Goal: Information Seeking & Learning: Learn about a topic

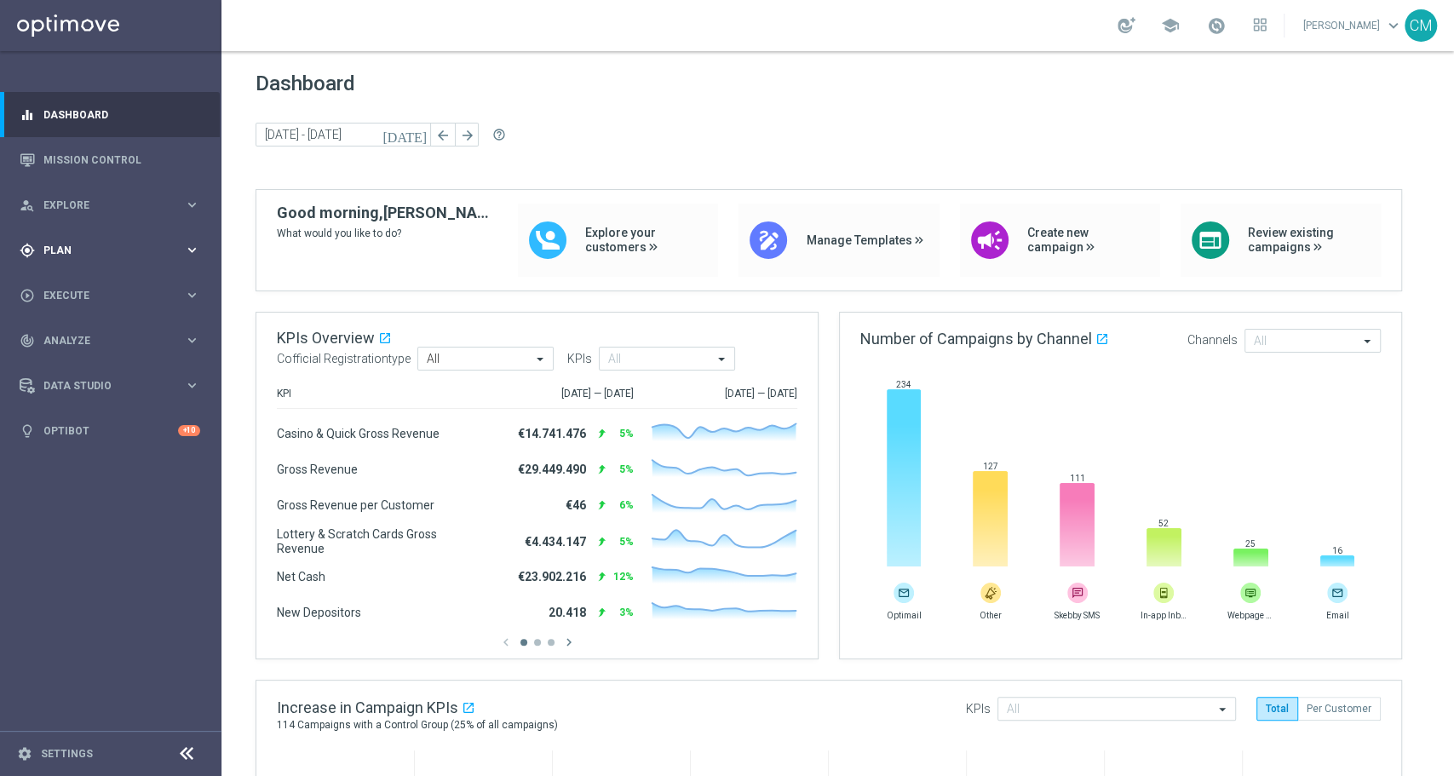
click at [24, 255] on icon "gps_fixed" at bounding box center [27, 250] width 15 height 15
click at [68, 150] on link "Mission Control" at bounding box center [121, 159] width 157 height 45
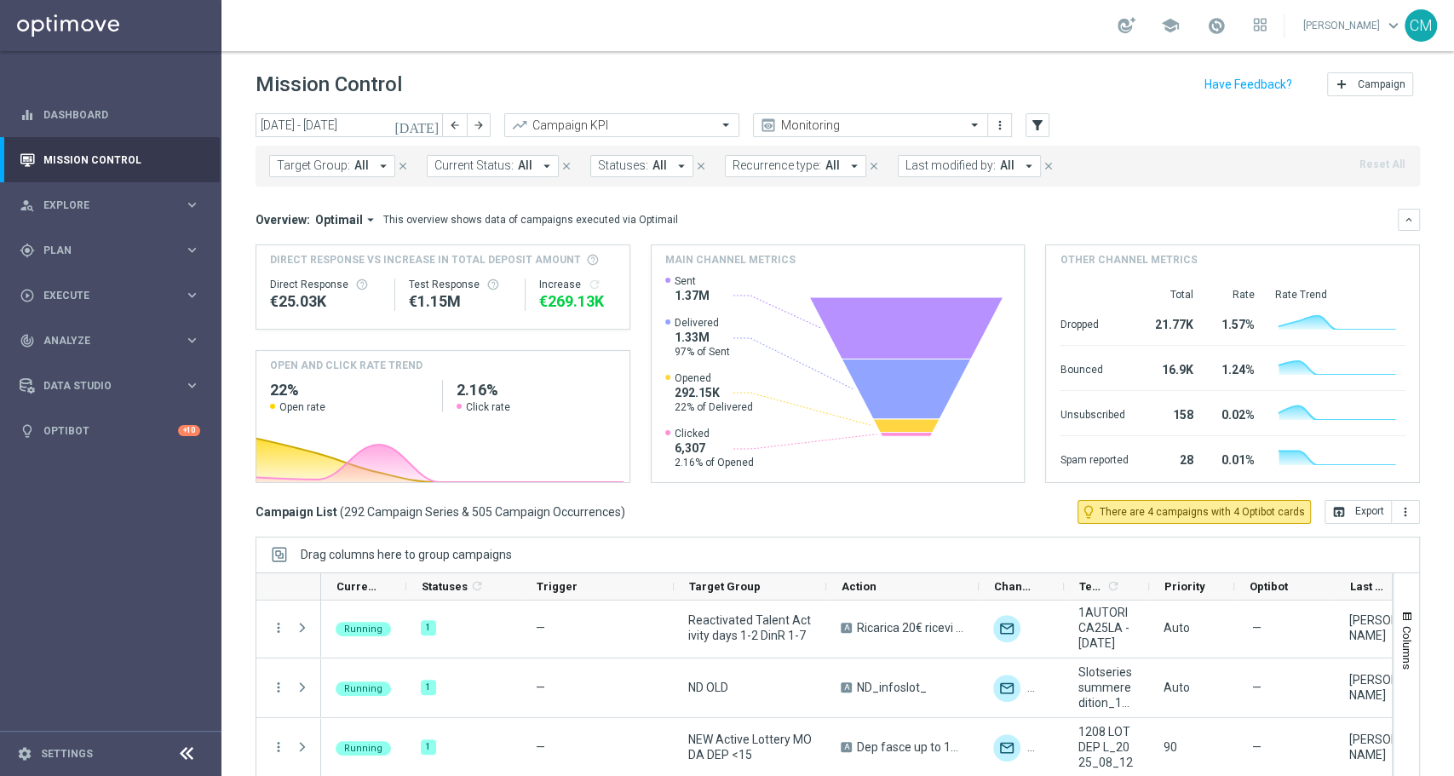
click at [432, 118] on icon "[DATE]" at bounding box center [417, 125] width 46 height 15
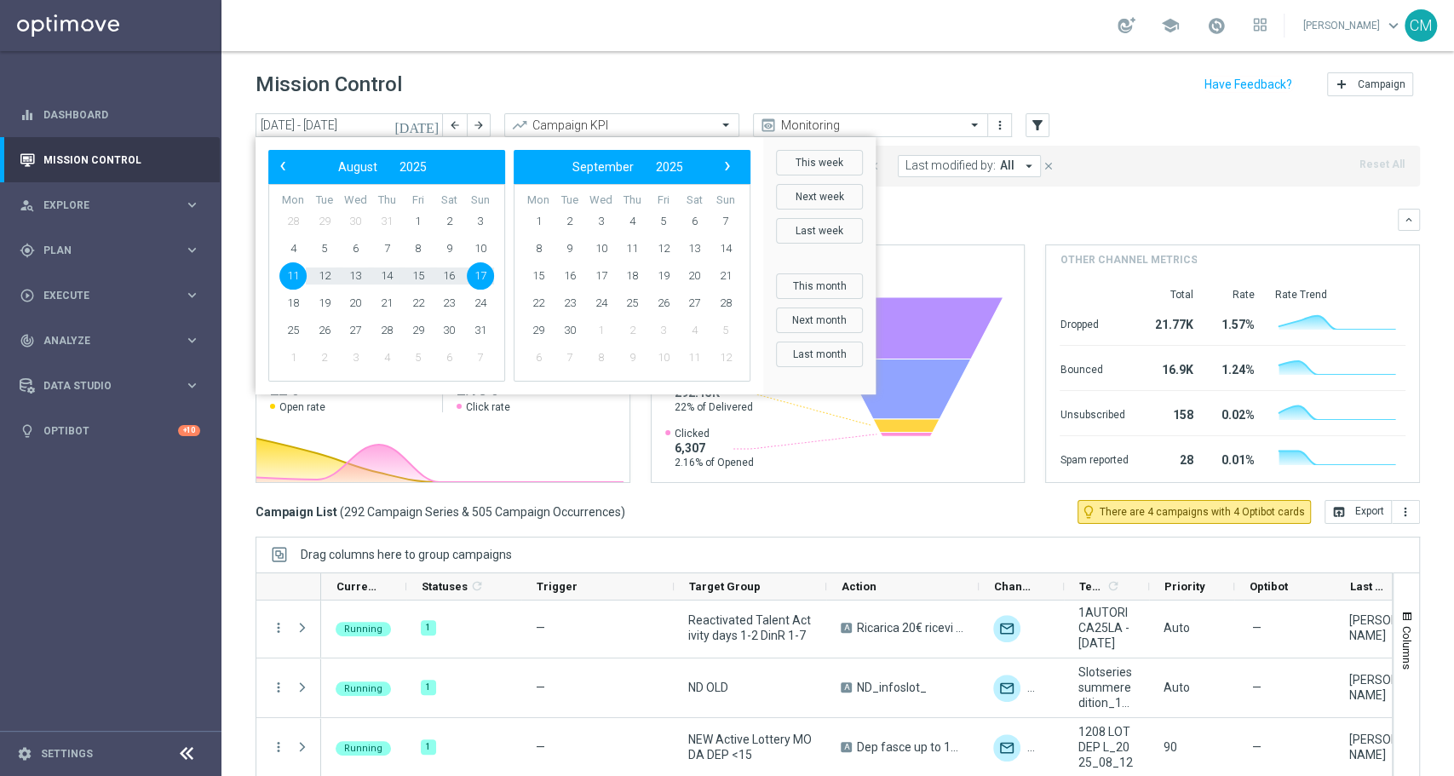
click at [967, 200] on mini-dashboard "Overview: Optimail arrow_drop_down This overview shows data of campaigns execut…" at bounding box center [838, 343] width 1164 height 313
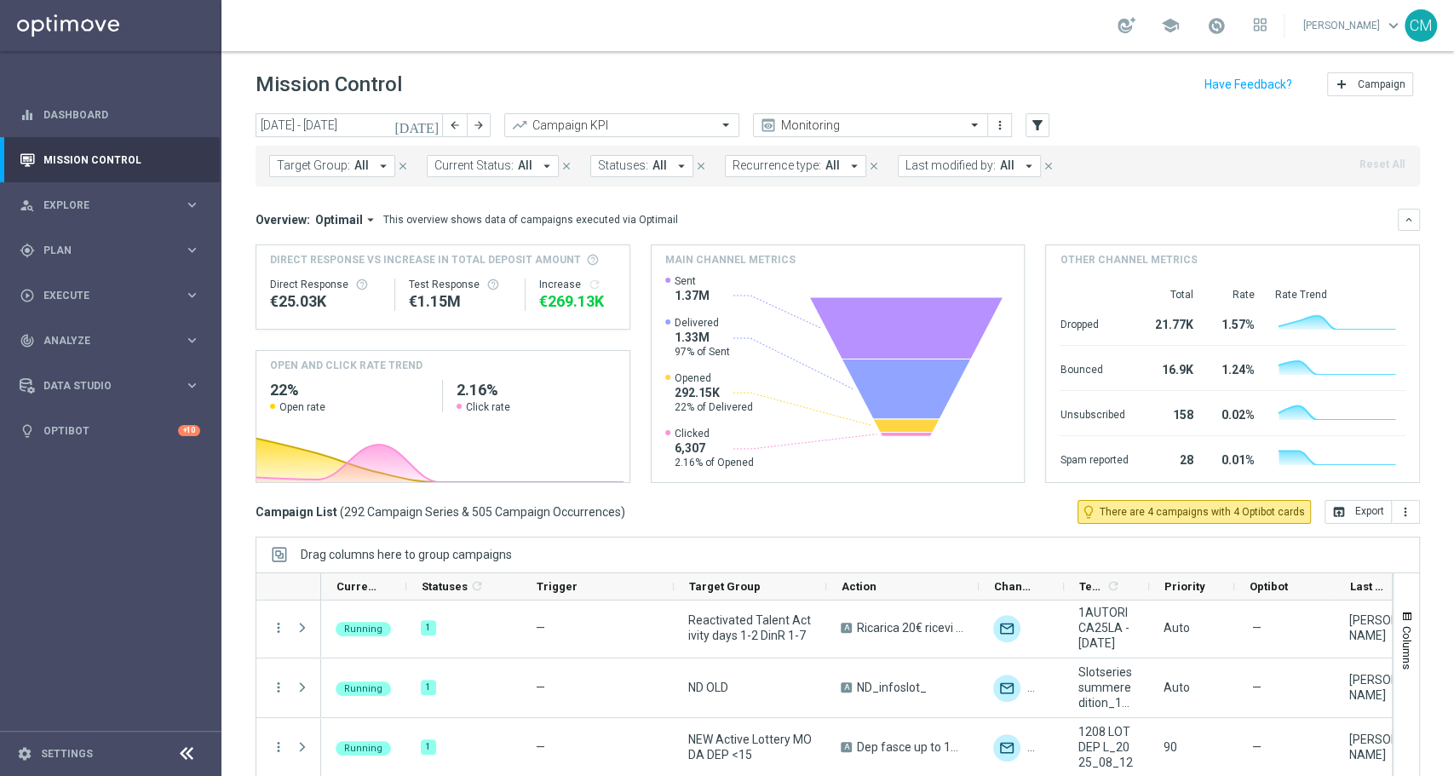
click at [929, 167] on span "Last modified by:" at bounding box center [950, 165] width 90 height 14
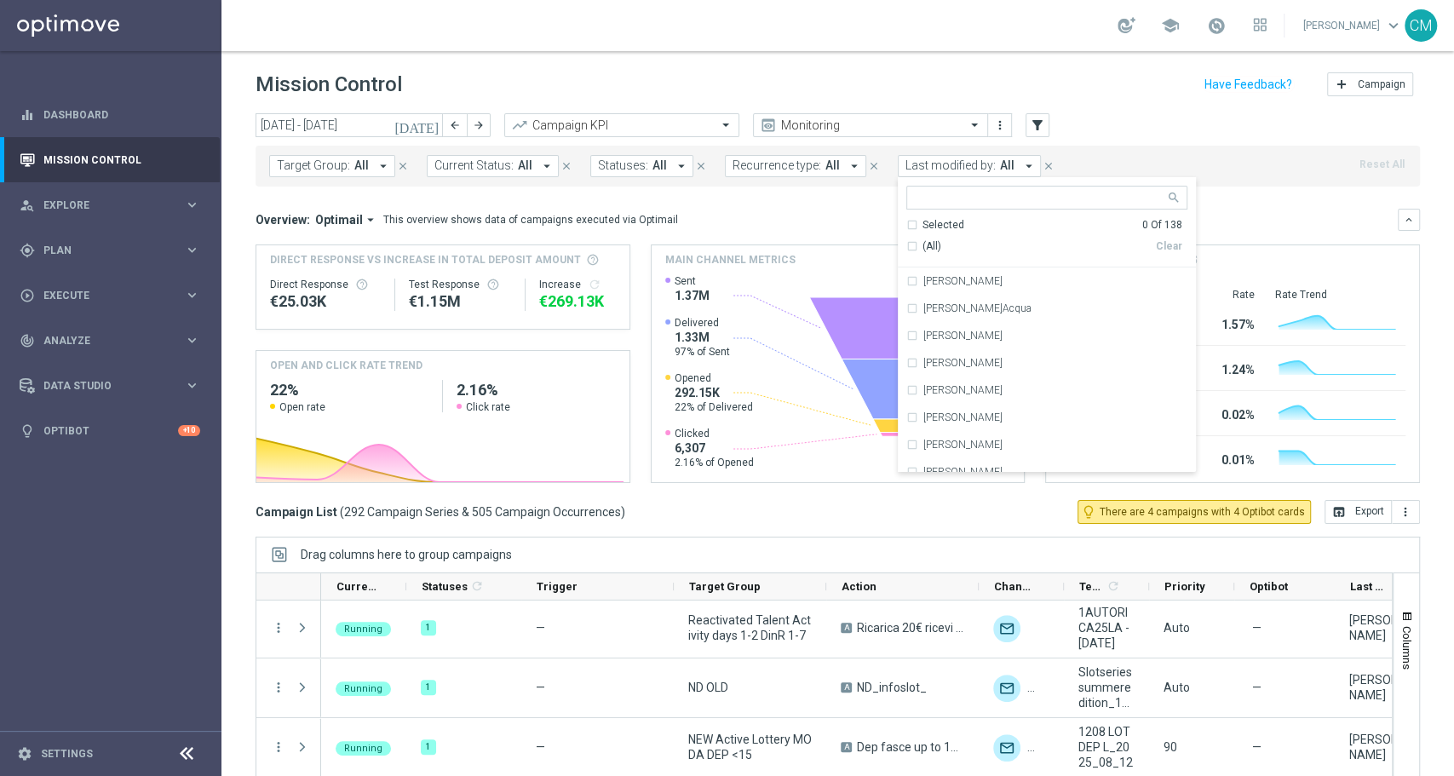
click at [1157, 157] on div "Target Group: All arrow_drop_down close Current Status: All arrow_drop_down clo…" at bounding box center [838, 166] width 1164 height 41
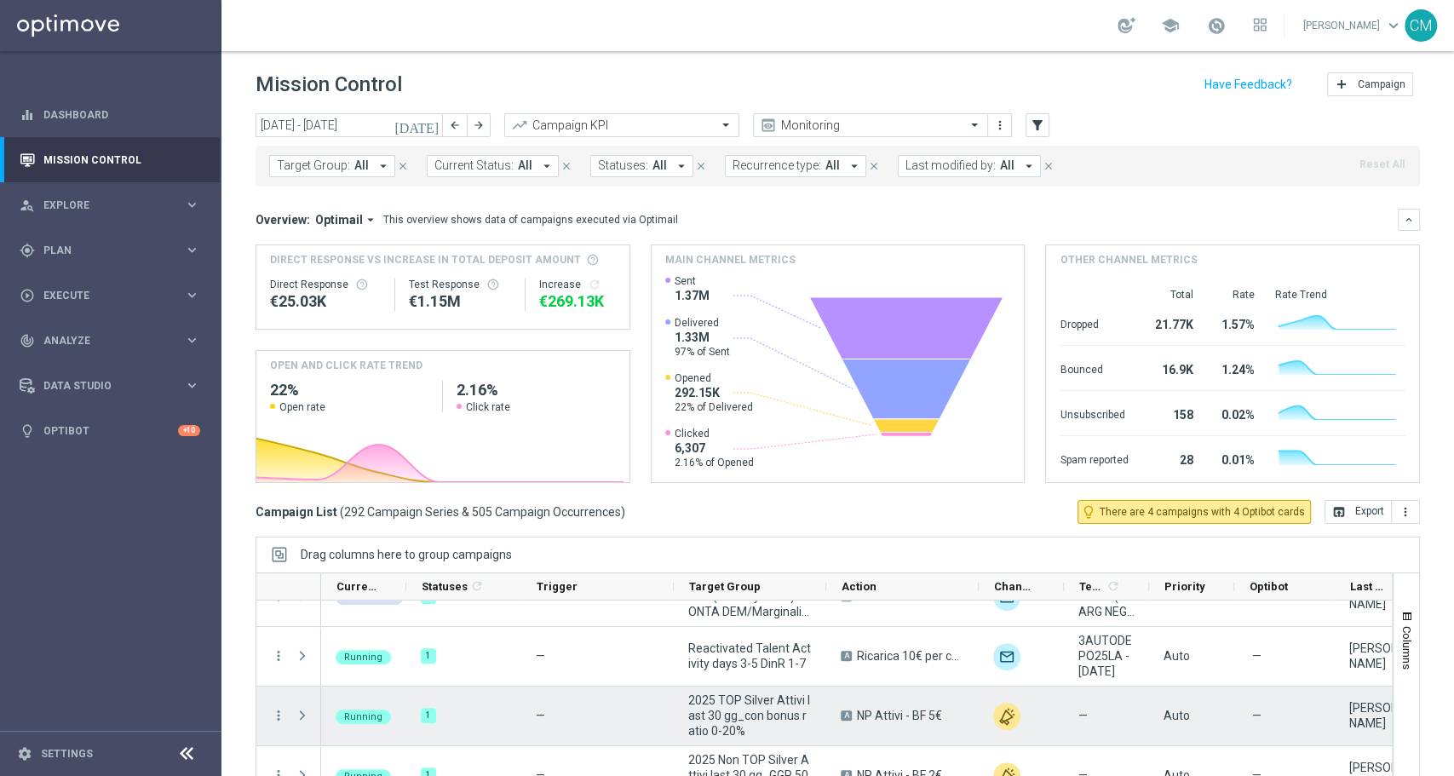
scroll to position [458, 0]
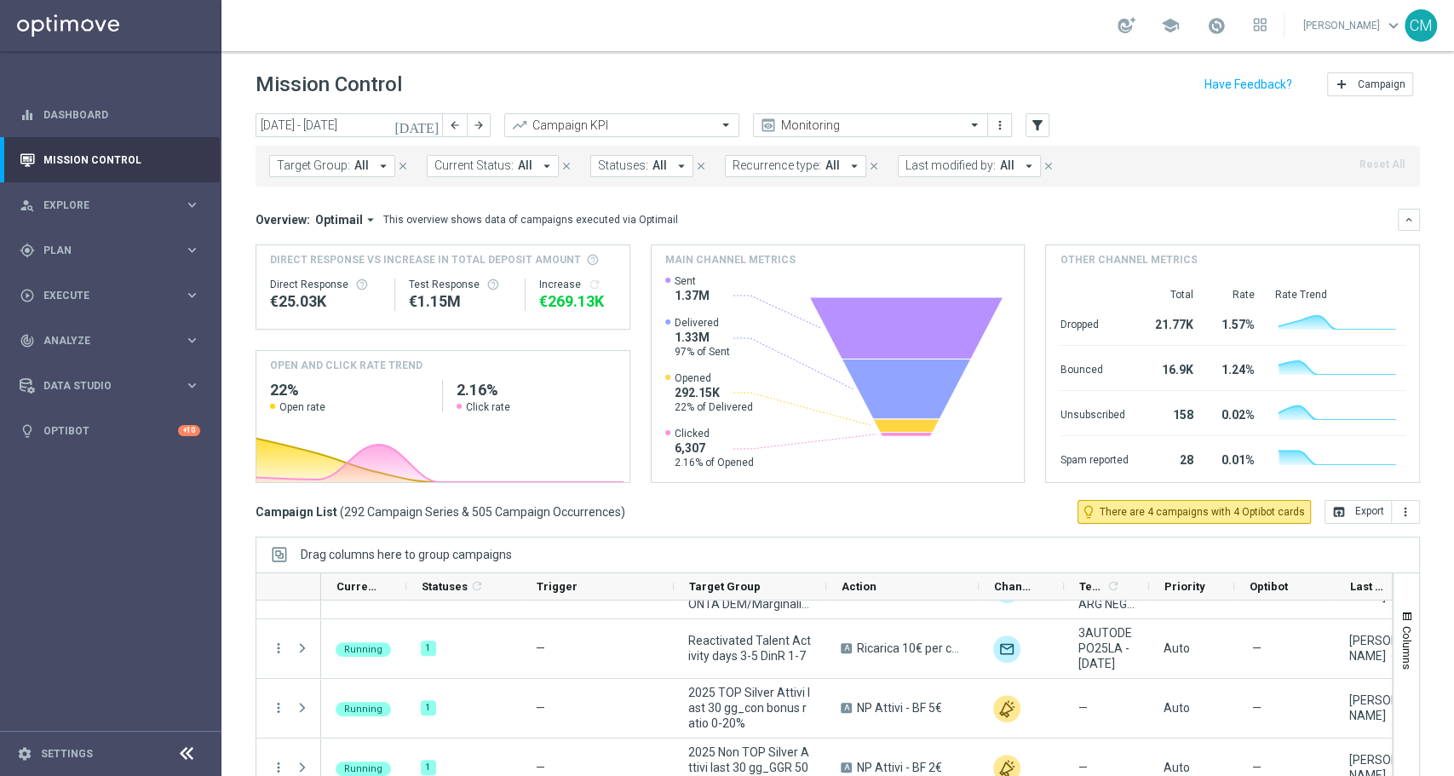
click at [428, 127] on icon "[DATE]" at bounding box center [417, 125] width 46 height 15
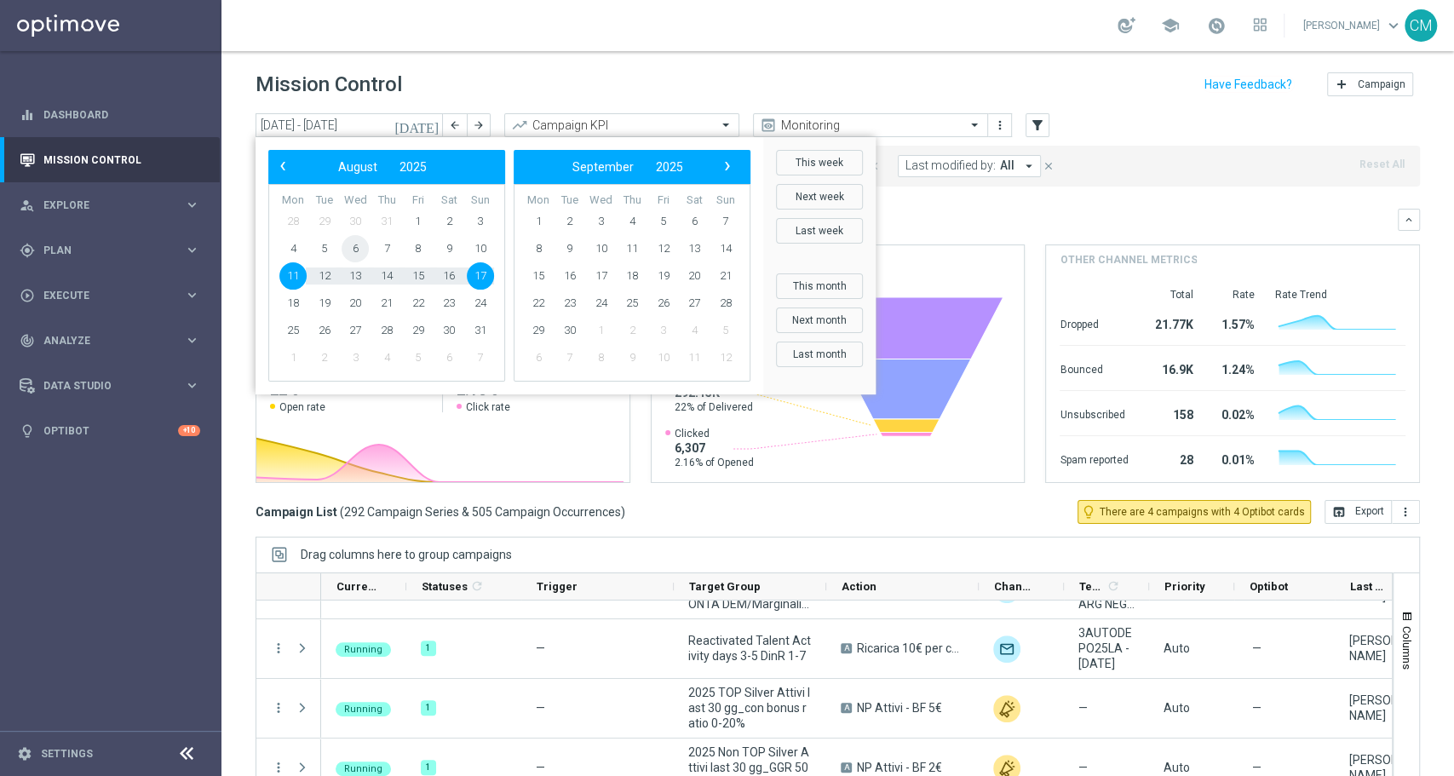
click at [354, 254] on span "6" at bounding box center [355, 248] width 27 height 27
type input "06 Aug 2025 - 06 Aug 2025"
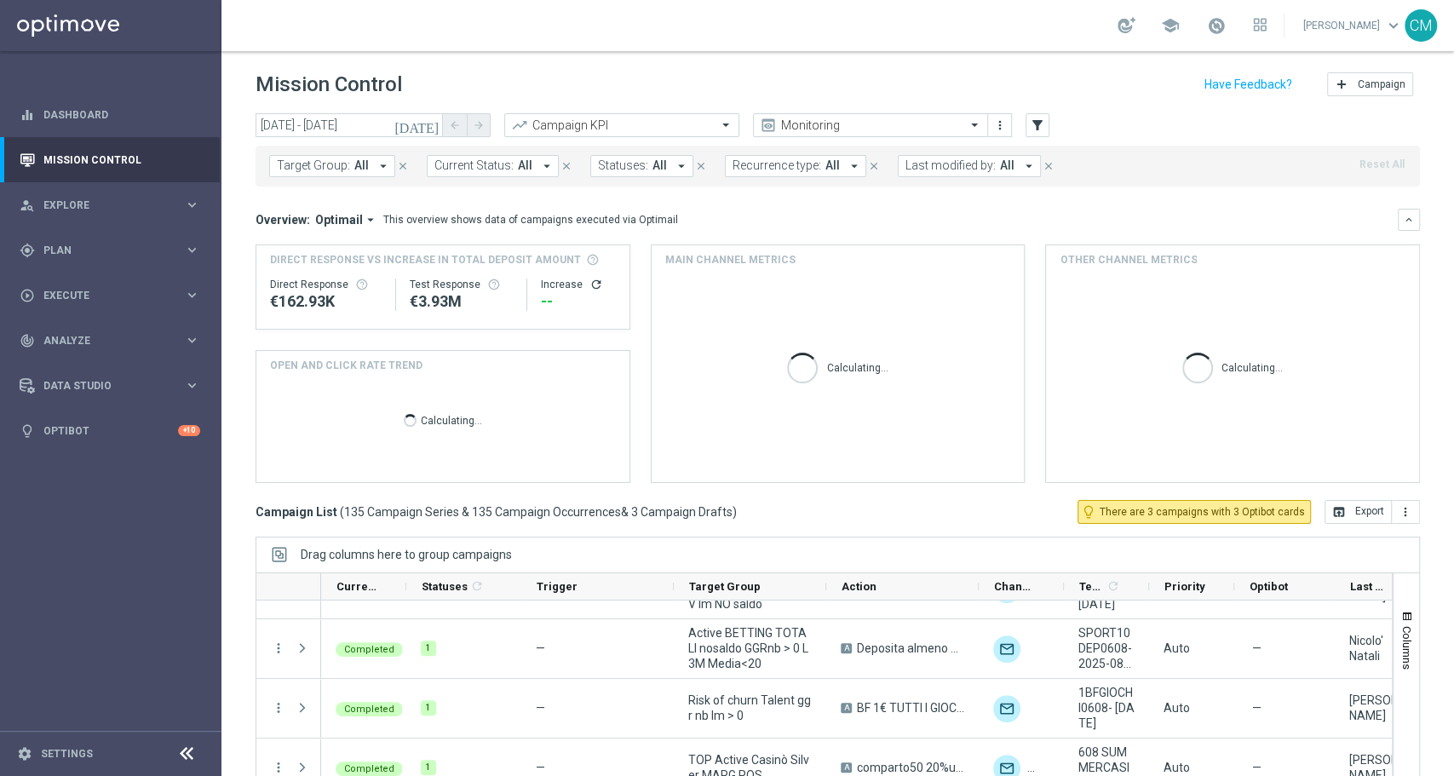
click at [933, 169] on span "Last modified by:" at bounding box center [950, 165] width 90 height 14
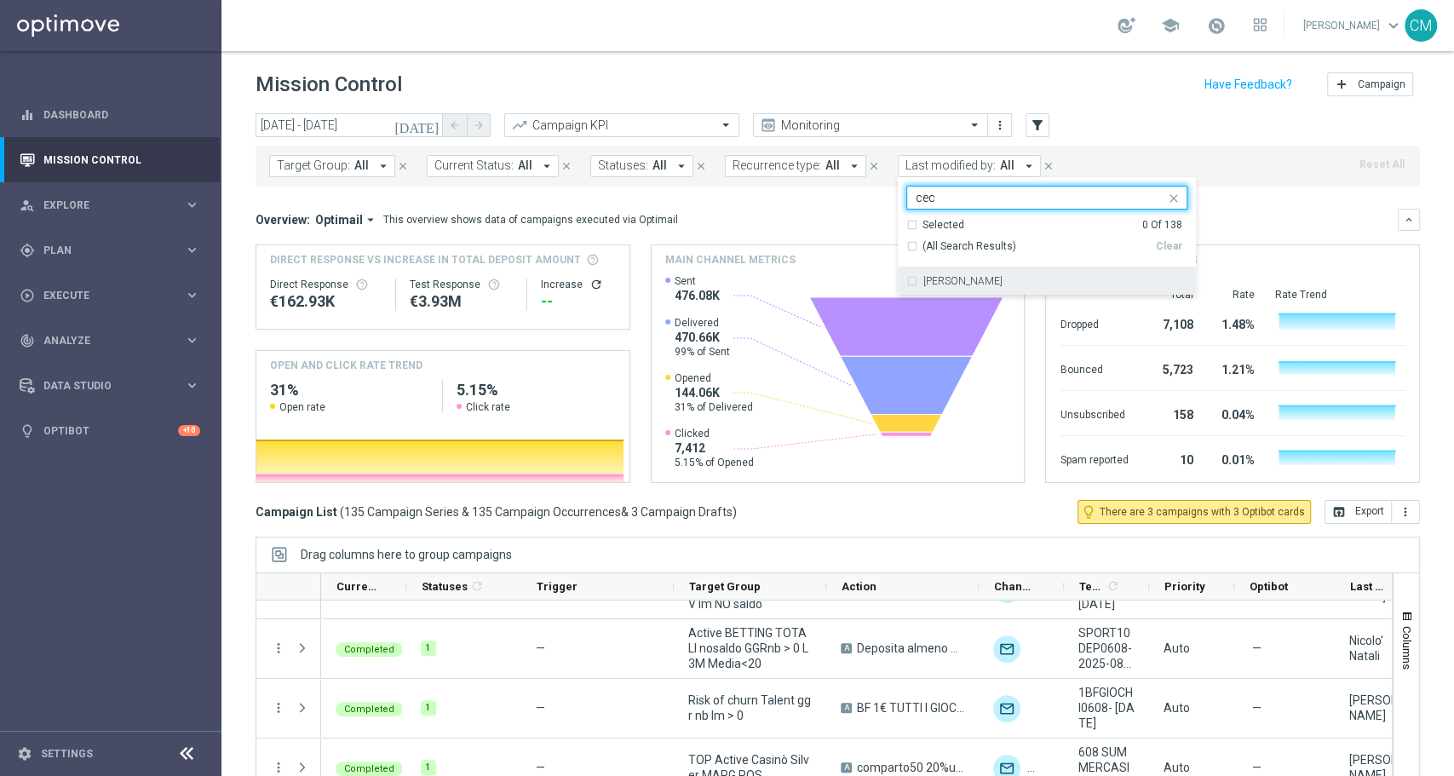
click at [956, 275] on div "[PERSON_NAME]" at bounding box center [1046, 280] width 281 height 27
type input "cec"
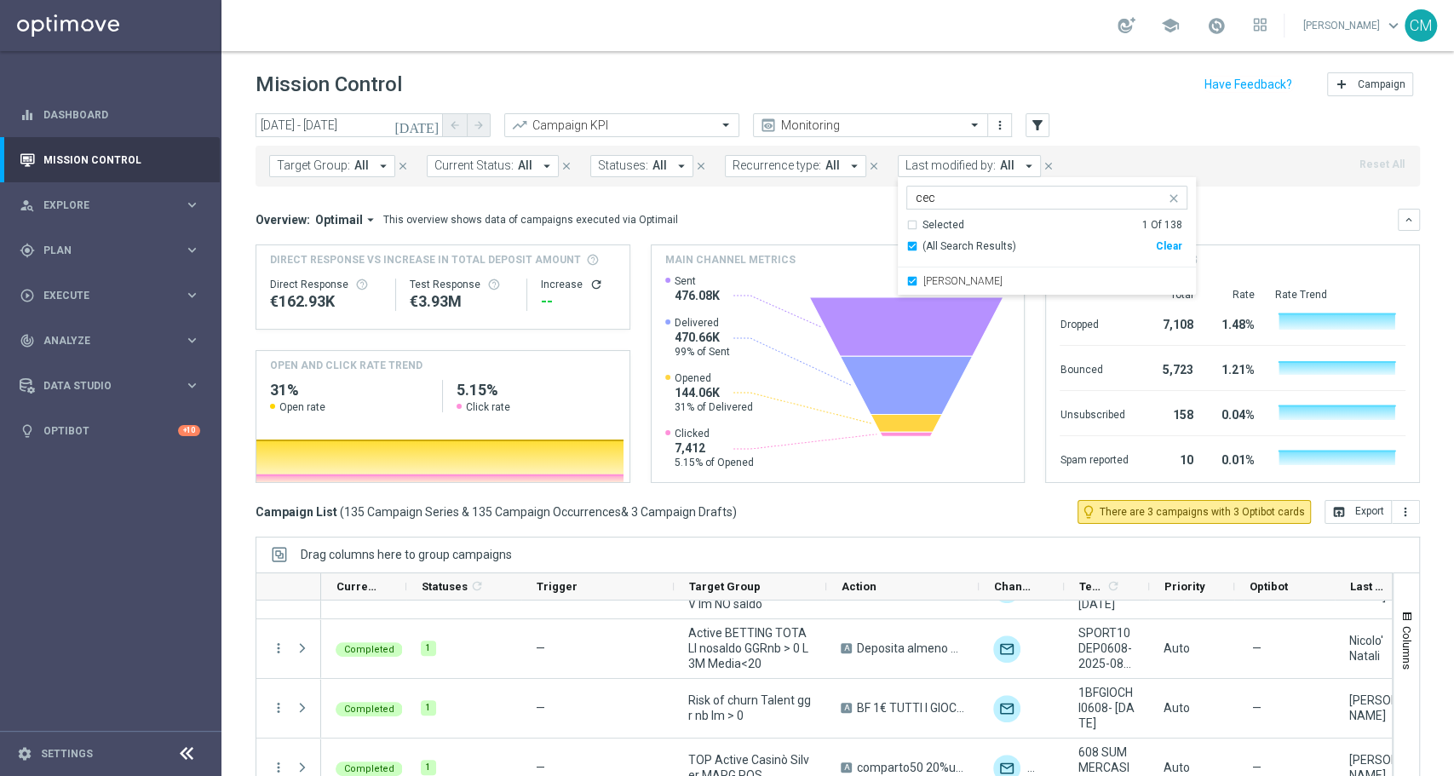
click at [1220, 212] on div "Overview: Optimail arrow_drop_down This overview shows data of campaigns execut…" at bounding box center [827, 219] width 1142 height 15
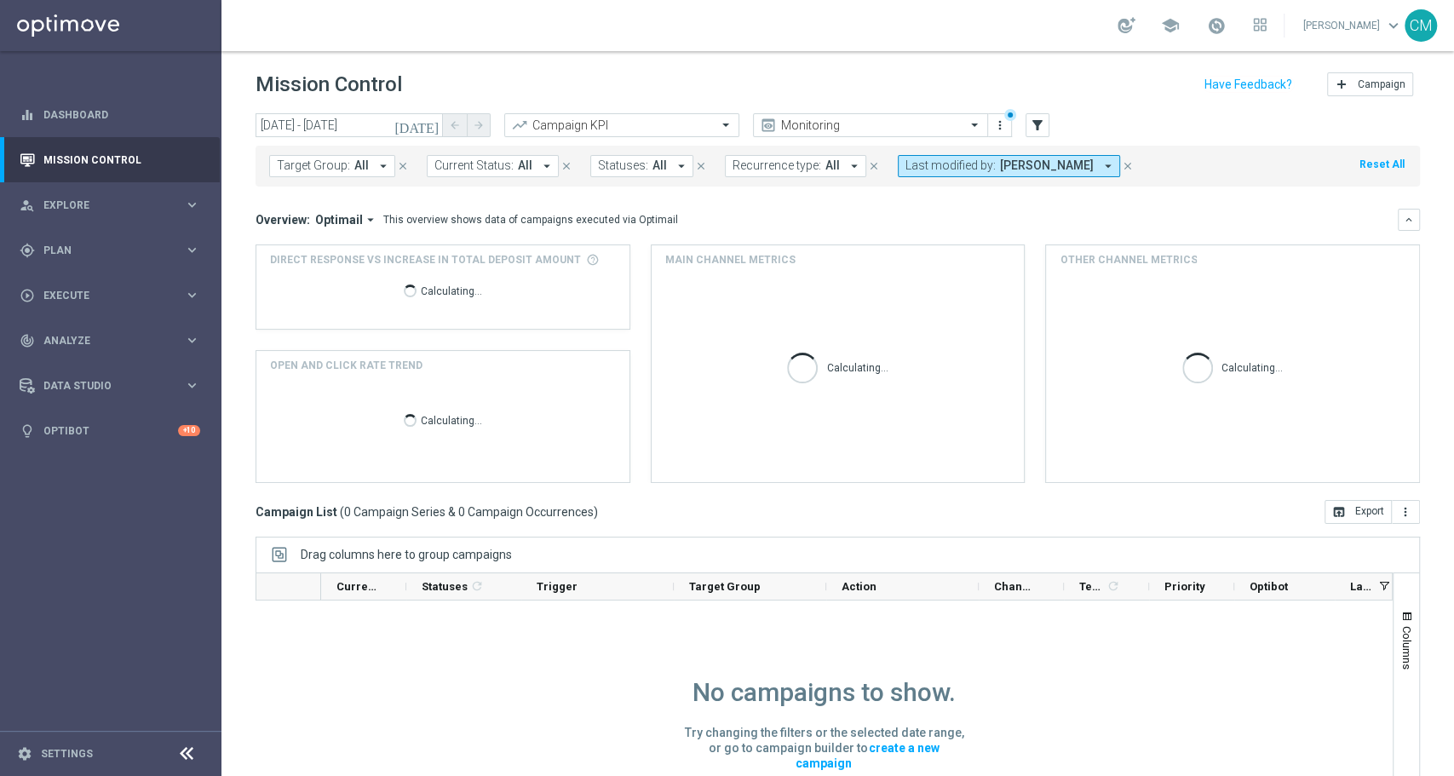
scroll to position [0, 0]
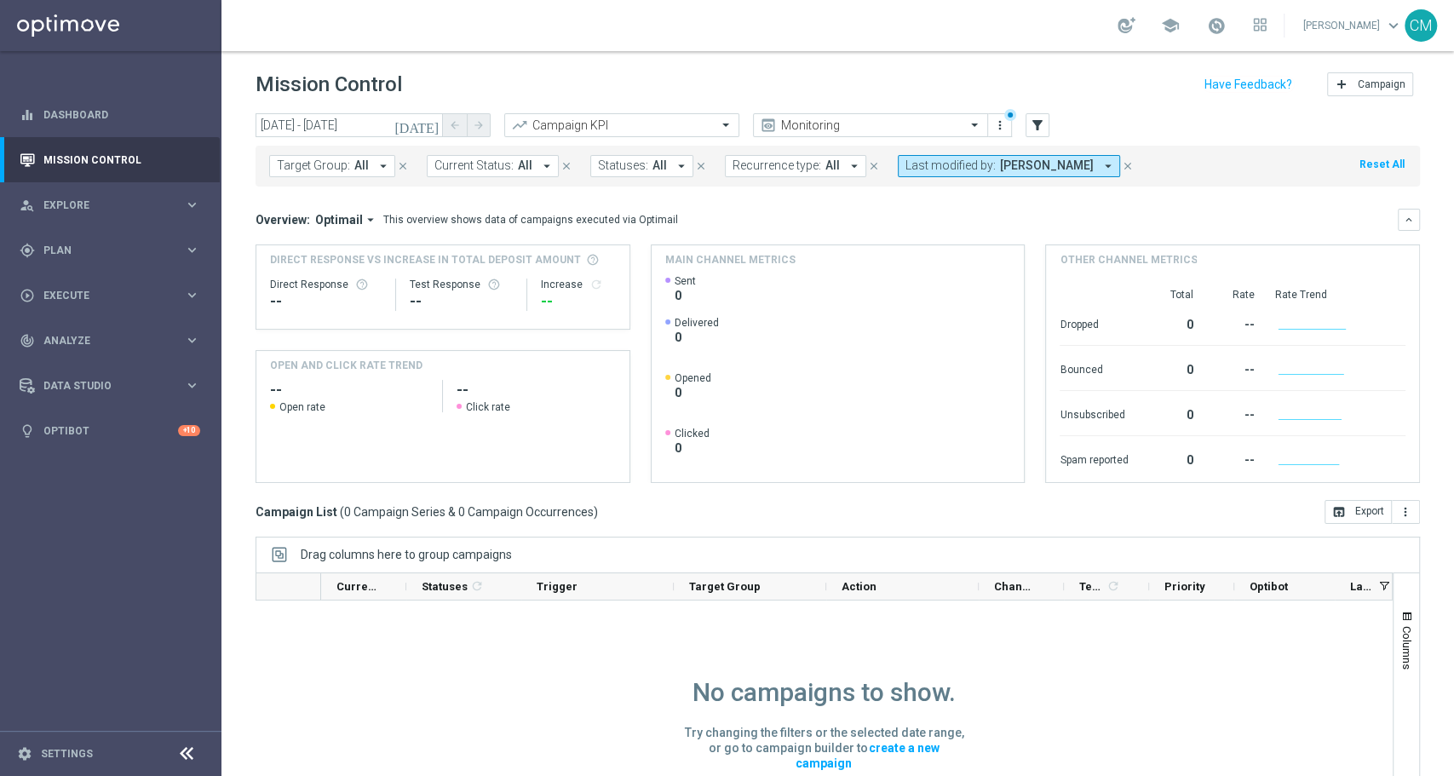
click at [1021, 158] on button "Last modified by: Cecilia Mascelli arrow_drop_down" at bounding box center [1009, 166] width 222 height 22
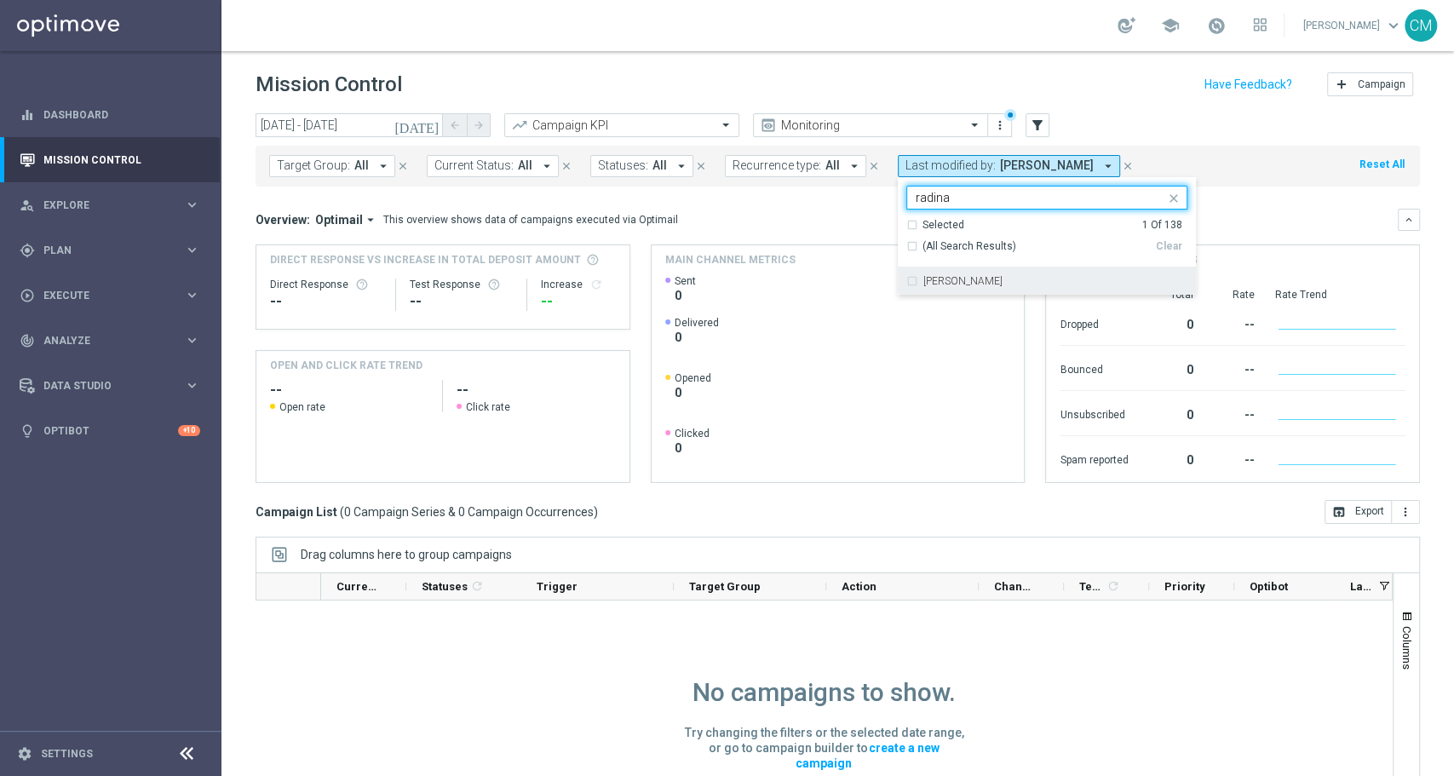
click at [1017, 283] on div "radina yordanova" at bounding box center [1055, 281] width 264 height 10
type input "radina"
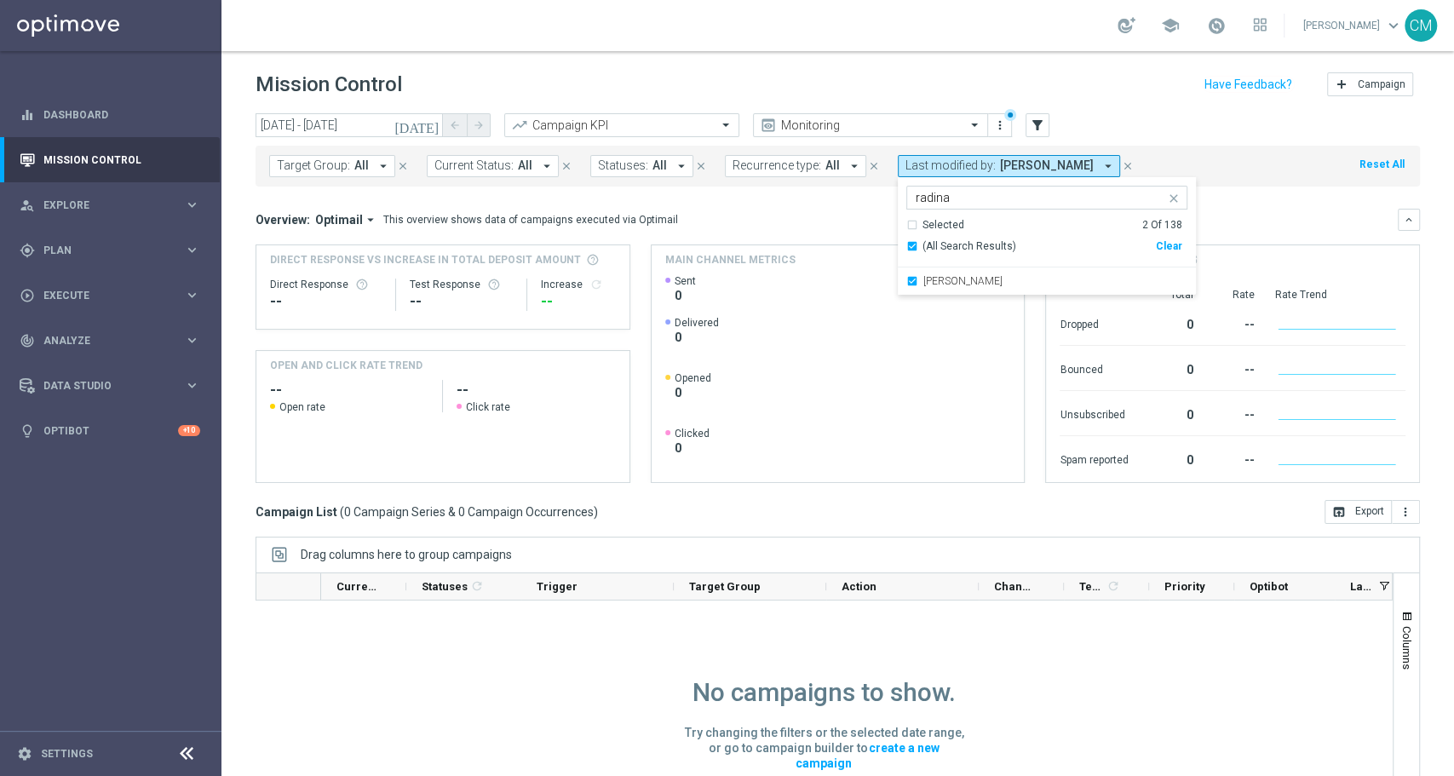
click at [1248, 196] on mini-dashboard "Overview: Optimail arrow_drop_down This overview shows data of campaigns execut…" at bounding box center [838, 343] width 1164 height 313
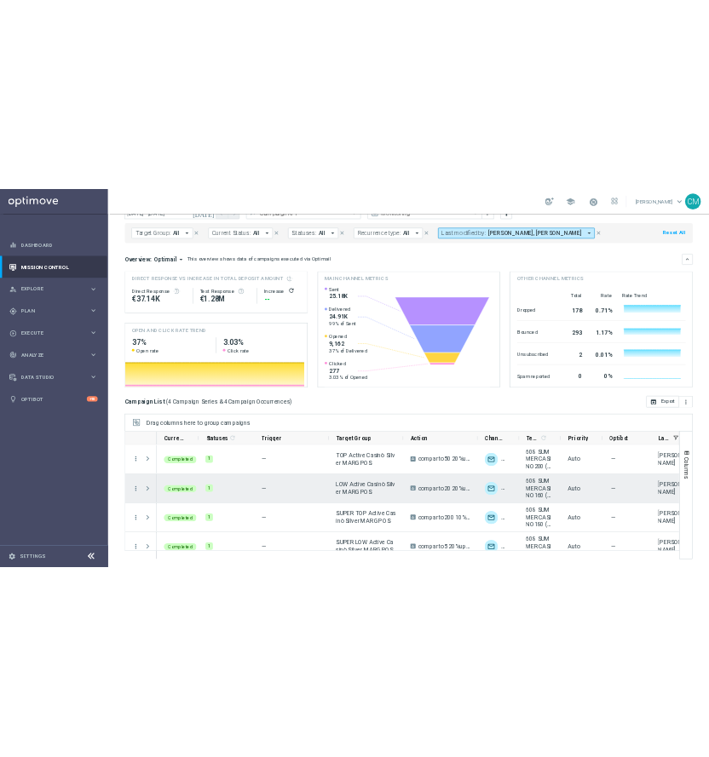
scroll to position [21, 0]
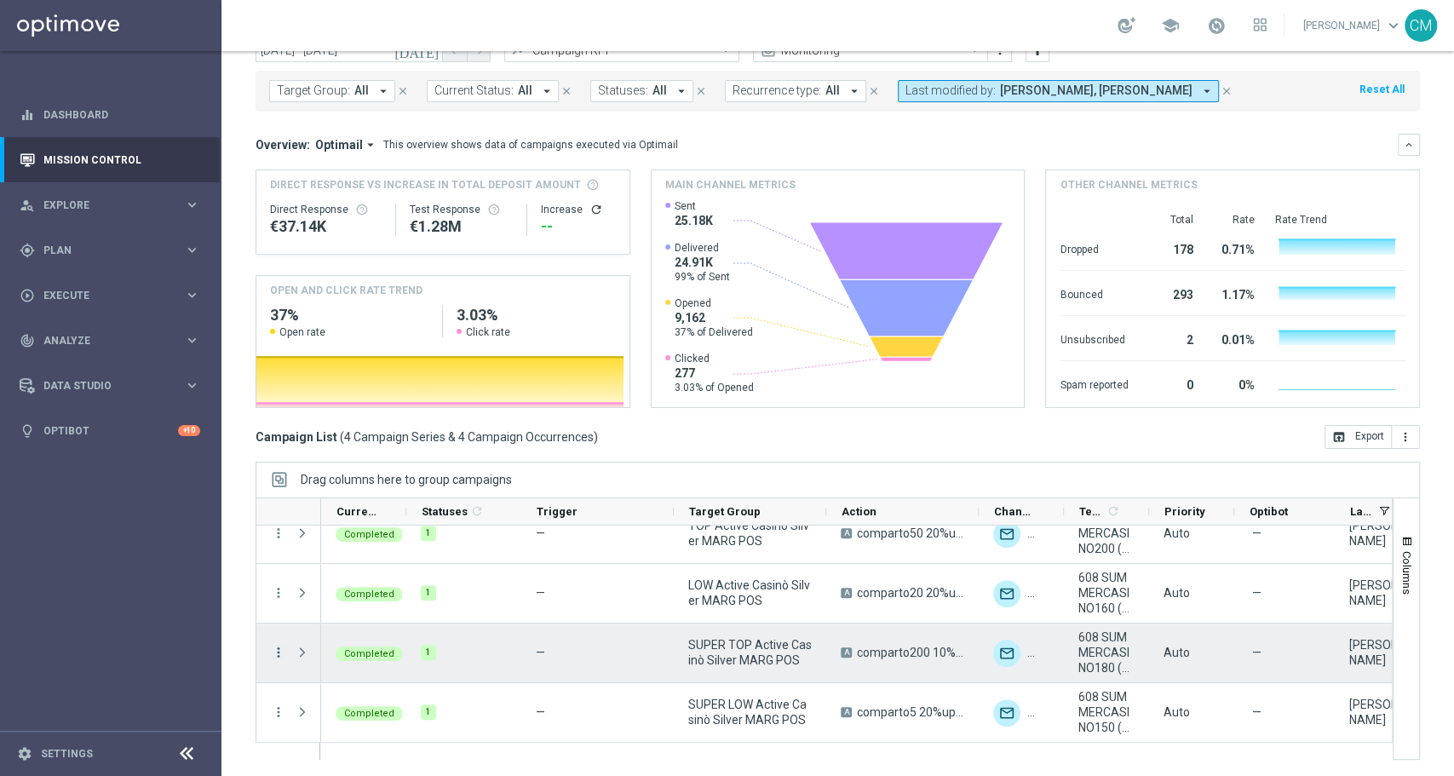
click at [279, 656] on icon "more_vert" at bounding box center [278, 652] width 15 height 15
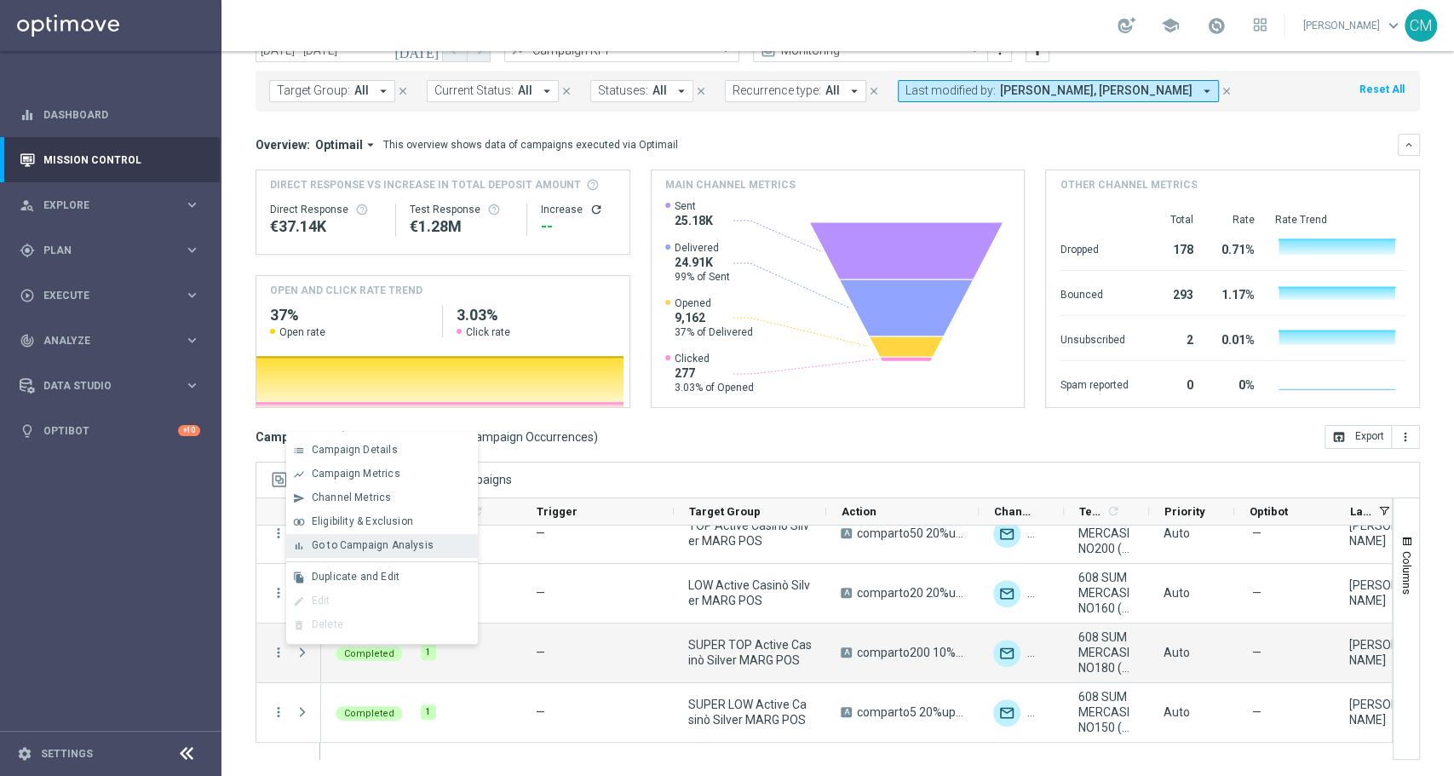
click at [329, 554] on div "bar_chart Go to Campaign Analysis" at bounding box center [382, 546] width 192 height 24
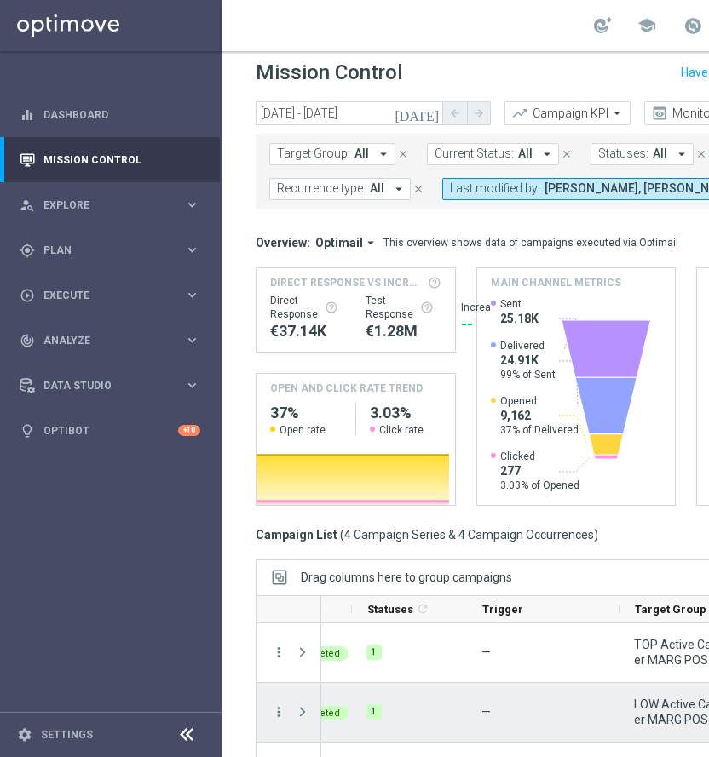
scroll to position [0, 0]
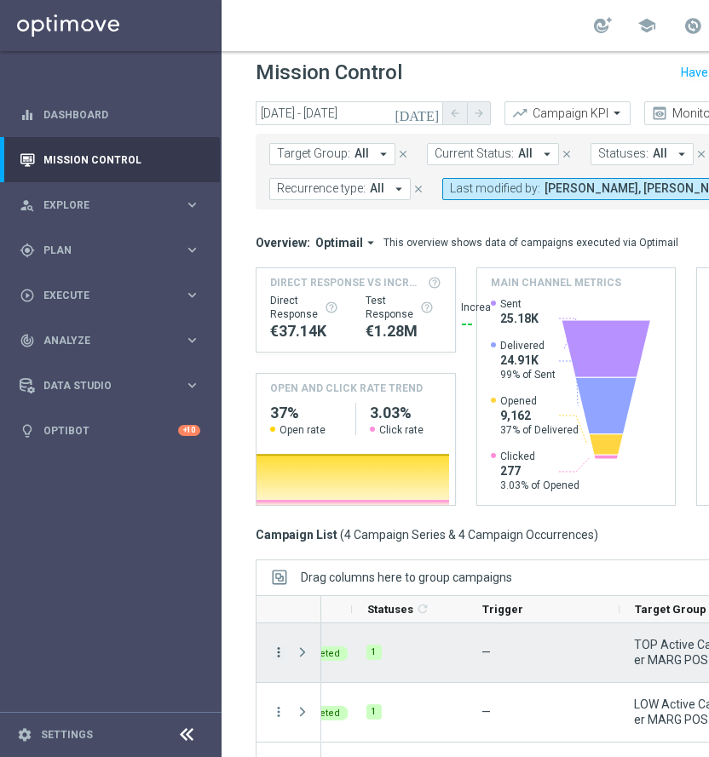
click at [279, 651] on icon "more_vert" at bounding box center [278, 652] width 15 height 15
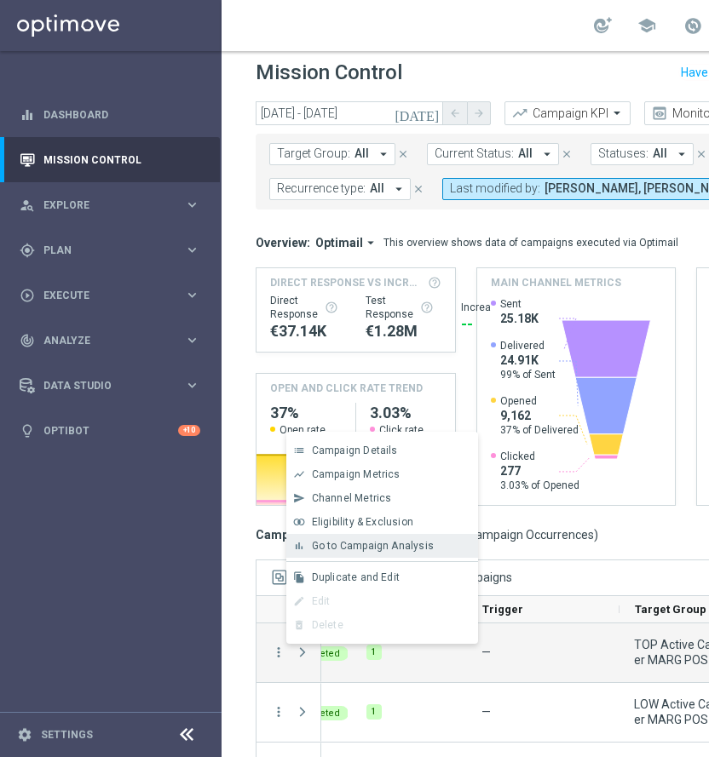
click at [356, 538] on div "bar_chart Go to Campaign Analysis" at bounding box center [382, 546] width 192 height 24
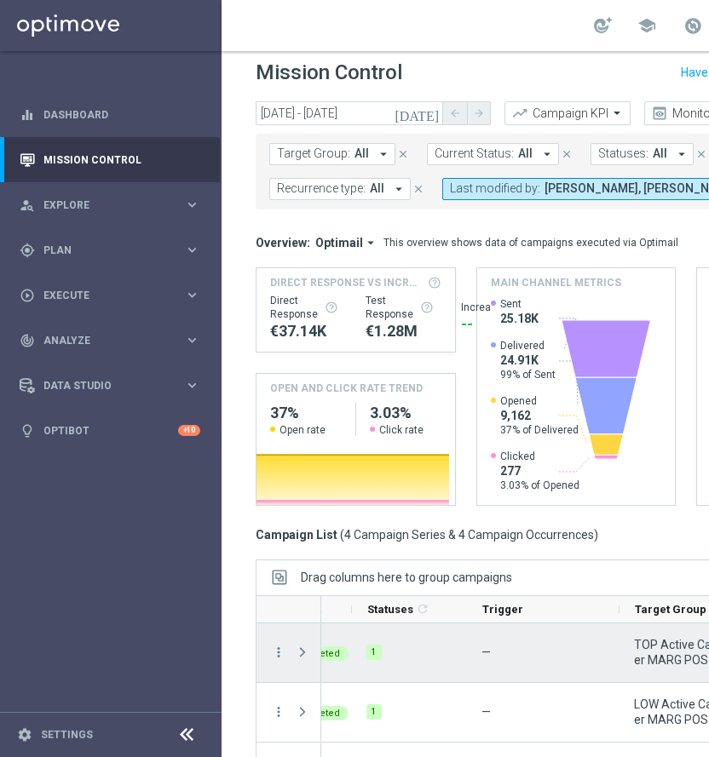
scroll to position [21, 0]
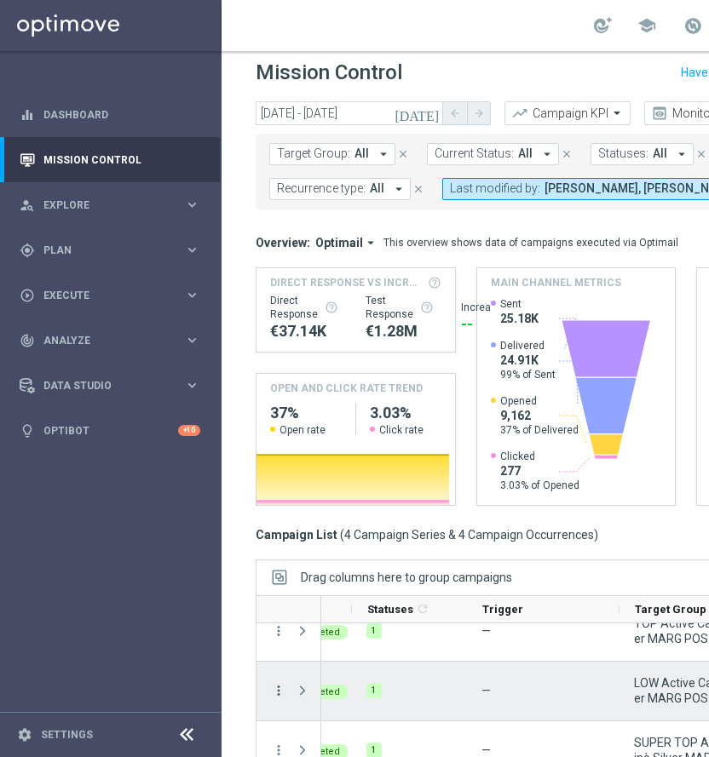
click at [279, 688] on icon "more_vert" at bounding box center [278, 690] width 15 height 15
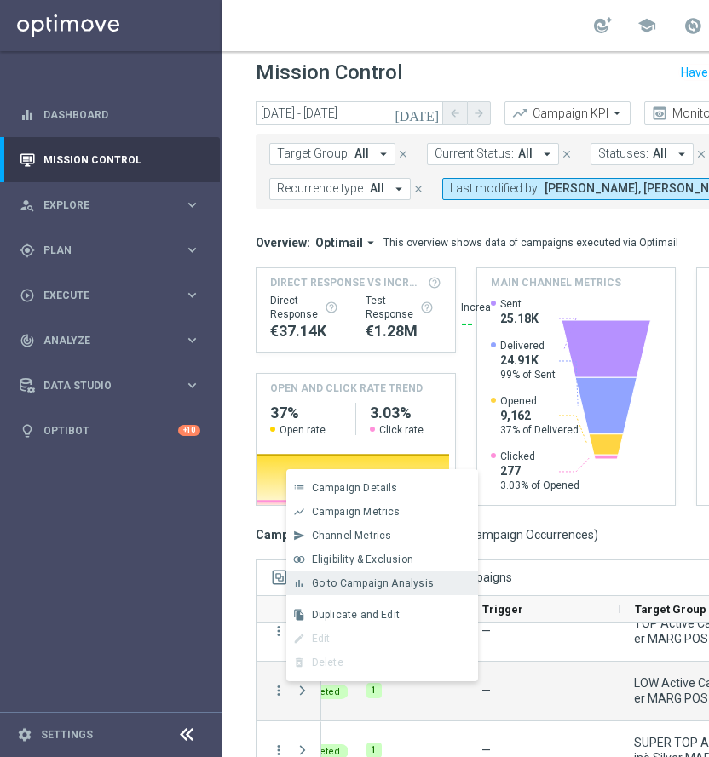
click at [357, 583] on span "Go to Campaign Analysis" at bounding box center [373, 583] width 122 height 12
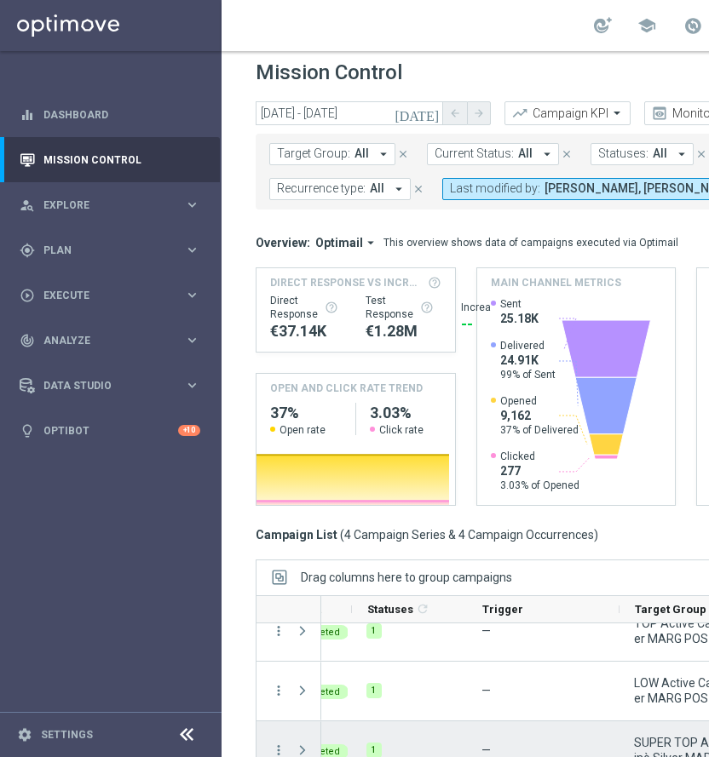
scroll to position [111, 0]
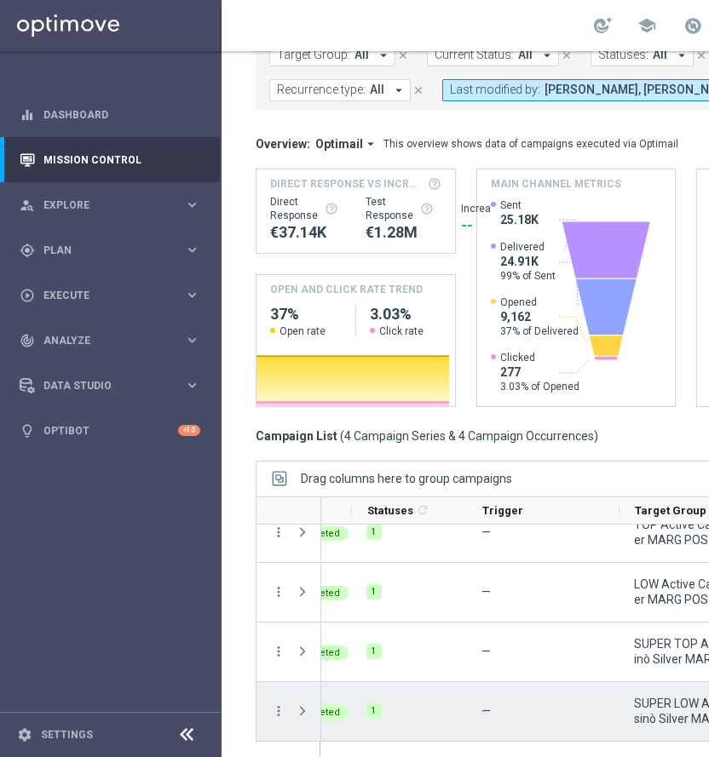
click at [267, 706] on div "more_vert" at bounding box center [271, 711] width 31 height 59
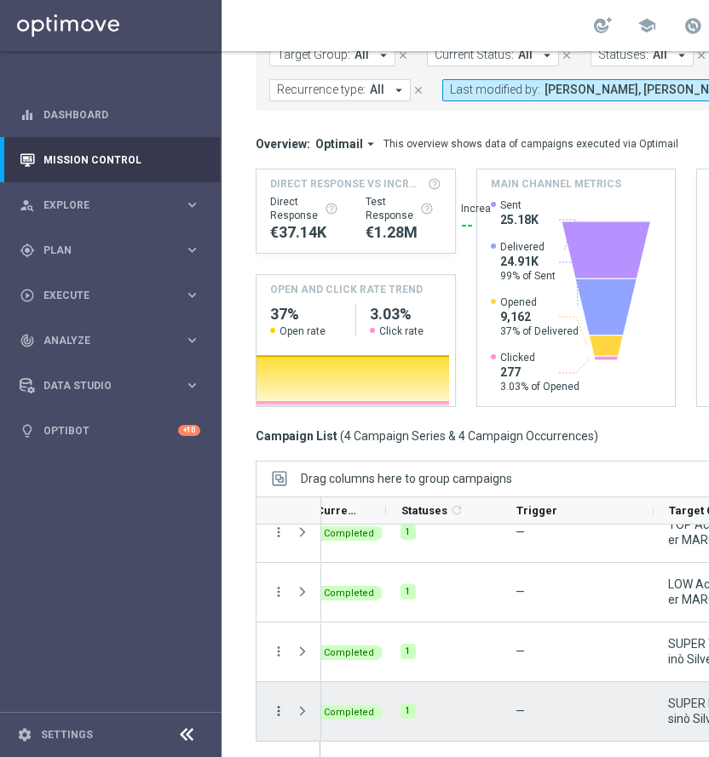
click at [276, 706] on icon "more_vert" at bounding box center [278, 710] width 15 height 15
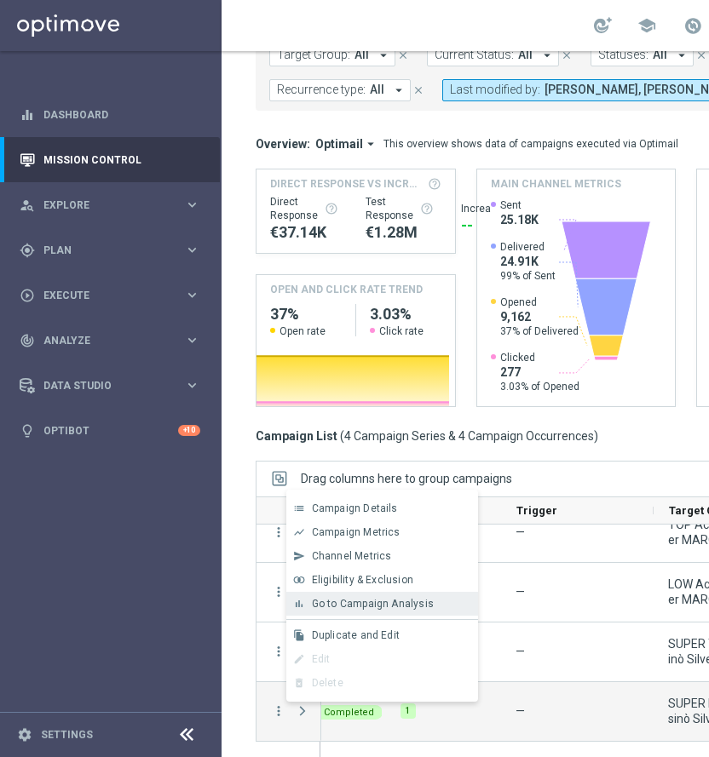
click at [418, 599] on span "Go to Campaign Analysis" at bounding box center [373, 604] width 122 height 12
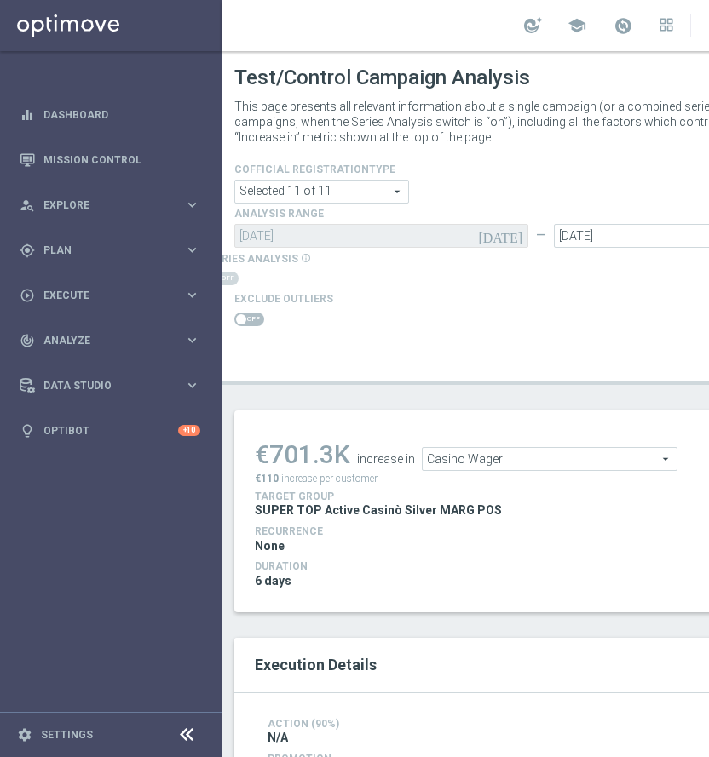
click at [244, 314] on span at bounding box center [241, 319] width 10 height 10
click at [244, 314] on input "checkbox" at bounding box center [249, 320] width 30 height 14
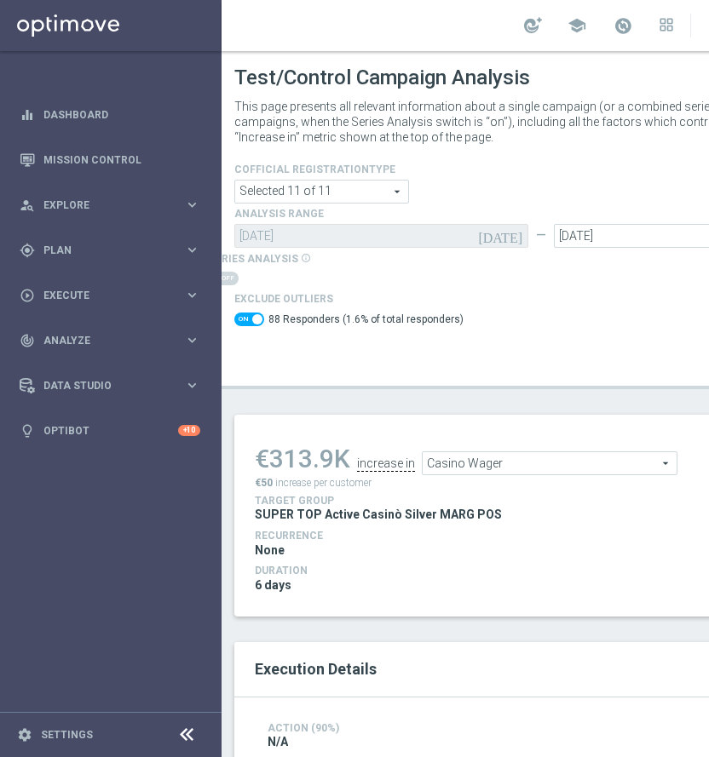
click at [246, 316] on span at bounding box center [249, 320] width 30 height 14
click at [246, 316] on input "checkbox" at bounding box center [249, 320] width 30 height 14
checkbox input "false"
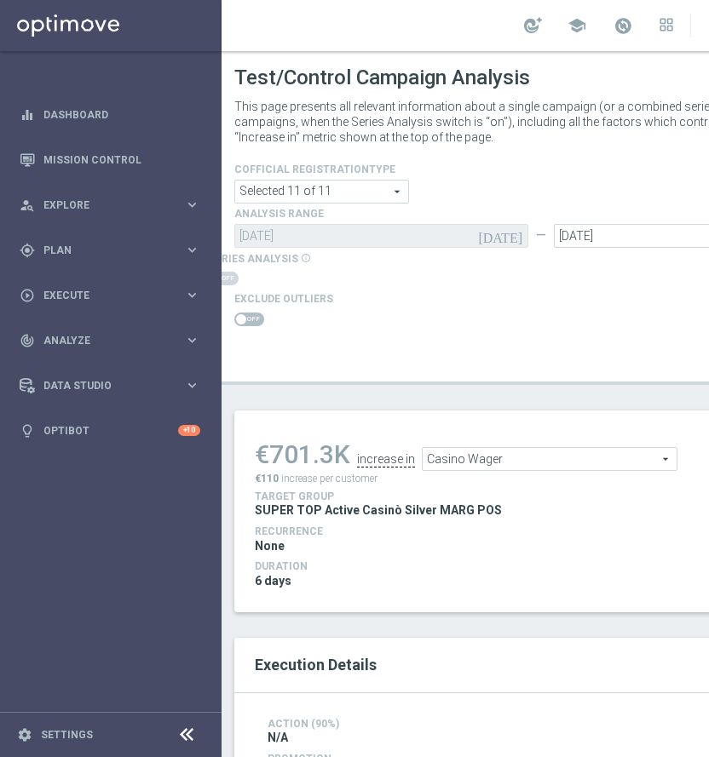
click at [536, 457] on span "Casino Wager" at bounding box center [549, 459] width 254 height 22
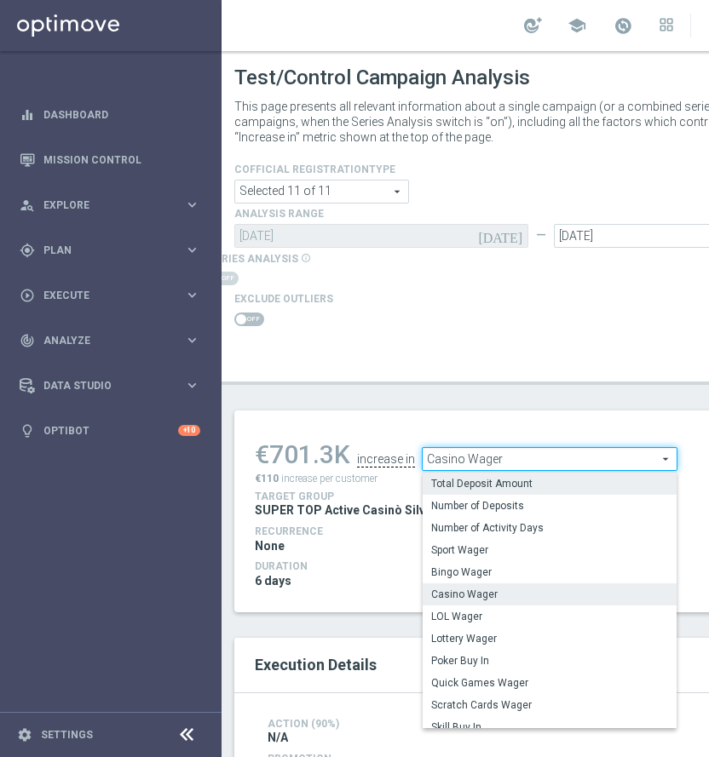
click at [495, 480] on span "Total Deposit Amount" at bounding box center [549, 484] width 237 height 14
type input "Total Deposit Amount"
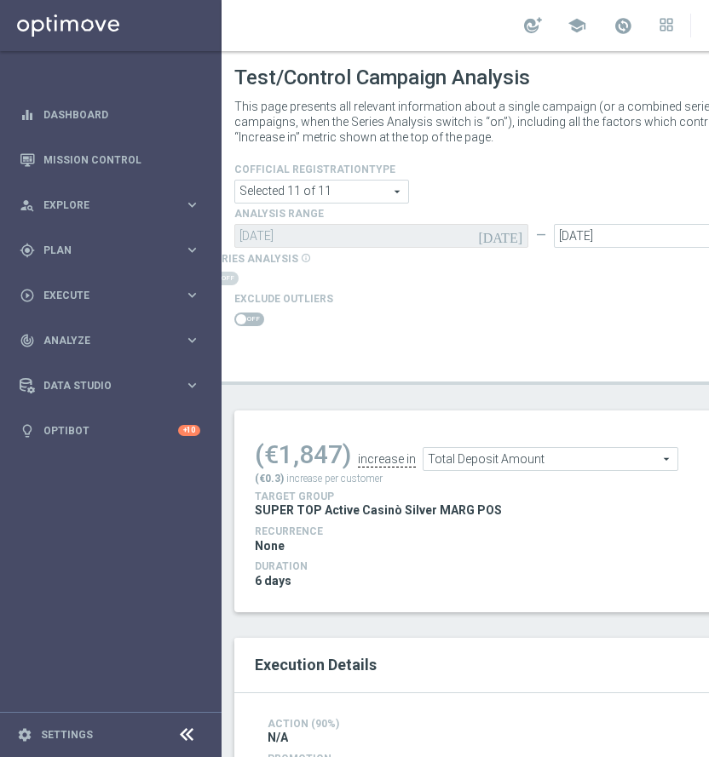
click at [248, 320] on span at bounding box center [249, 320] width 30 height 14
click at [248, 320] on input "checkbox" at bounding box center [249, 320] width 30 height 14
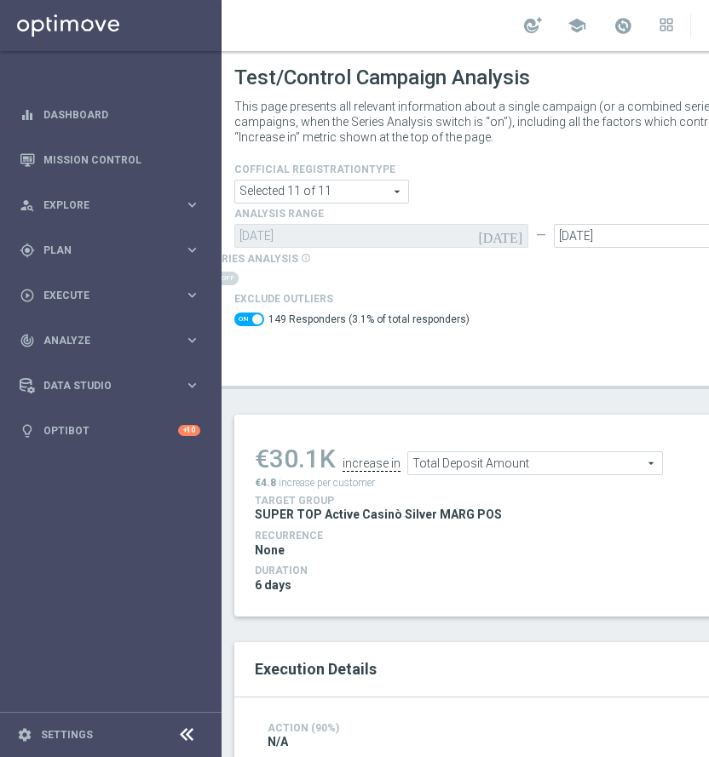
click at [248, 320] on span at bounding box center [249, 320] width 30 height 14
click at [248, 320] on input "checkbox" at bounding box center [249, 320] width 30 height 14
checkbox input "false"
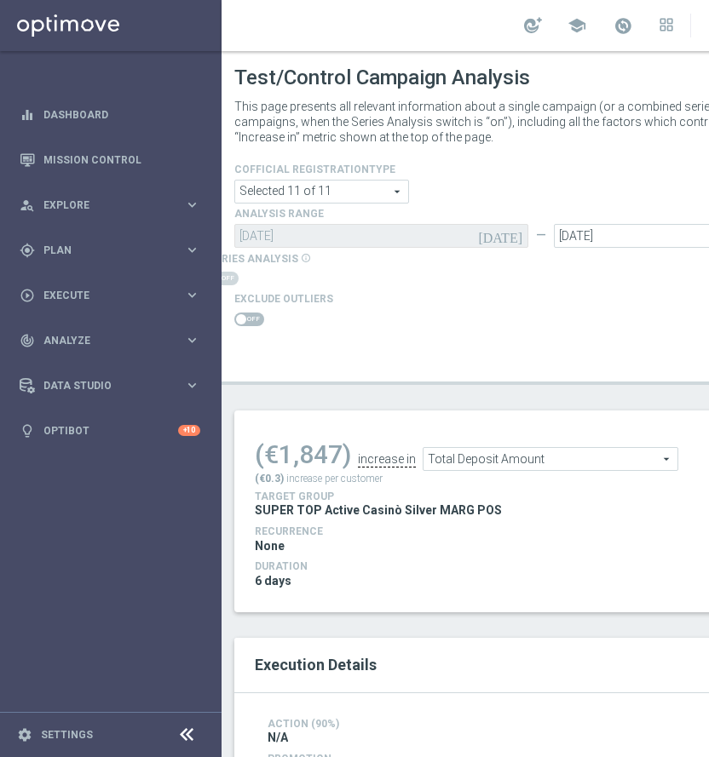
click at [545, 460] on span "Total Deposit Amount" at bounding box center [550, 459] width 254 height 22
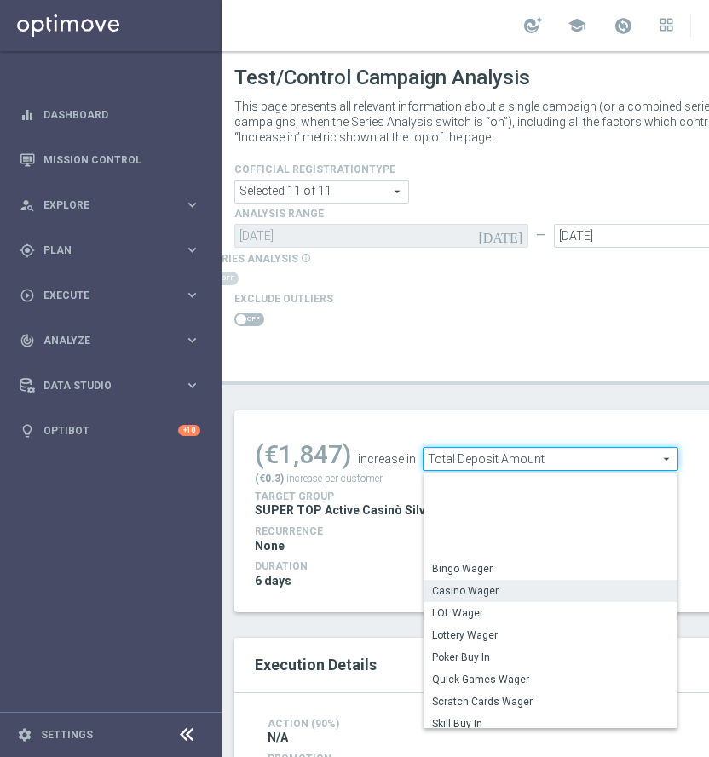
scroll to position [244, 0]
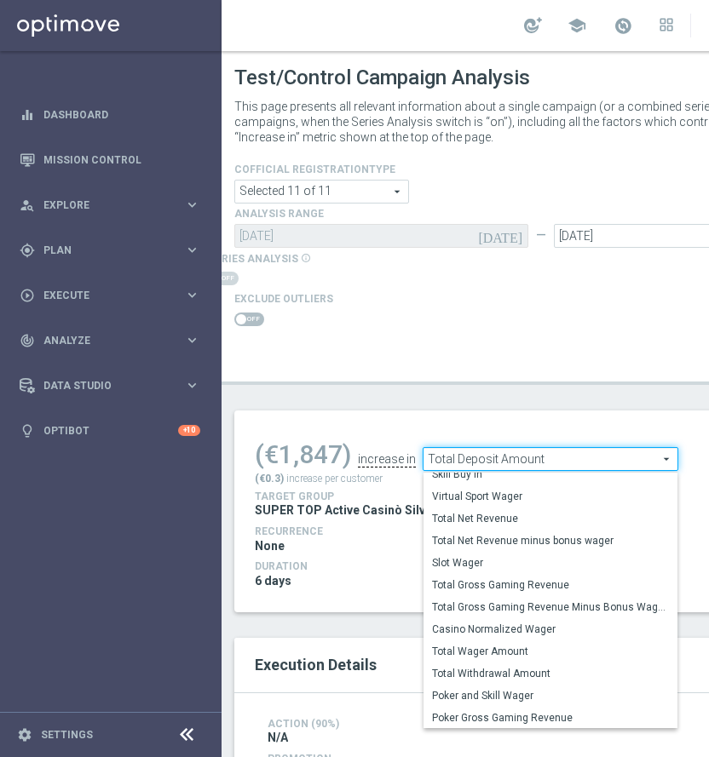
click at [560, 603] on span "Total Gross Gaming Revenue Minus Bonus Wagared" at bounding box center [550, 607] width 237 height 14
type input "Total Gross Gaming Revenue Minus Bonus Wagared"
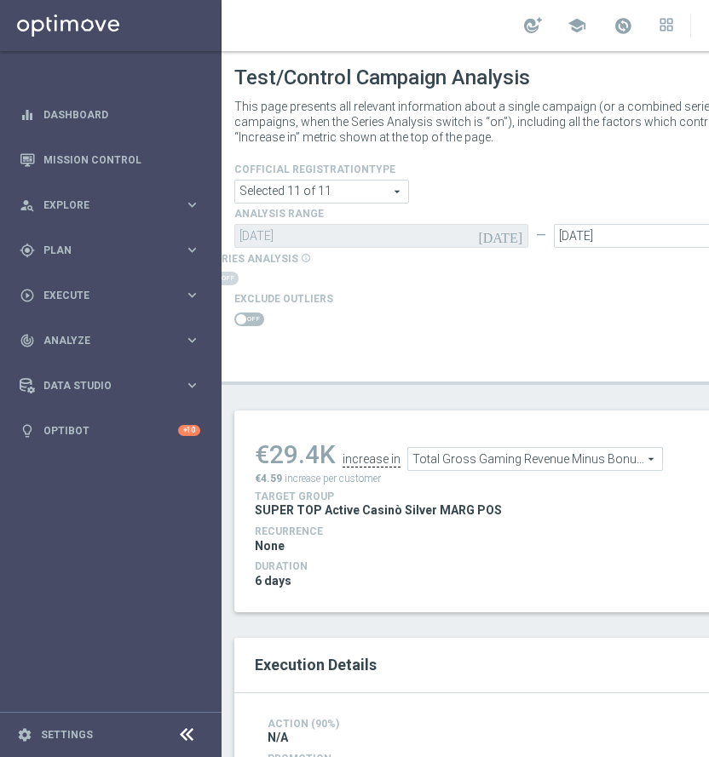
click at [245, 316] on span at bounding box center [241, 319] width 10 height 10
click at [245, 316] on input "checkbox" at bounding box center [249, 320] width 30 height 14
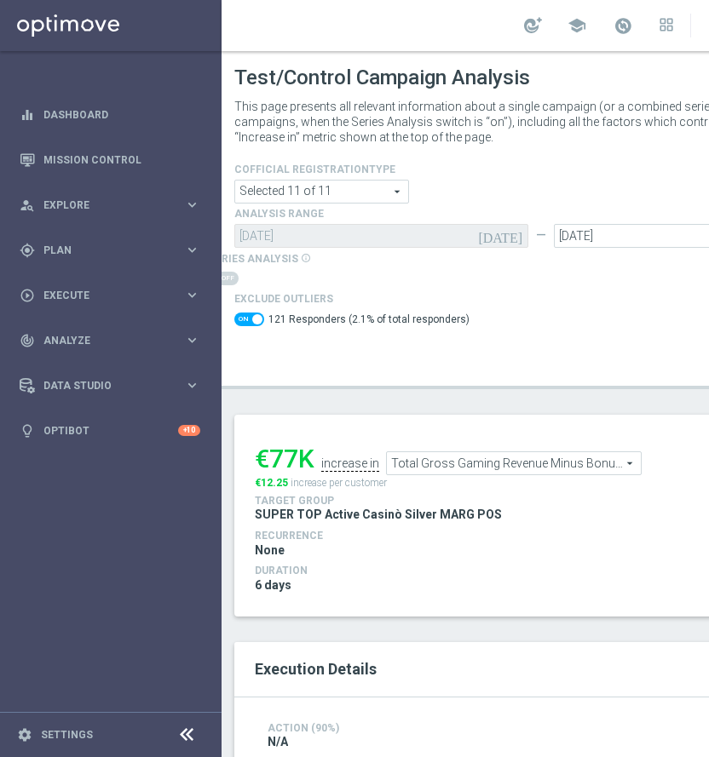
click at [473, 464] on span "Total Gross Gaming Revenue Minus Bonus Wagared" at bounding box center [514, 463] width 254 height 22
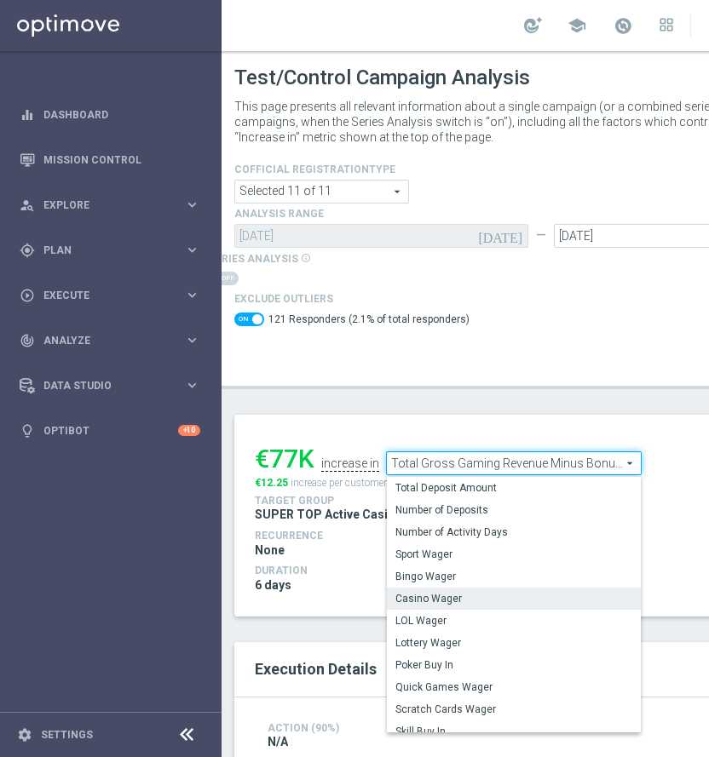
click at [484, 594] on span "Casino Wager" at bounding box center [513, 599] width 237 height 14
checkbox input "false"
type input "Casino Wager"
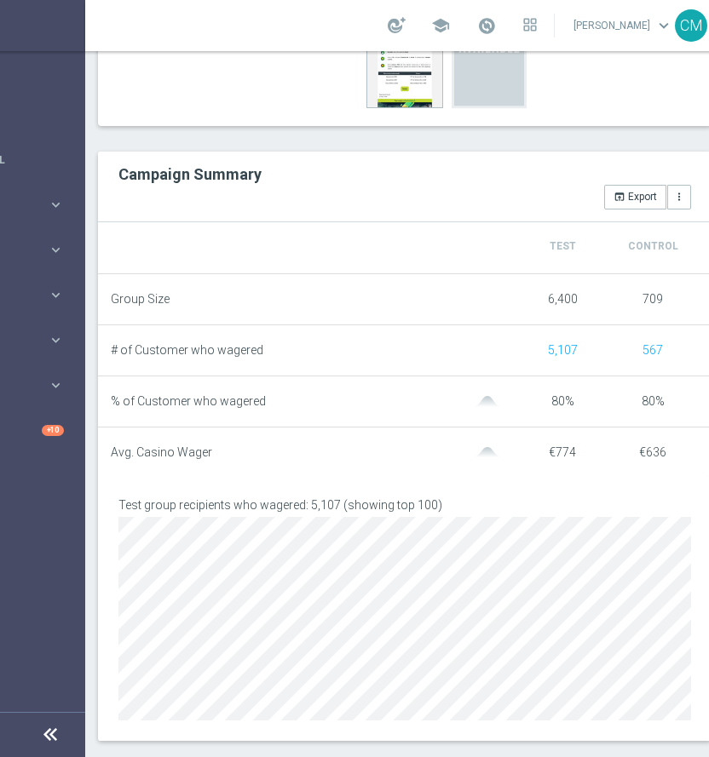
scroll to position [0, 142]
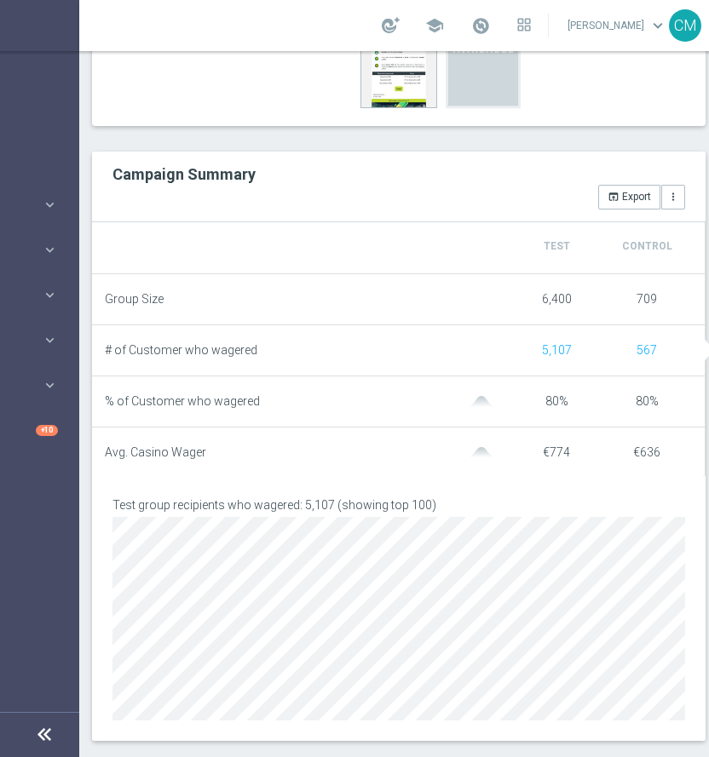
click at [442, 497] on div "Test group recipients who wagered: 5,107 (showing top 100) Loading..." at bounding box center [398, 609] width 613 height 264
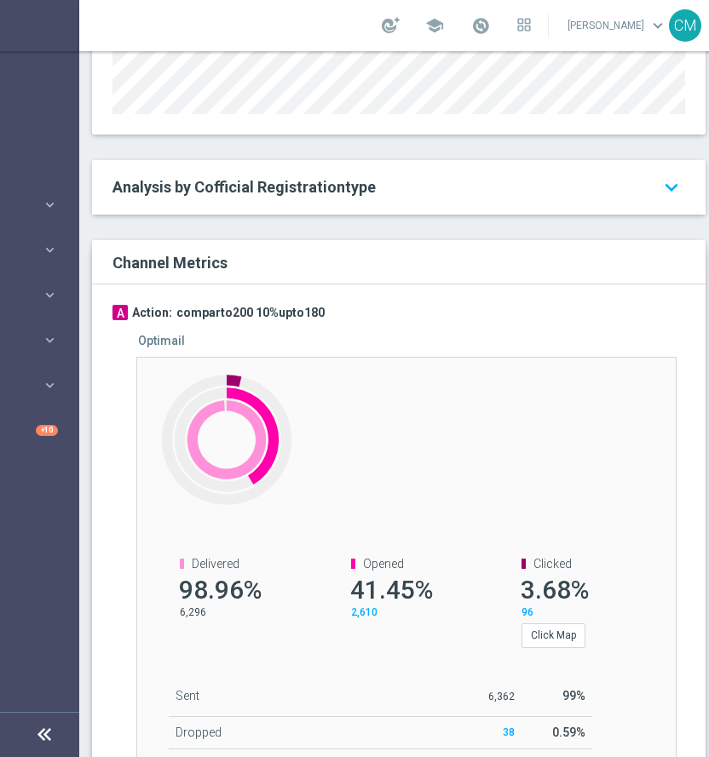
scroll to position [1571, 0]
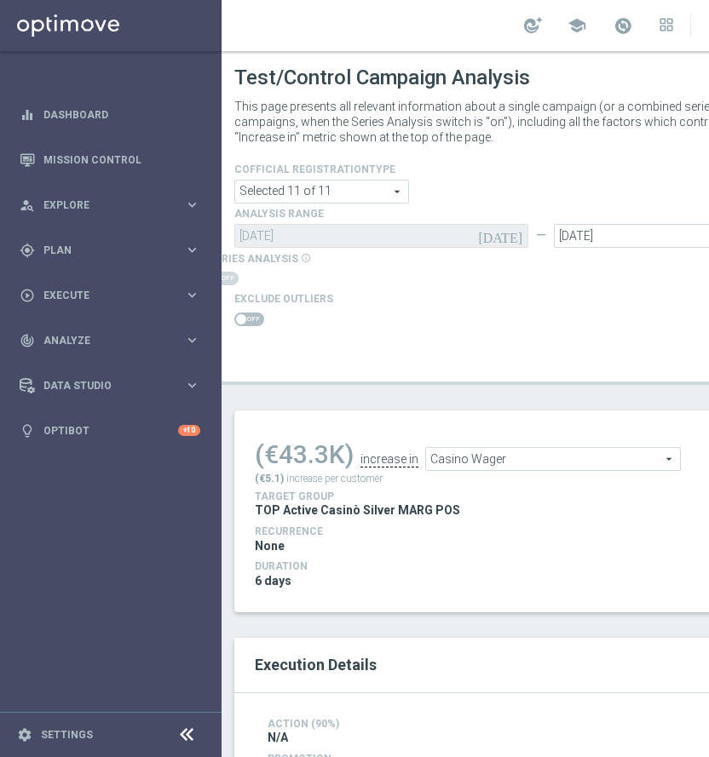
click at [255, 321] on span at bounding box center [249, 320] width 30 height 14
click at [255, 321] on input "checkbox" at bounding box center [249, 320] width 30 height 14
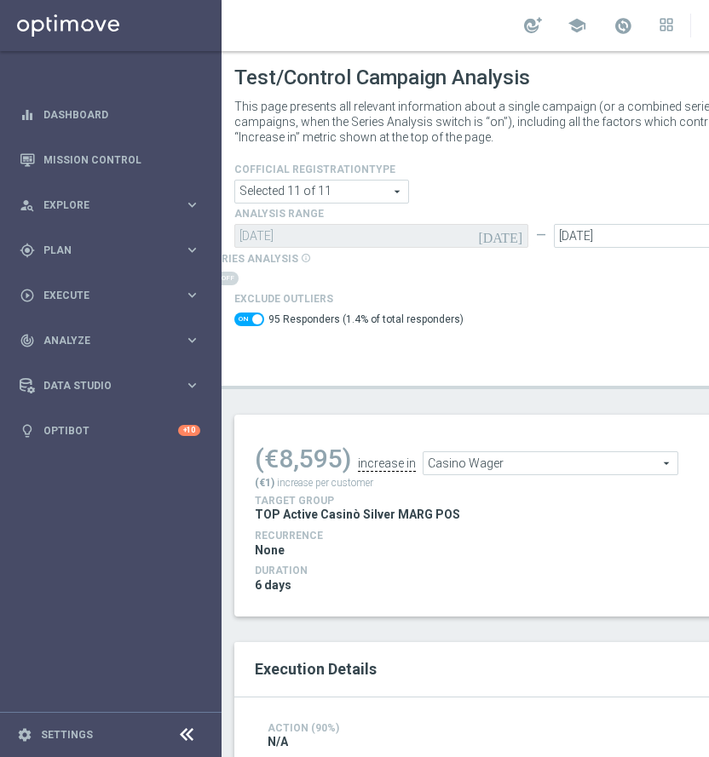
click at [246, 316] on span at bounding box center [249, 320] width 30 height 14
click at [246, 316] on input "checkbox" at bounding box center [249, 320] width 30 height 14
checkbox input "false"
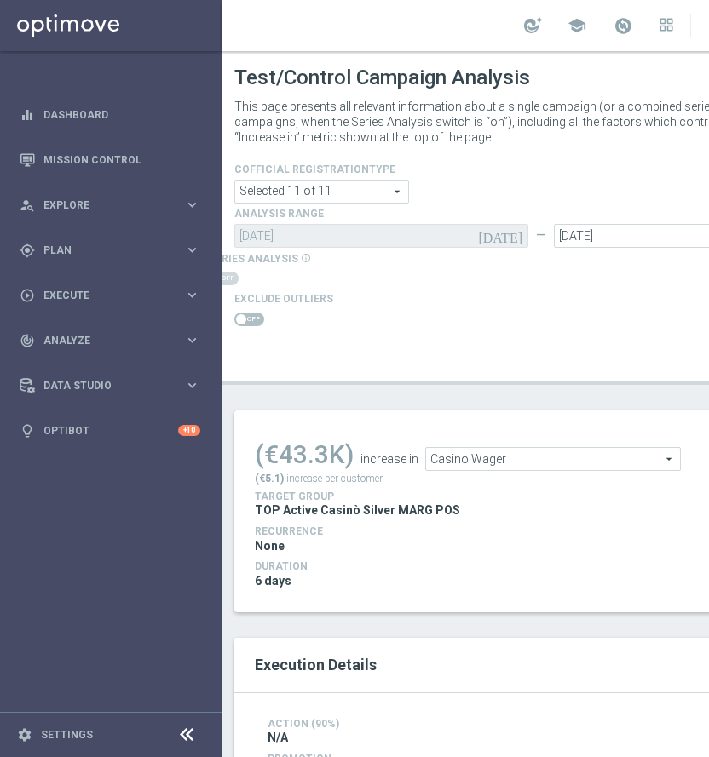
click at [460, 468] on span "Casino Wager" at bounding box center [553, 459] width 254 height 22
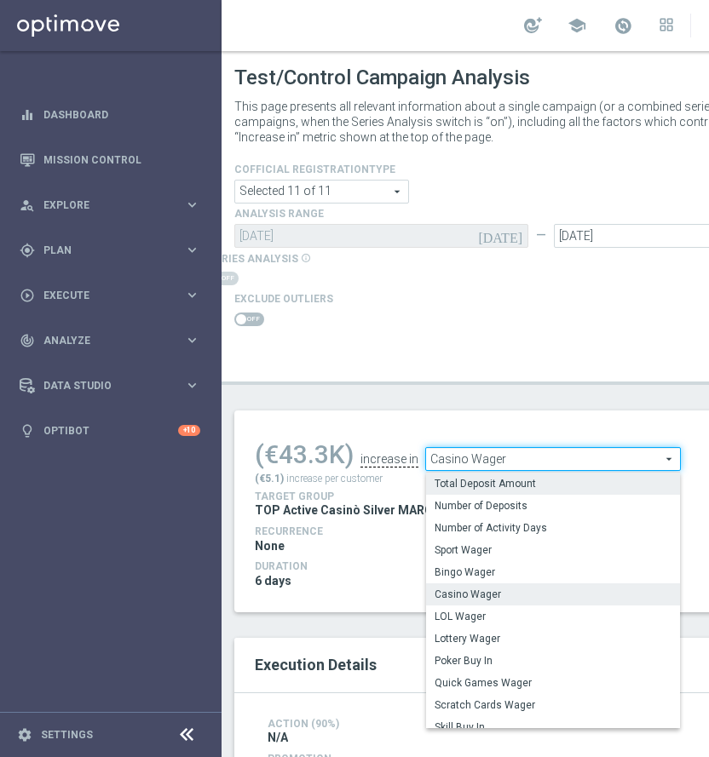
click at [478, 480] on span "Total Deposit Amount" at bounding box center [552, 484] width 237 height 14
type input "Total Deposit Amount"
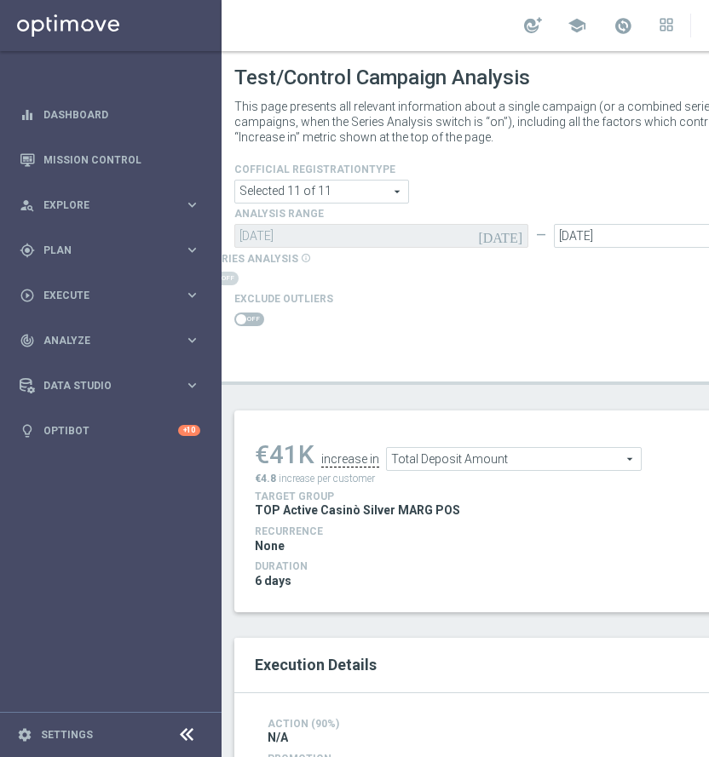
click at [250, 314] on span at bounding box center [249, 320] width 30 height 14
click at [250, 314] on input "checkbox" at bounding box center [249, 320] width 30 height 14
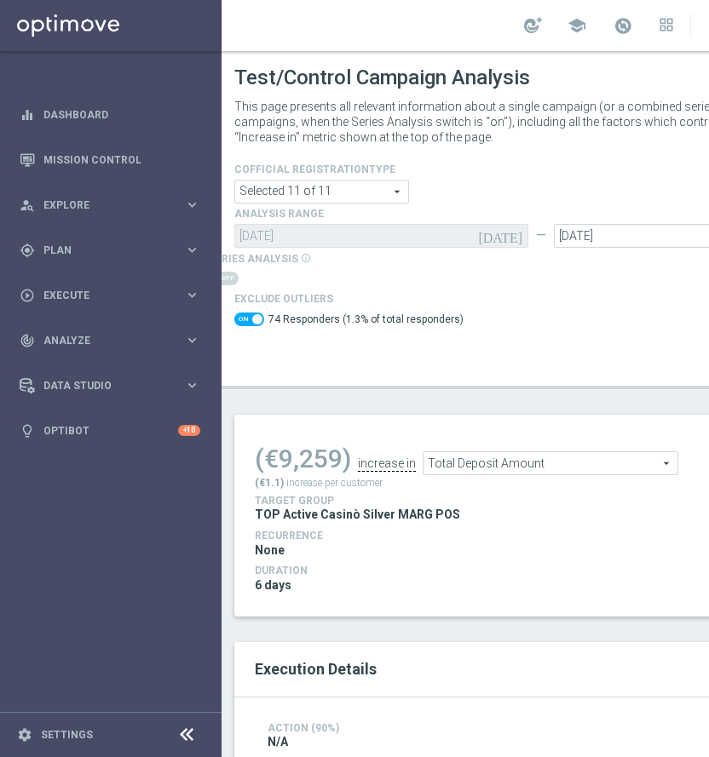
click at [250, 314] on span at bounding box center [249, 320] width 30 height 14
click at [250, 314] on input "checkbox" at bounding box center [249, 320] width 30 height 14
checkbox input "false"
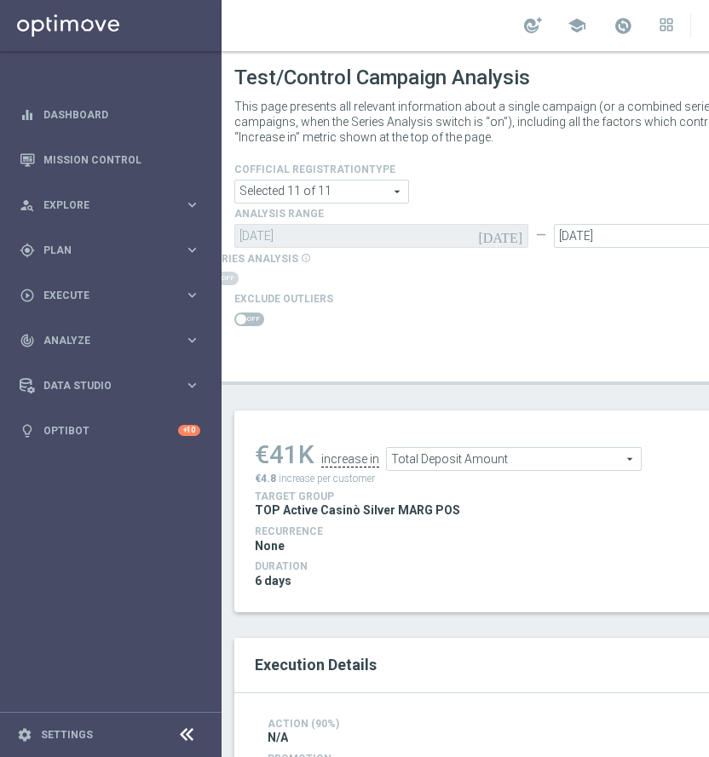
click at [472, 457] on span "Total Deposit Amount" at bounding box center [514, 459] width 254 height 22
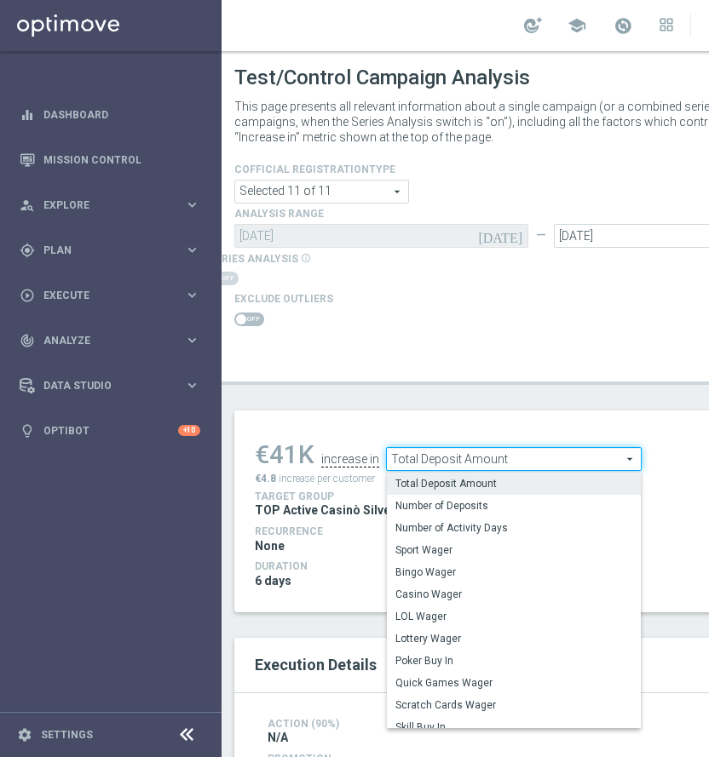
click at [467, 594] on span "Casino Wager" at bounding box center [513, 595] width 237 height 14
type input "Casino Wager"
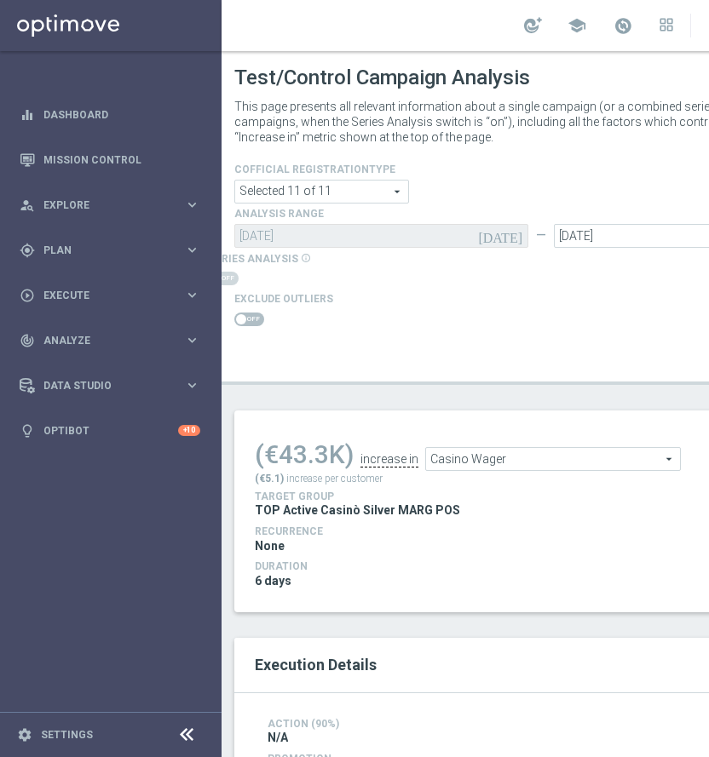
click at [255, 327] on div at bounding box center [283, 319] width 99 height 20
click at [243, 324] on span at bounding box center [249, 320] width 30 height 14
click at [243, 324] on input "checkbox" at bounding box center [249, 320] width 30 height 14
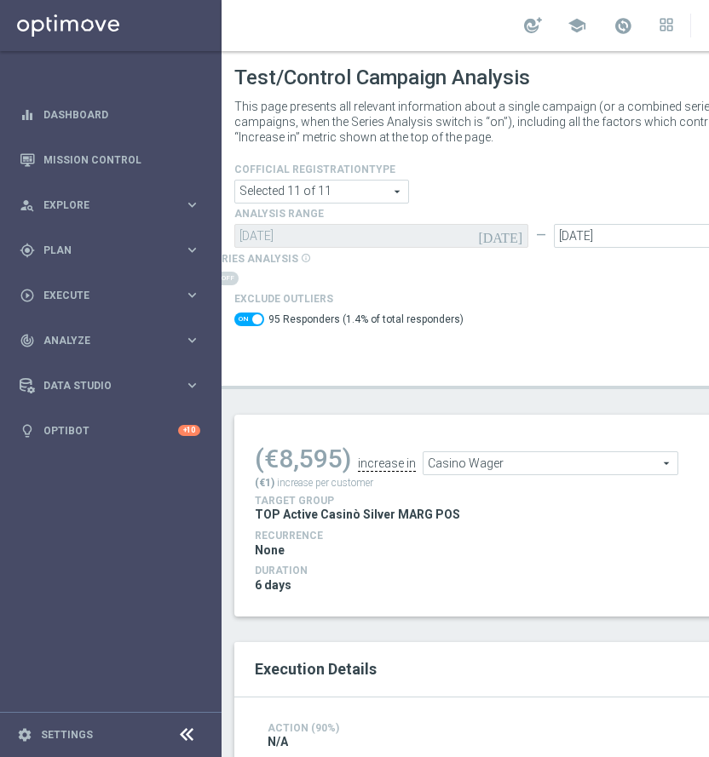
click at [245, 313] on span at bounding box center [249, 320] width 30 height 14
click at [245, 313] on input "checkbox" at bounding box center [249, 320] width 30 height 14
checkbox input "false"
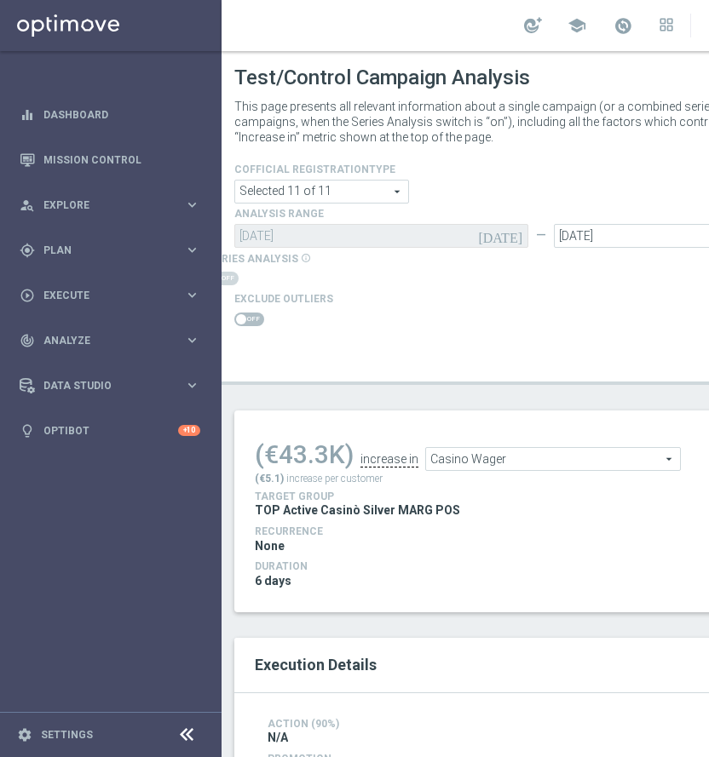
click at [480, 450] on span "Casino Wager" at bounding box center [553, 459] width 254 height 22
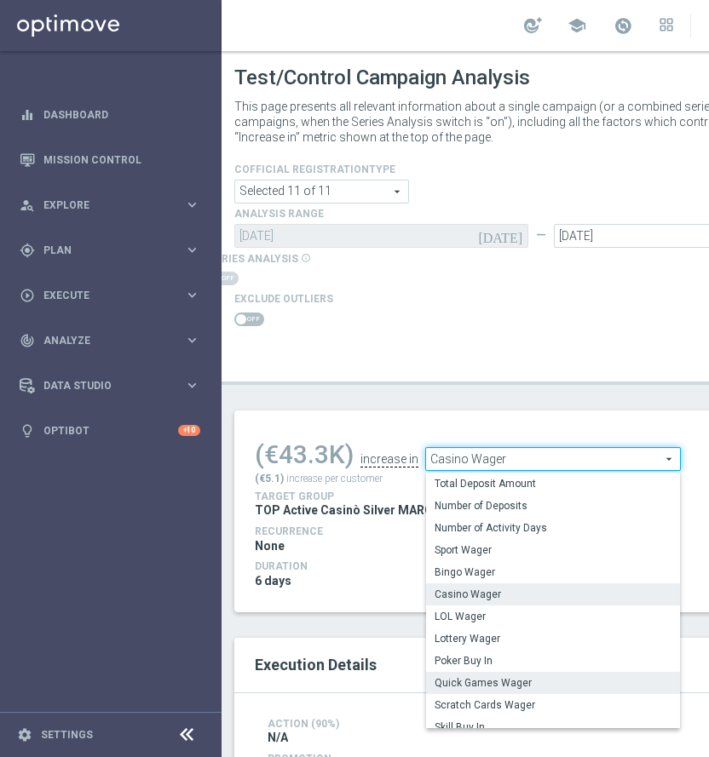
scroll to position [244, 0]
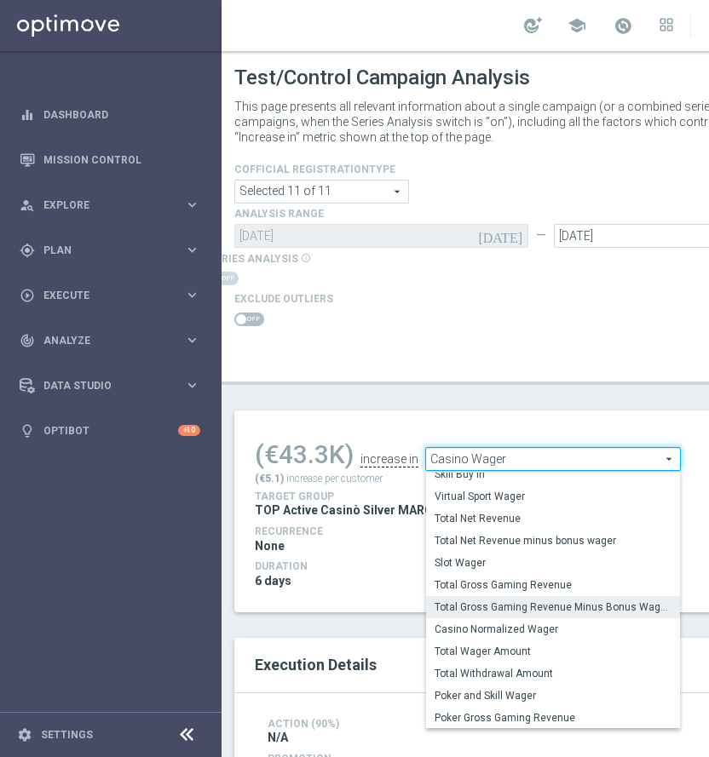
click at [537, 608] on span "Total Gross Gaming Revenue Minus Bonus Wagared" at bounding box center [552, 607] width 237 height 14
type input "Total Gross Gaming Revenue Minus Bonus Wagared"
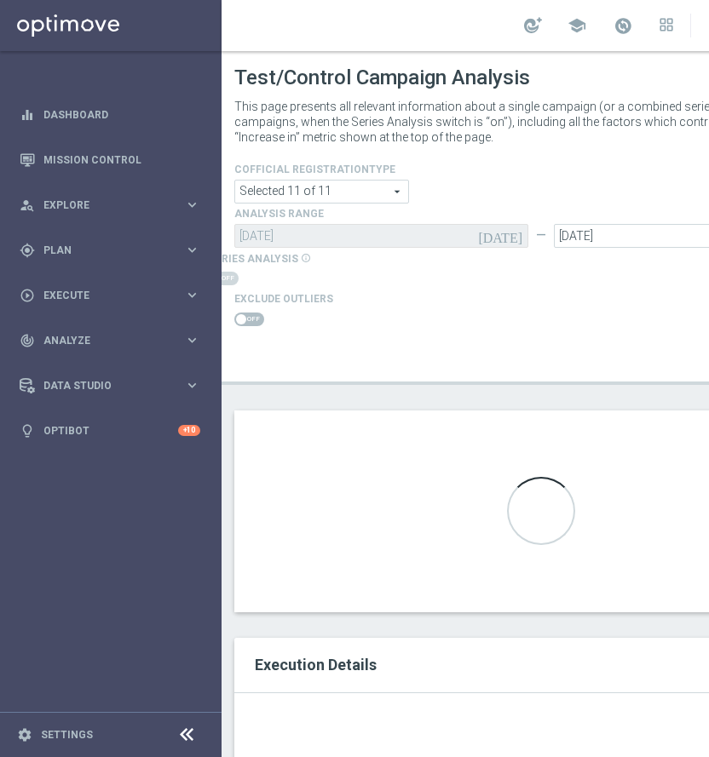
click at [537, 608] on section "(€43.3K increase in Total Gross Gaming Revenue Minus Bonus Wagared Total Gross …" at bounding box center [540, 512] width 613 height 202
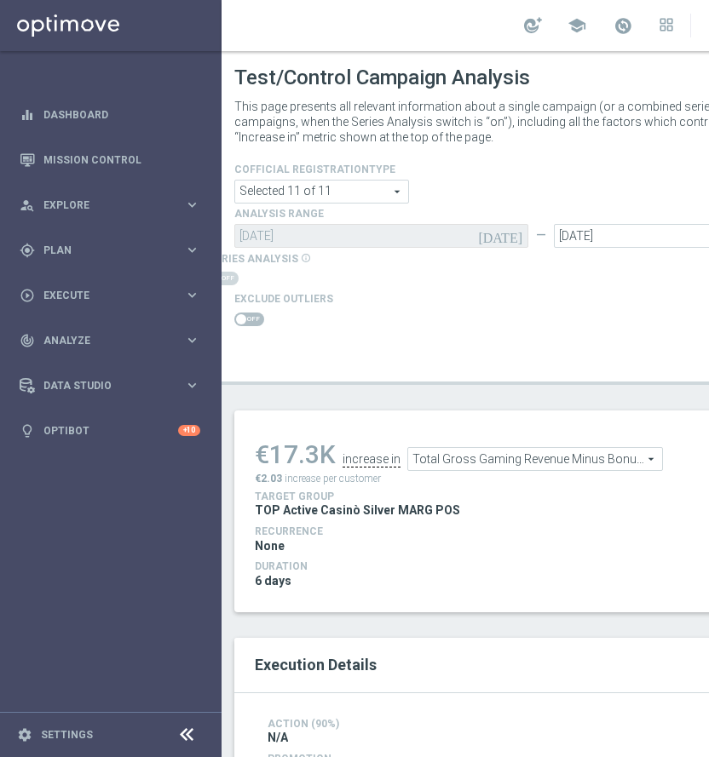
click at [252, 319] on span at bounding box center [249, 320] width 30 height 14
click at [252, 319] on input "checkbox" at bounding box center [249, 320] width 30 height 14
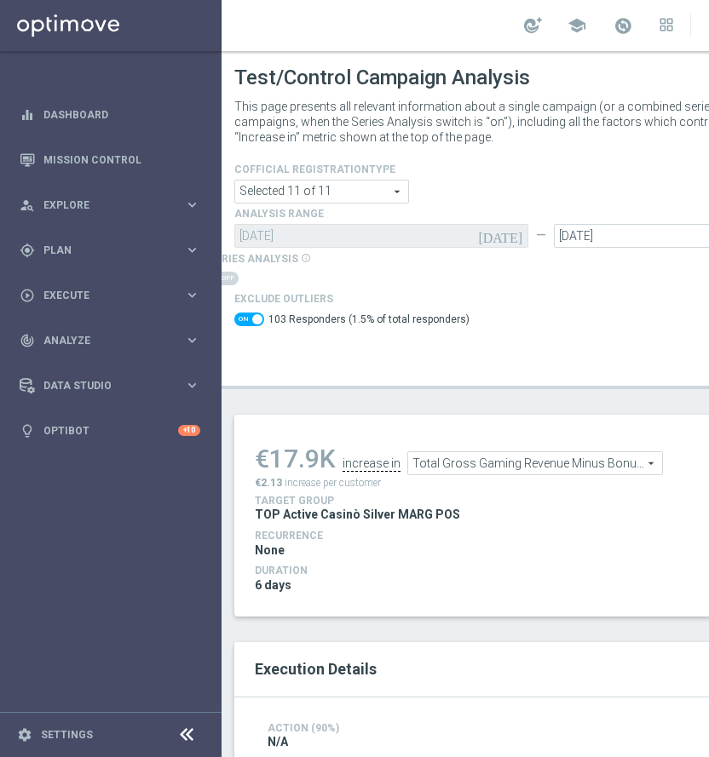
click at [246, 320] on span at bounding box center [249, 320] width 30 height 14
click at [246, 320] on input "checkbox" at bounding box center [249, 320] width 30 height 14
checkbox input "false"
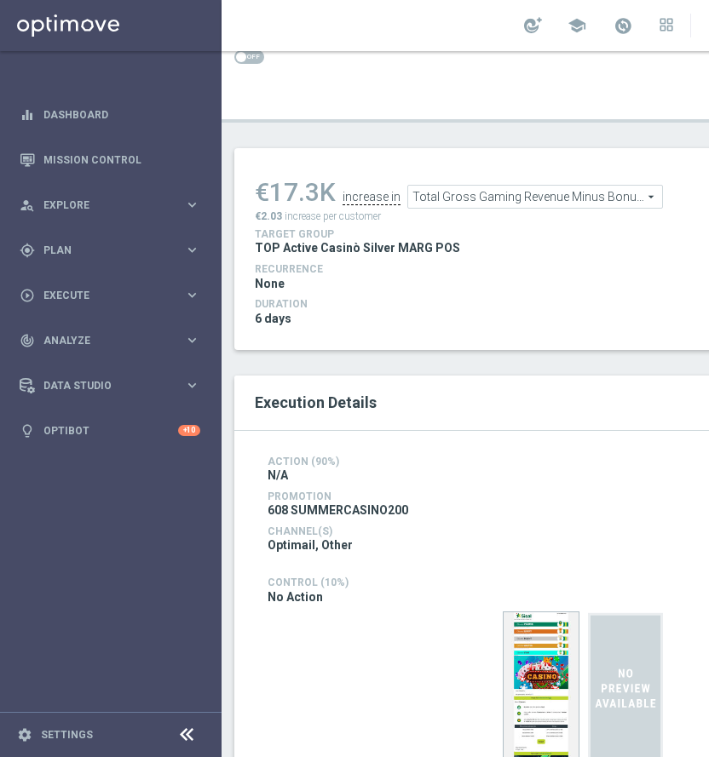
scroll to position [111, 0]
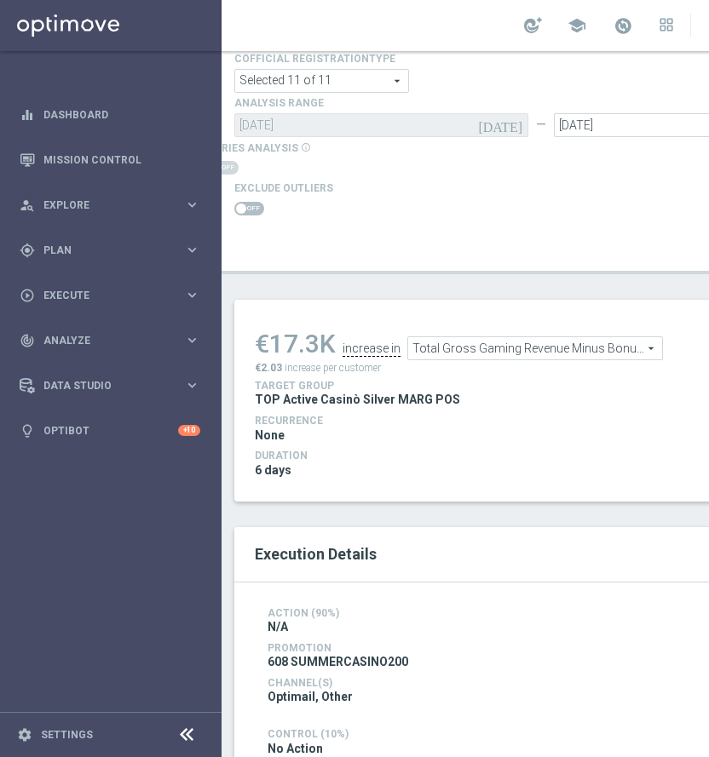
click at [525, 353] on span "Total Gross Gaming Revenue Minus Bonus Wagared" at bounding box center [535, 348] width 254 height 22
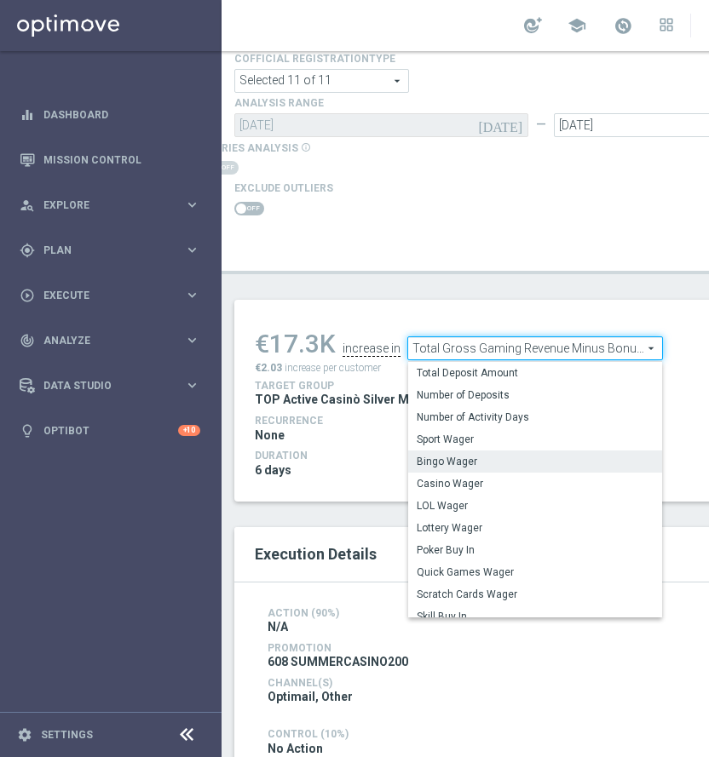
click at [496, 462] on span "Bingo Wager" at bounding box center [534, 462] width 237 height 14
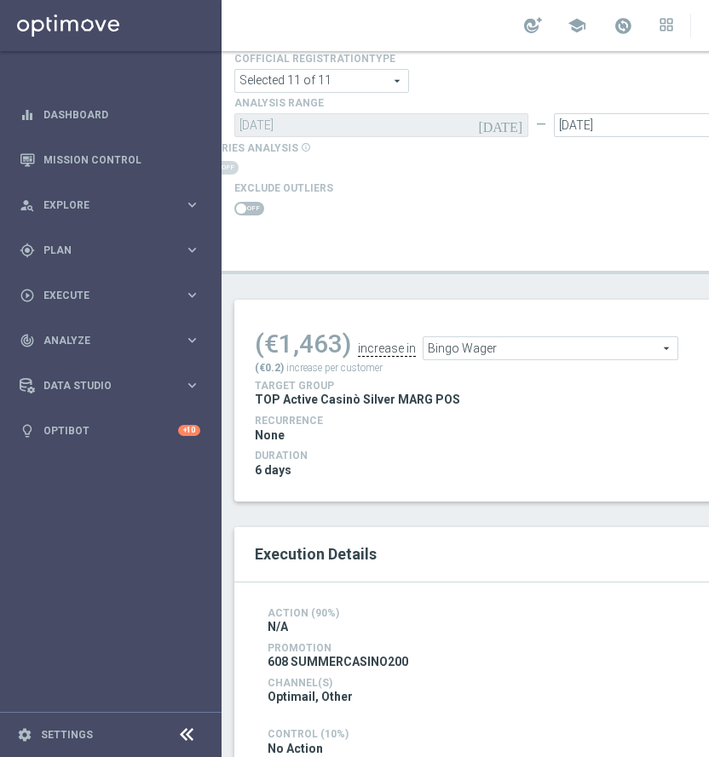
scroll to position [236, 0]
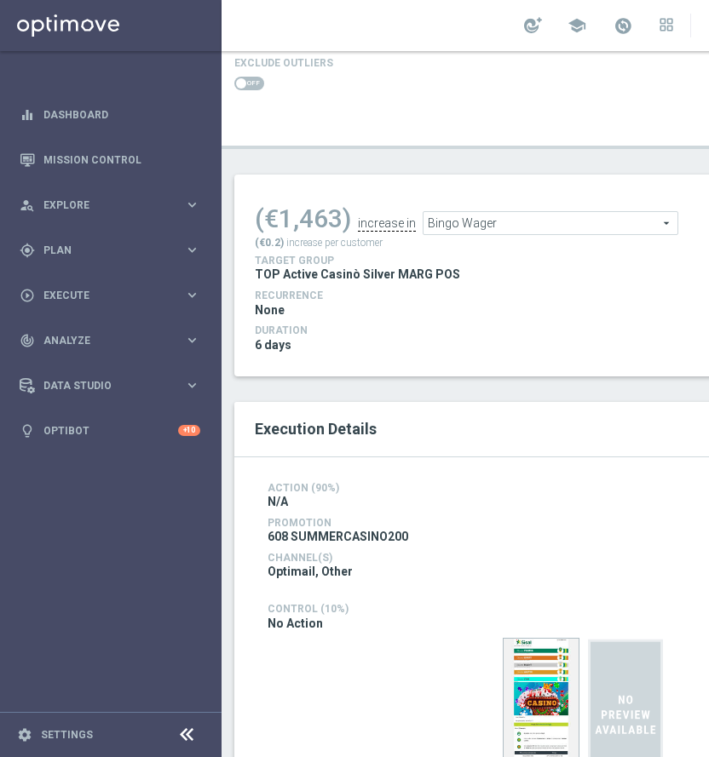
click at [457, 231] on span "Bingo Wager" at bounding box center [550, 223] width 254 height 22
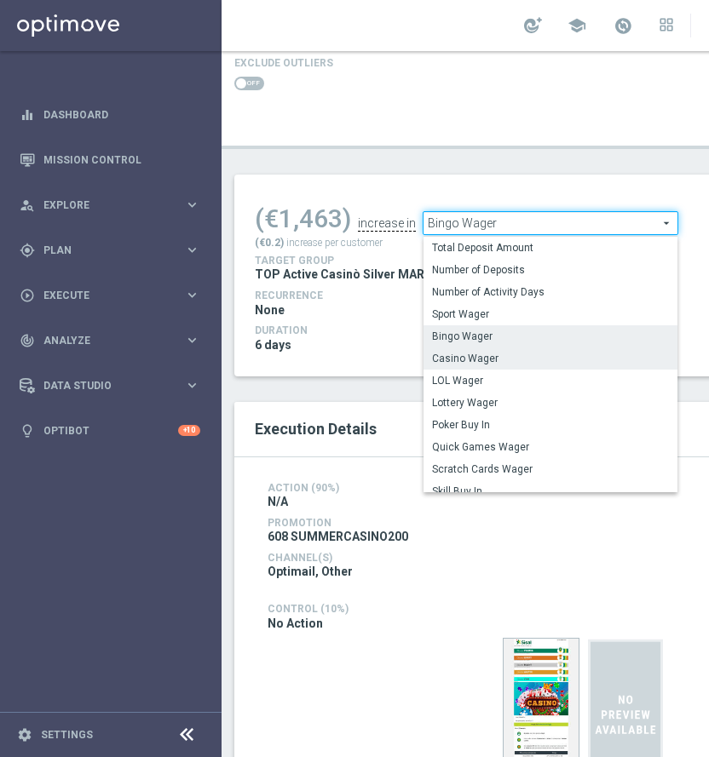
click at [483, 354] on span "Casino Wager" at bounding box center [550, 359] width 237 height 14
type input "Casino Wager"
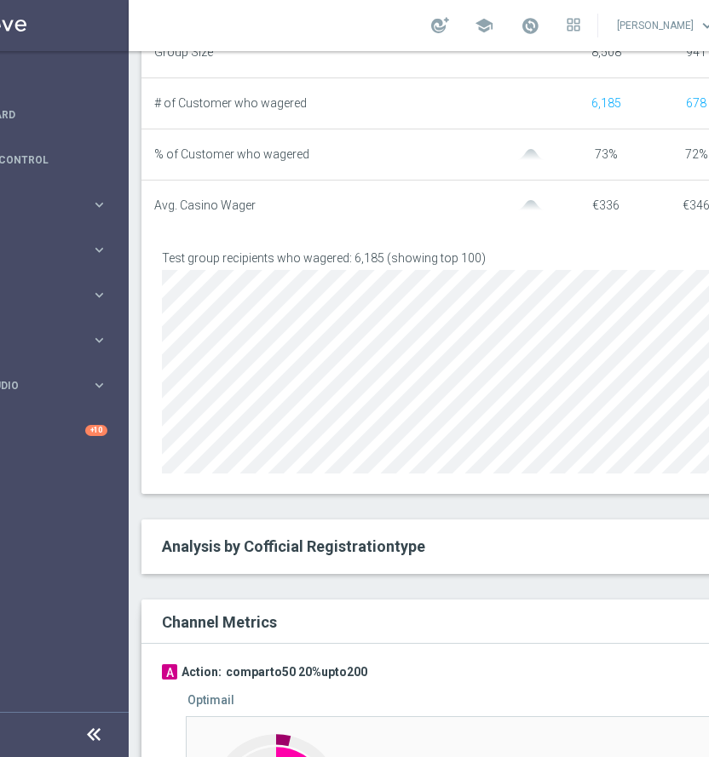
scroll to position [762, 0]
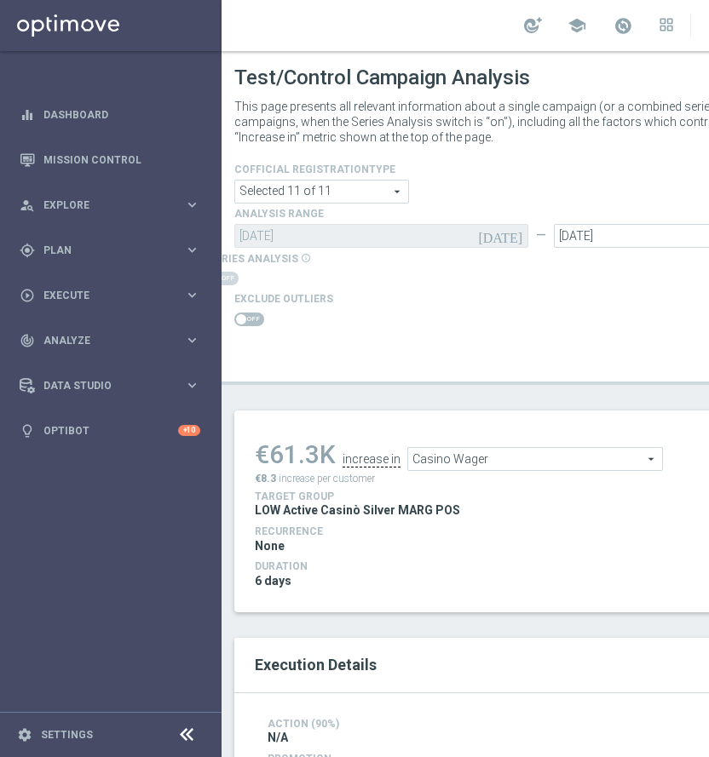
click at [253, 324] on span at bounding box center [249, 320] width 30 height 14
click at [253, 324] on input "checkbox" at bounding box center [249, 320] width 30 height 14
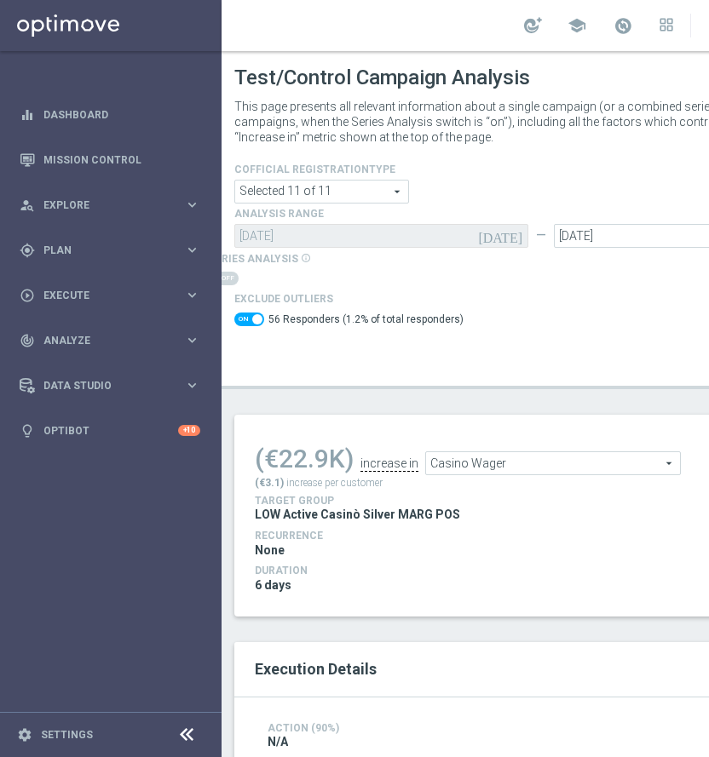
click at [254, 324] on span at bounding box center [249, 320] width 30 height 14
click at [254, 324] on input "checkbox" at bounding box center [249, 320] width 30 height 14
checkbox input "false"
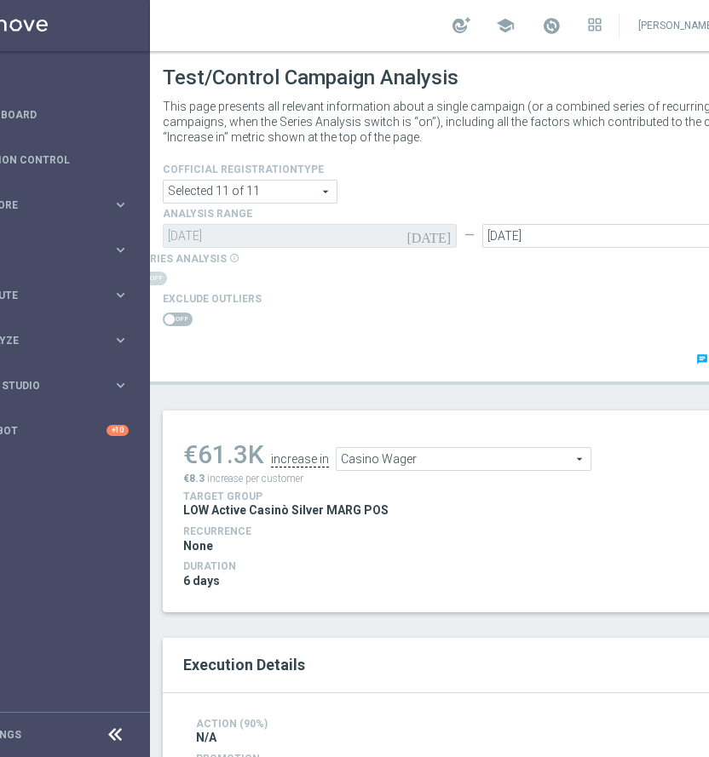
scroll to position [112, 0]
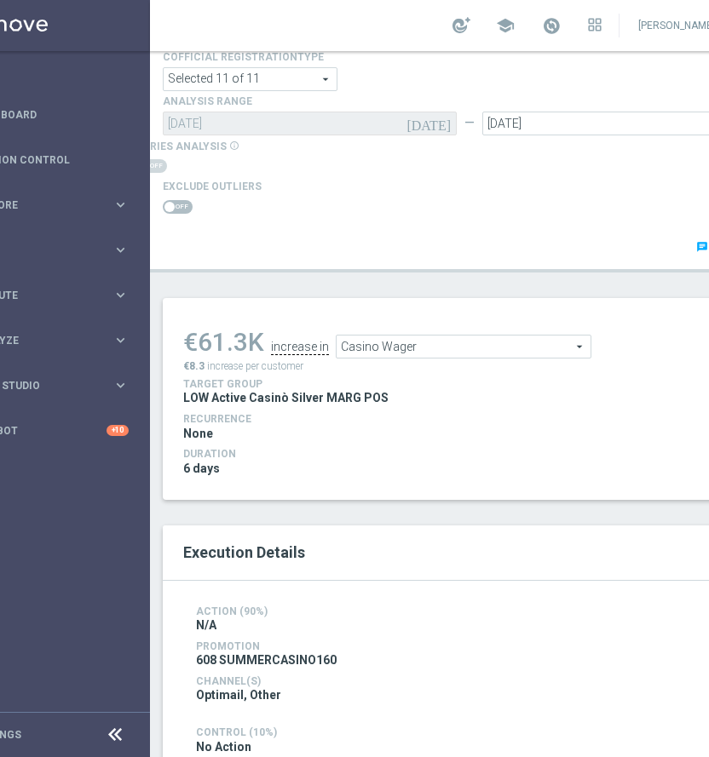
click at [485, 336] on span "Casino Wager" at bounding box center [463, 347] width 254 height 22
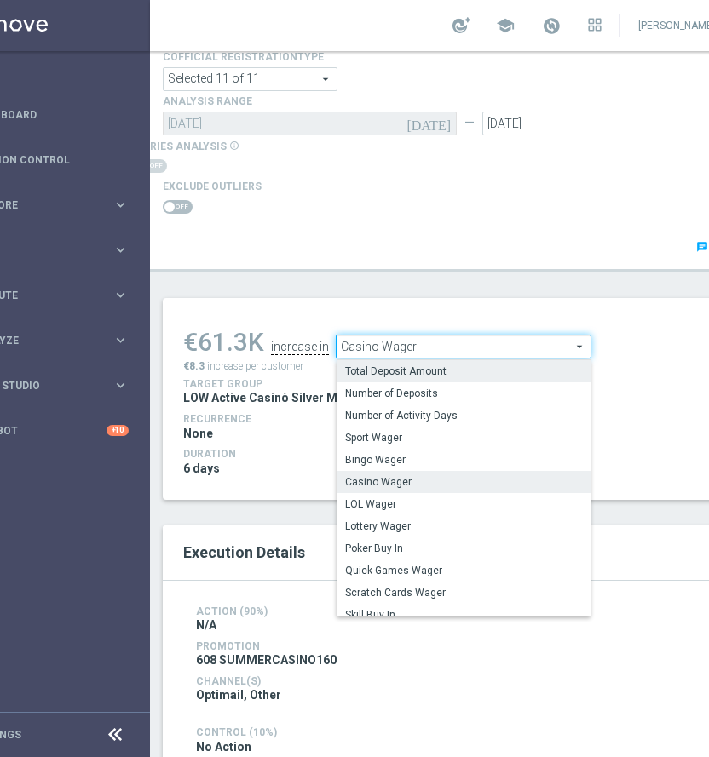
click at [428, 372] on span "Total Deposit Amount" at bounding box center [463, 372] width 237 height 14
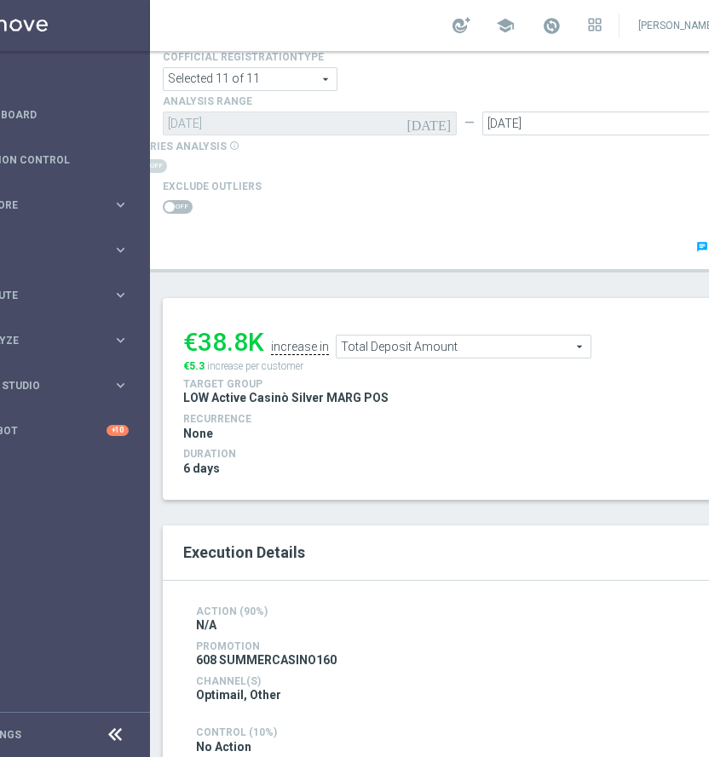
click at [401, 340] on span "Total Deposit Amount" at bounding box center [463, 347] width 254 height 22
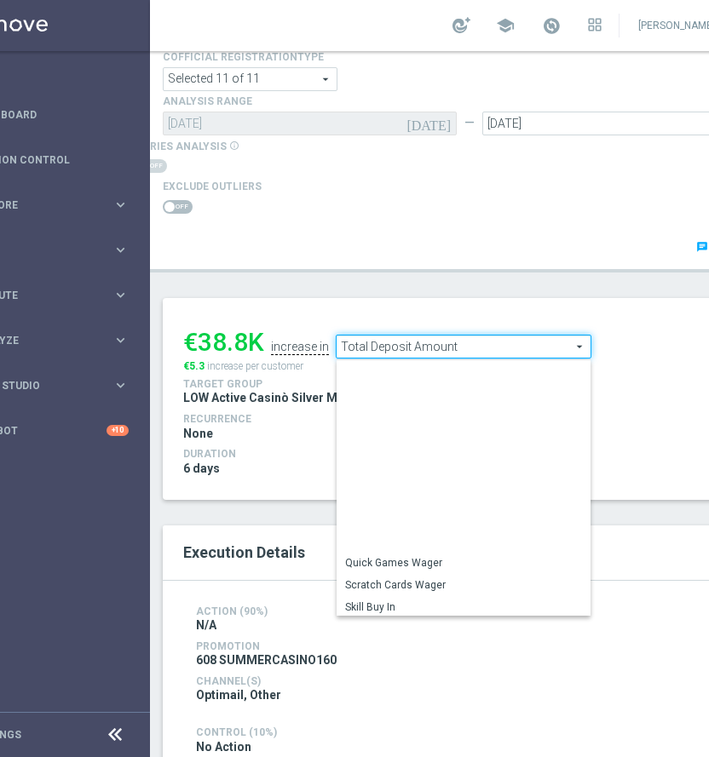
scroll to position [244, 0]
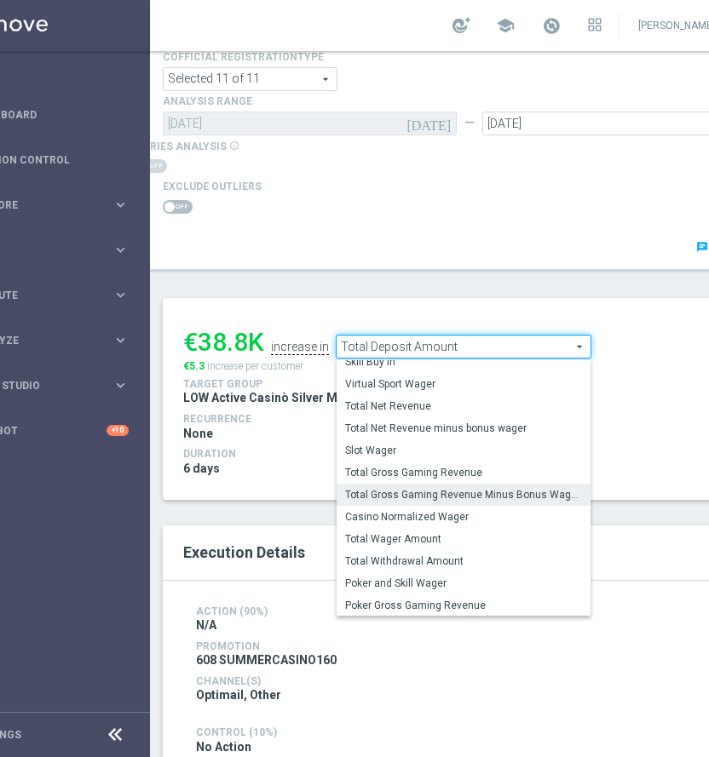
click at [445, 495] on span "Total Gross Gaming Revenue Minus Bonus Wagared" at bounding box center [463, 495] width 237 height 14
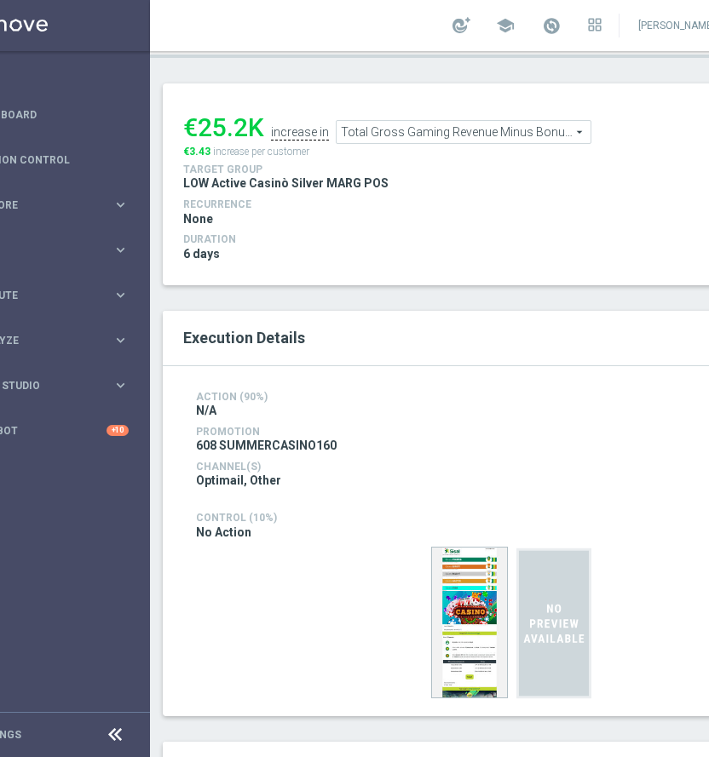
scroll to position [301, 0]
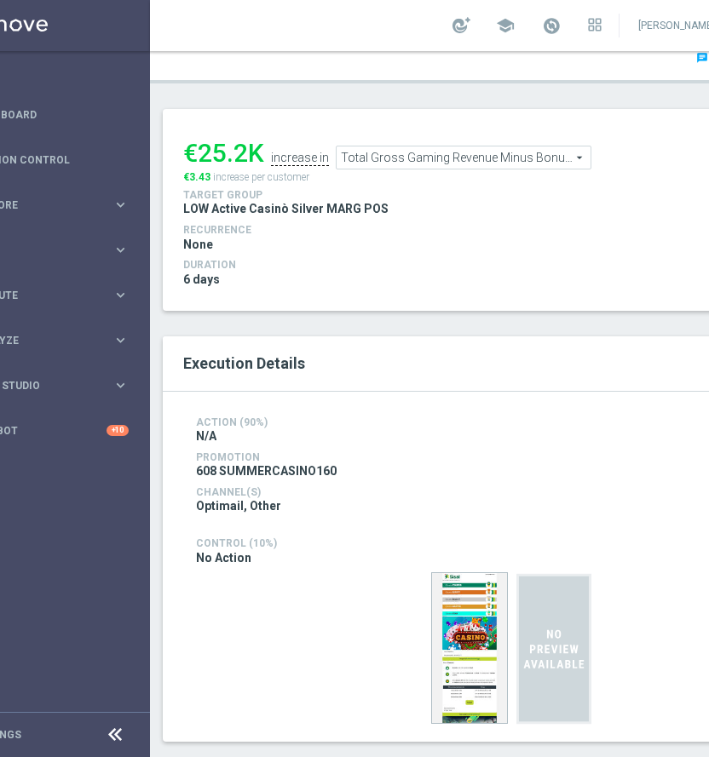
click at [436, 160] on span "Total Gross Gaming Revenue Minus Bonus Wagared" at bounding box center [463, 157] width 254 height 22
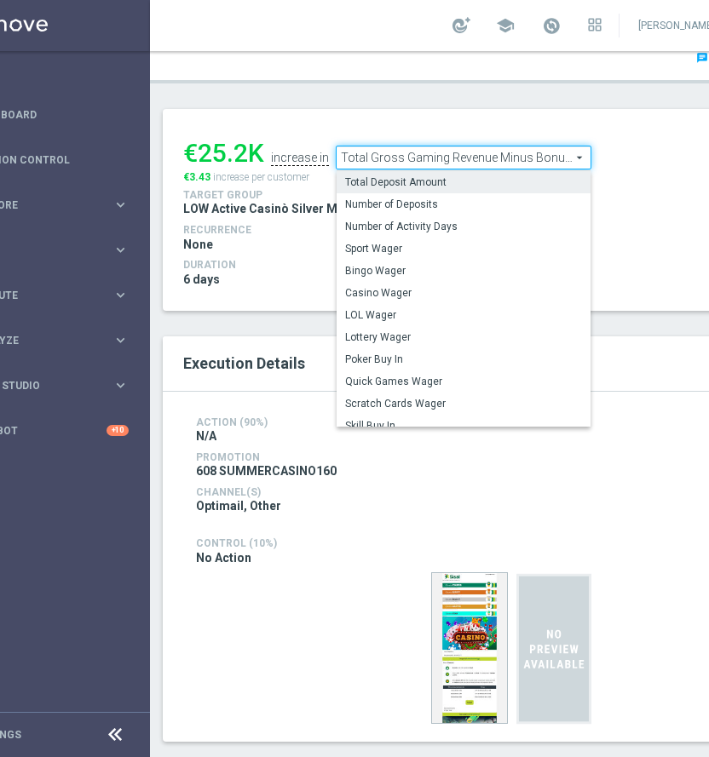
click at [415, 182] on span "Total Deposit Amount" at bounding box center [463, 182] width 237 height 14
type input "Total Deposit Amount"
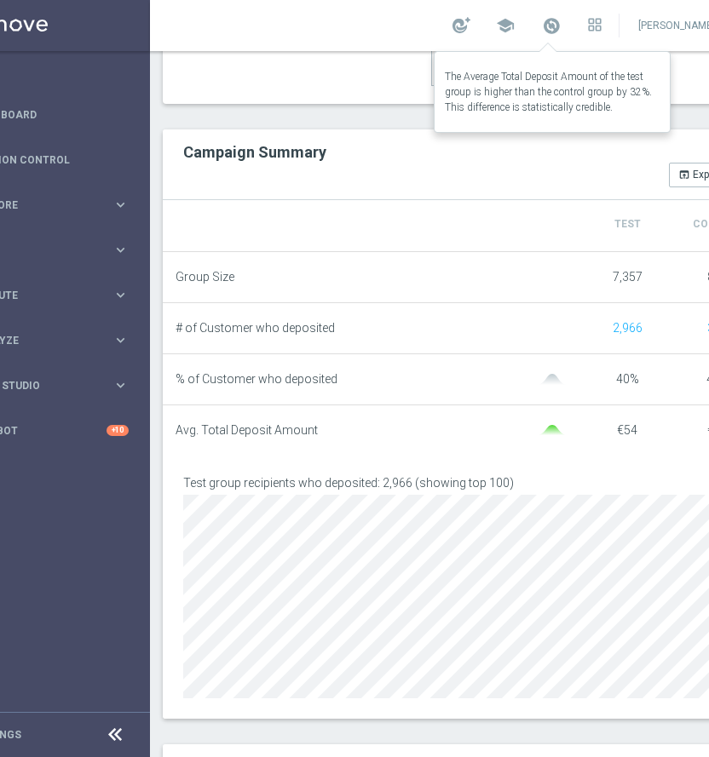
scroll to position [1682, 0]
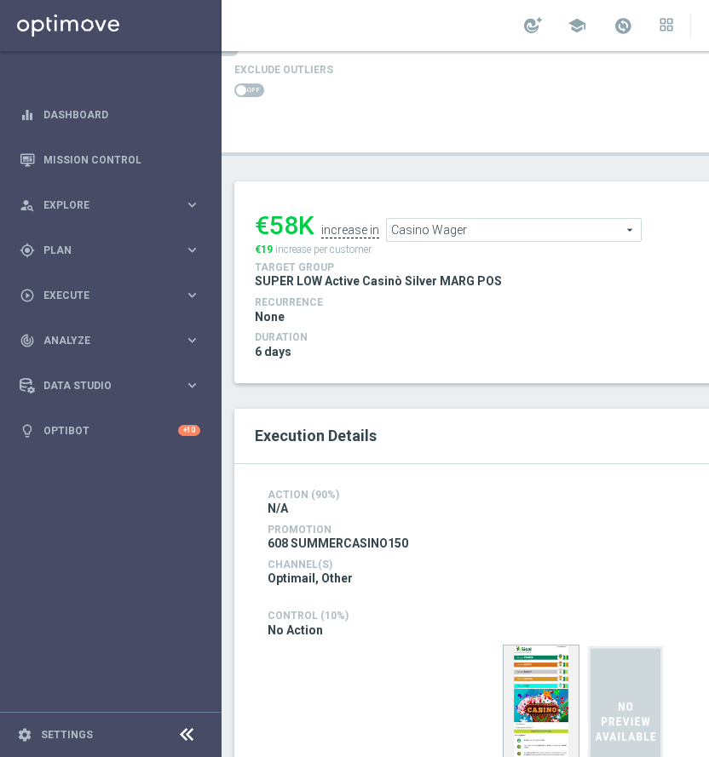
scroll to position [221, 0]
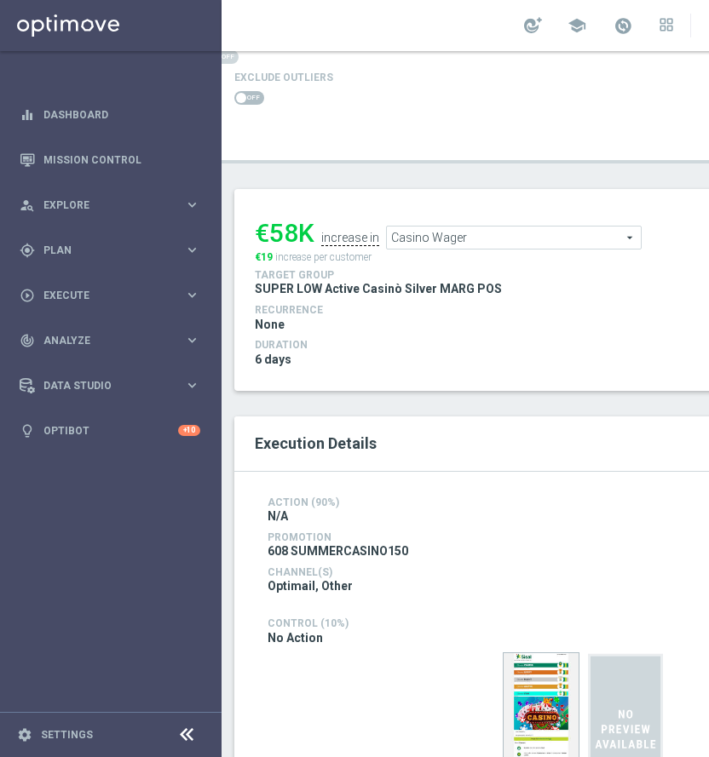
click at [484, 238] on span "Casino Wager" at bounding box center [514, 238] width 254 height 22
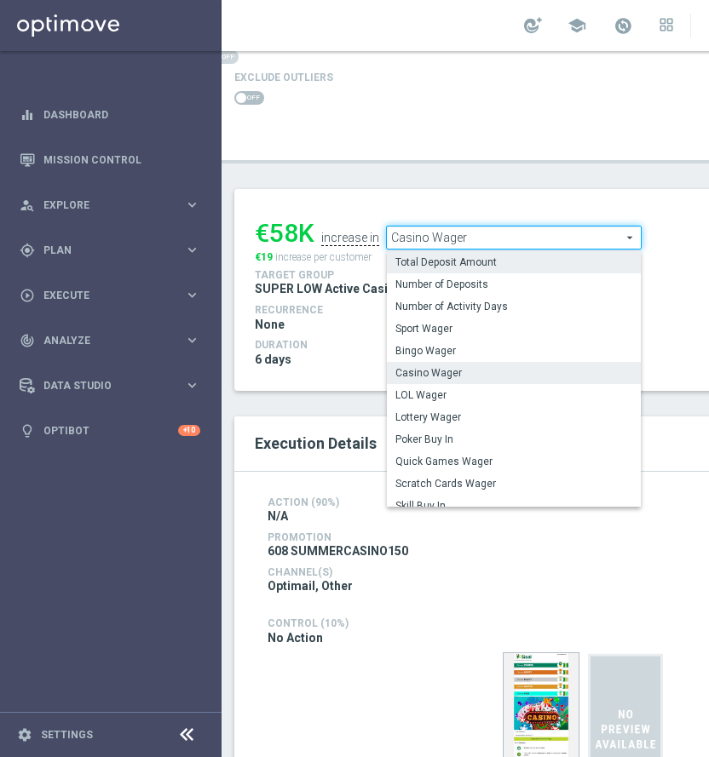
click at [458, 263] on span "Total Deposit Amount" at bounding box center [513, 263] width 237 height 14
type input "Total Deposit Amount"
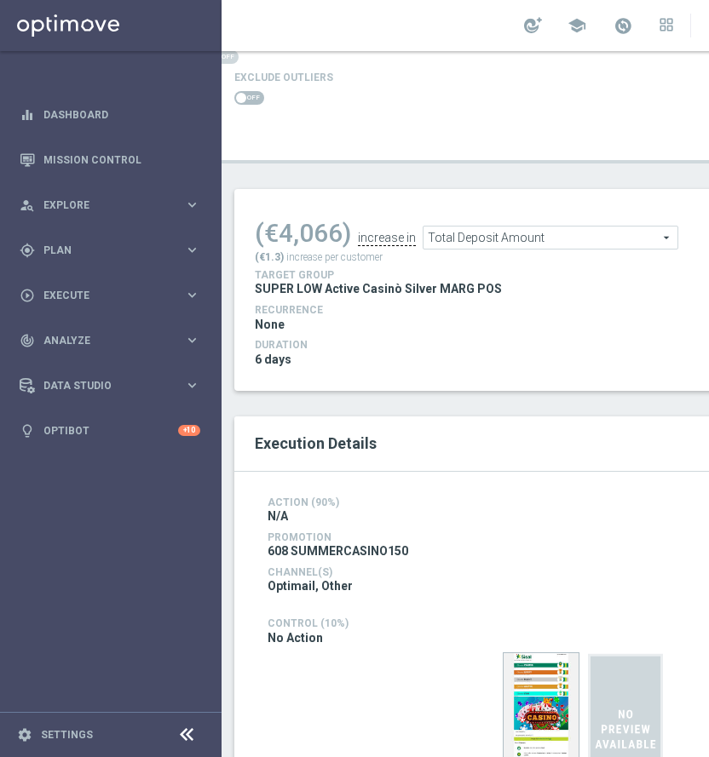
click at [250, 92] on span at bounding box center [249, 98] width 30 height 14
click at [250, 92] on input "checkbox" at bounding box center [249, 98] width 30 height 14
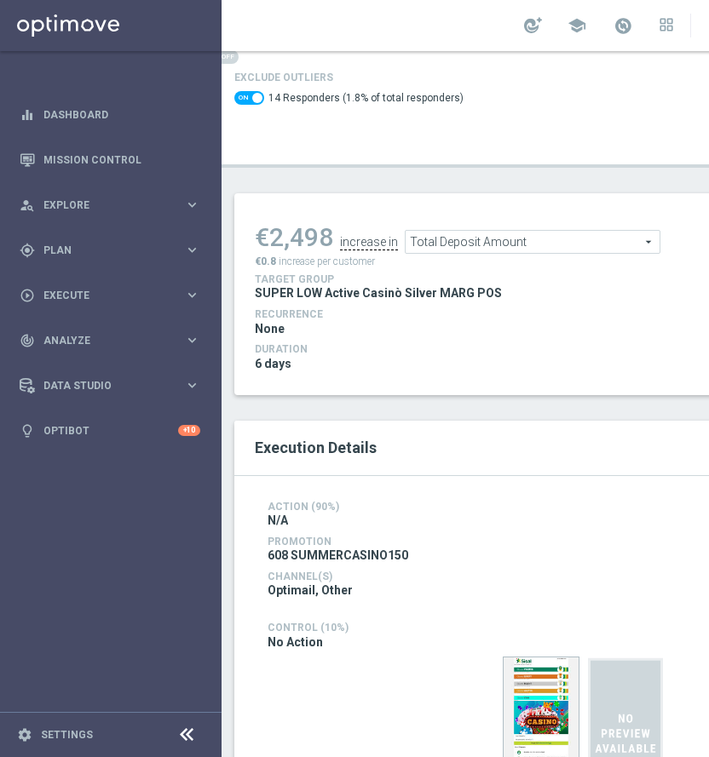
click at [247, 95] on span at bounding box center [249, 98] width 30 height 14
click at [247, 95] on input "checkbox" at bounding box center [249, 98] width 30 height 14
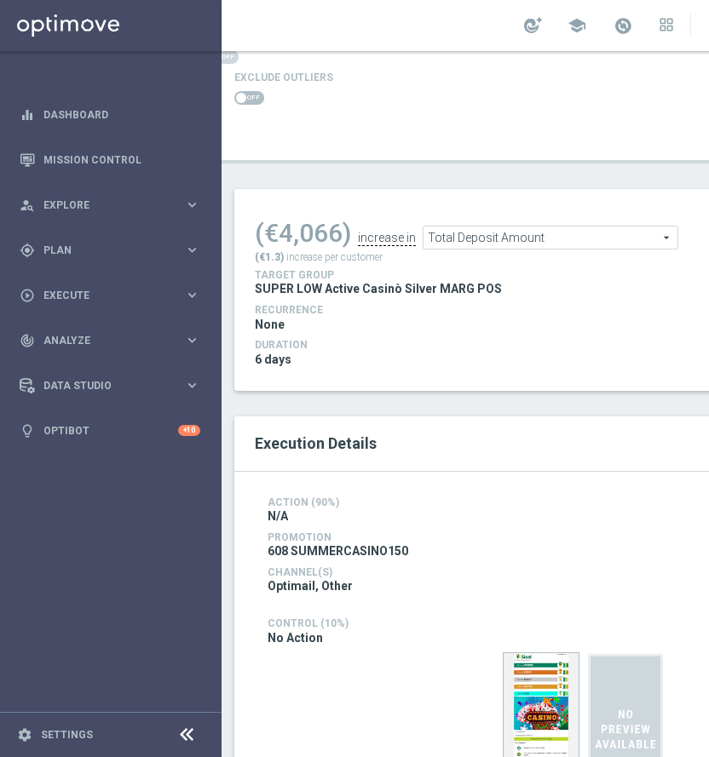
click at [233, 98] on div "Exclude Outliers" at bounding box center [540, 87] width 639 height 41
click at [242, 101] on span at bounding box center [241, 98] width 10 height 10
click at [242, 101] on input "checkbox" at bounding box center [249, 98] width 30 height 14
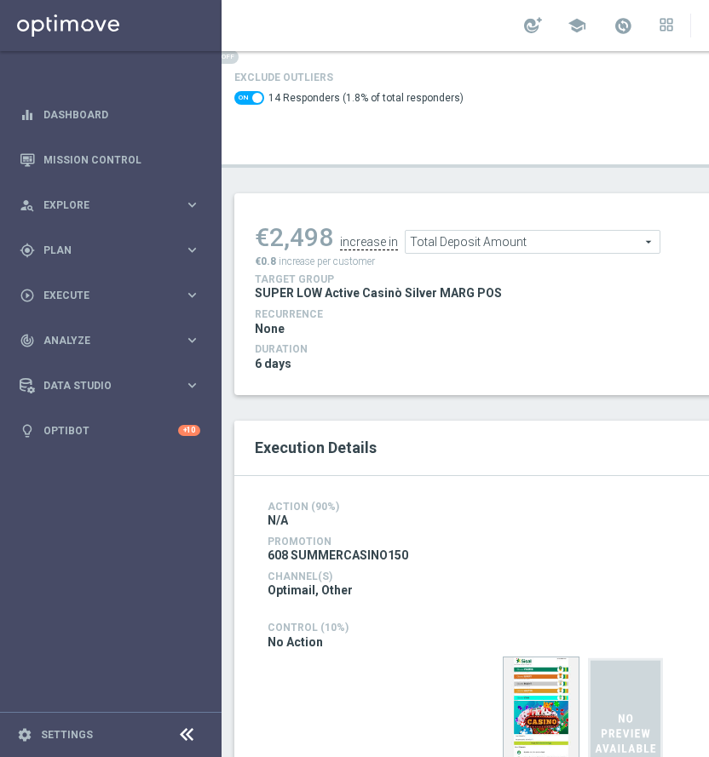
click at [250, 95] on span at bounding box center [249, 98] width 30 height 14
click at [250, 95] on input "checkbox" at bounding box center [249, 98] width 30 height 14
checkbox input "false"
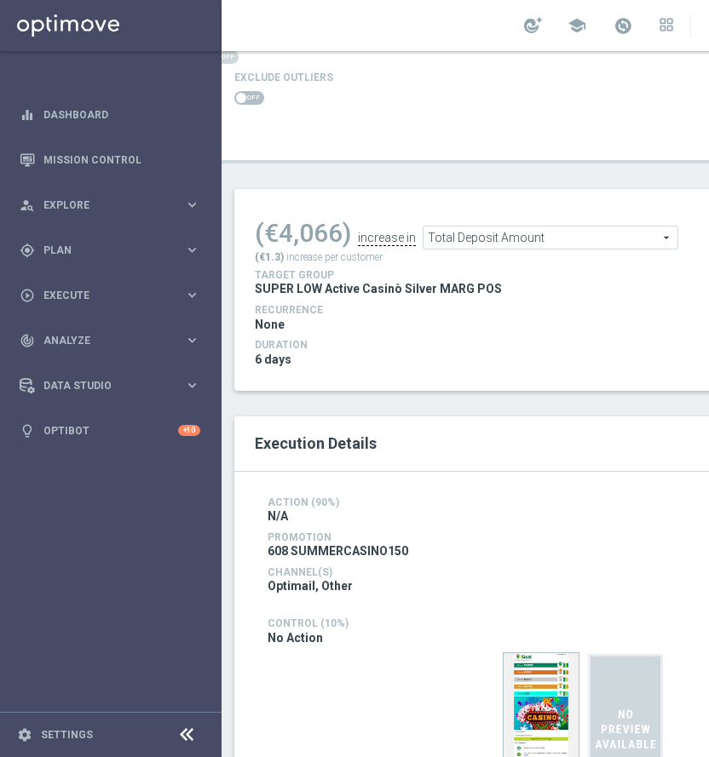
click at [560, 242] on span "Total Deposit Amount" at bounding box center [550, 238] width 254 height 22
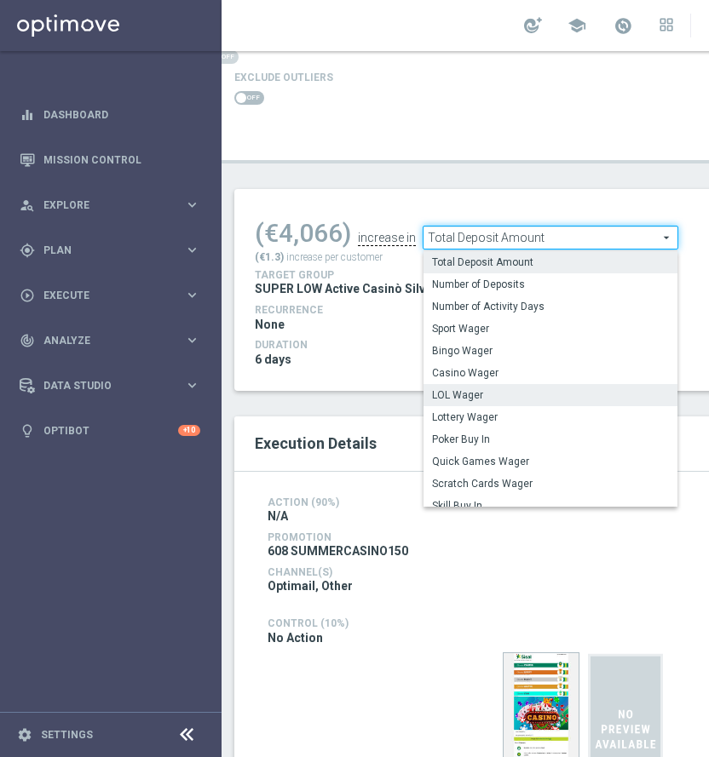
scroll to position [244, 0]
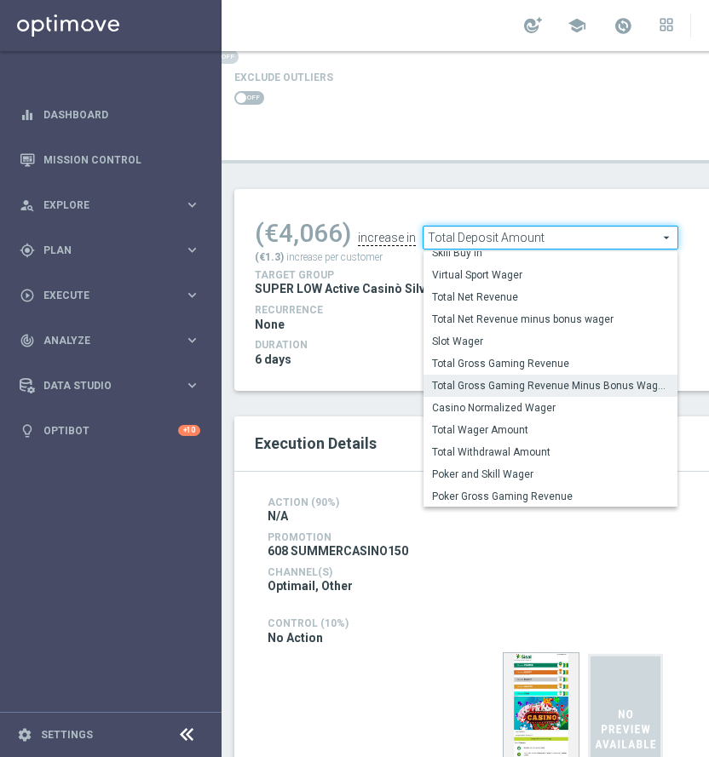
click at [555, 385] on span "Total Gross Gaming Revenue Minus Bonus Wagared" at bounding box center [550, 386] width 237 height 14
type input "Total Gross Gaming Revenue Minus Bonus Wagared"
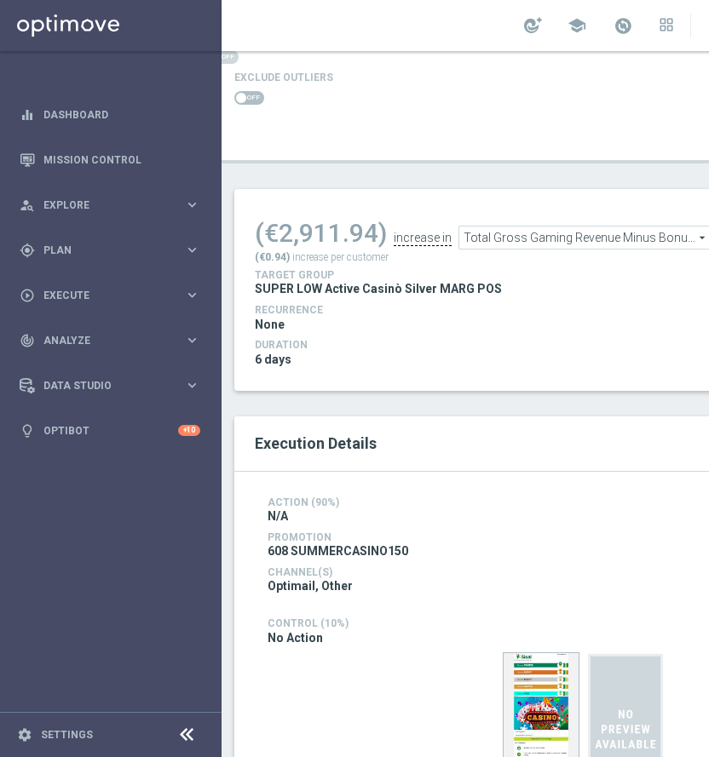
click at [247, 96] on span at bounding box center [249, 98] width 30 height 14
click at [247, 96] on input "checkbox" at bounding box center [249, 98] width 30 height 14
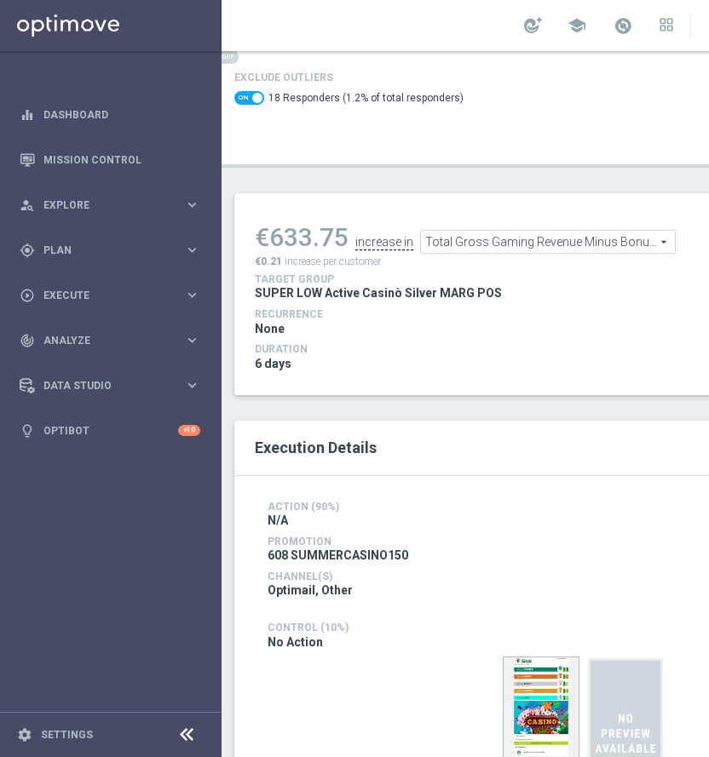
click at [244, 103] on span at bounding box center [249, 98] width 30 height 14
click at [244, 103] on input "checkbox" at bounding box center [249, 98] width 30 height 14
checkbox input "false"
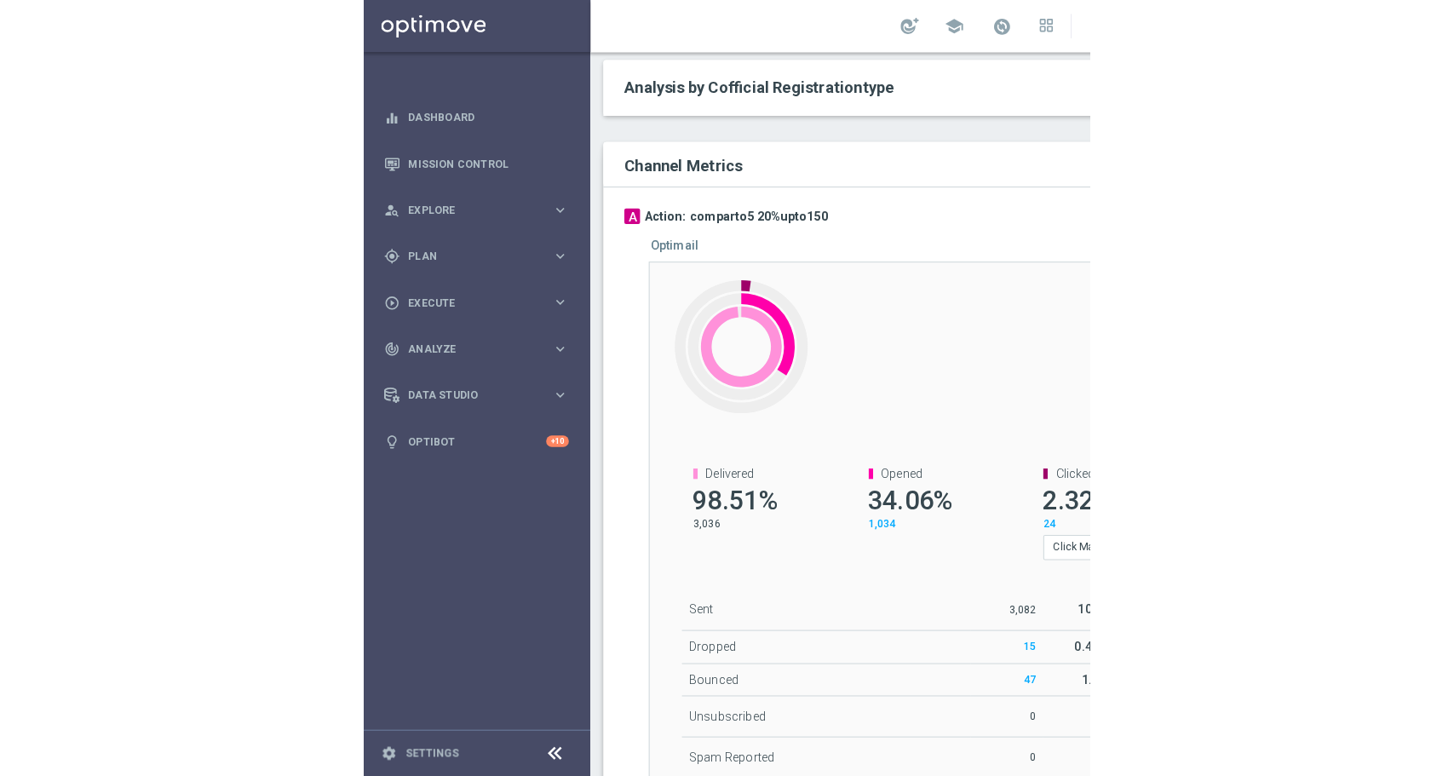
scroll to position [951, 0]
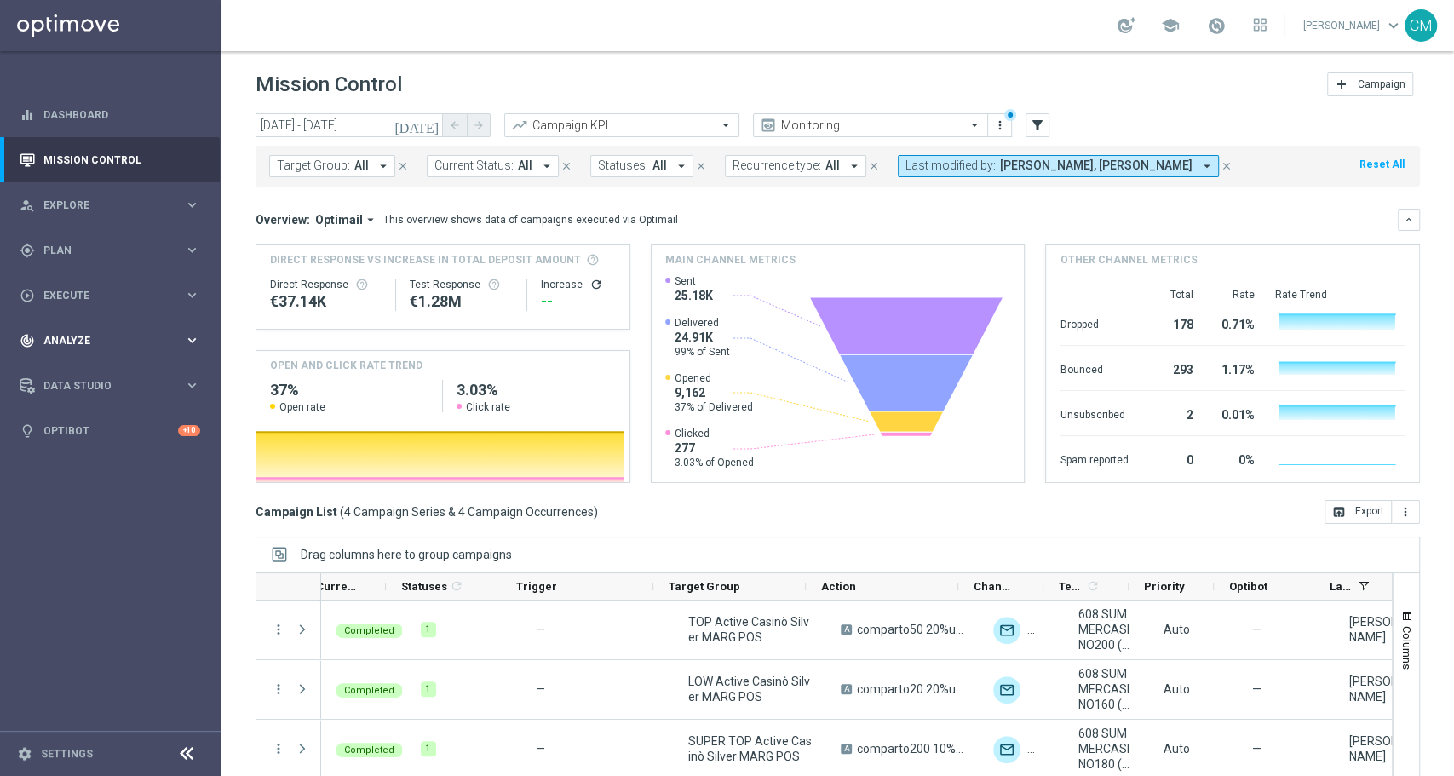
scroll to position [0, 20]
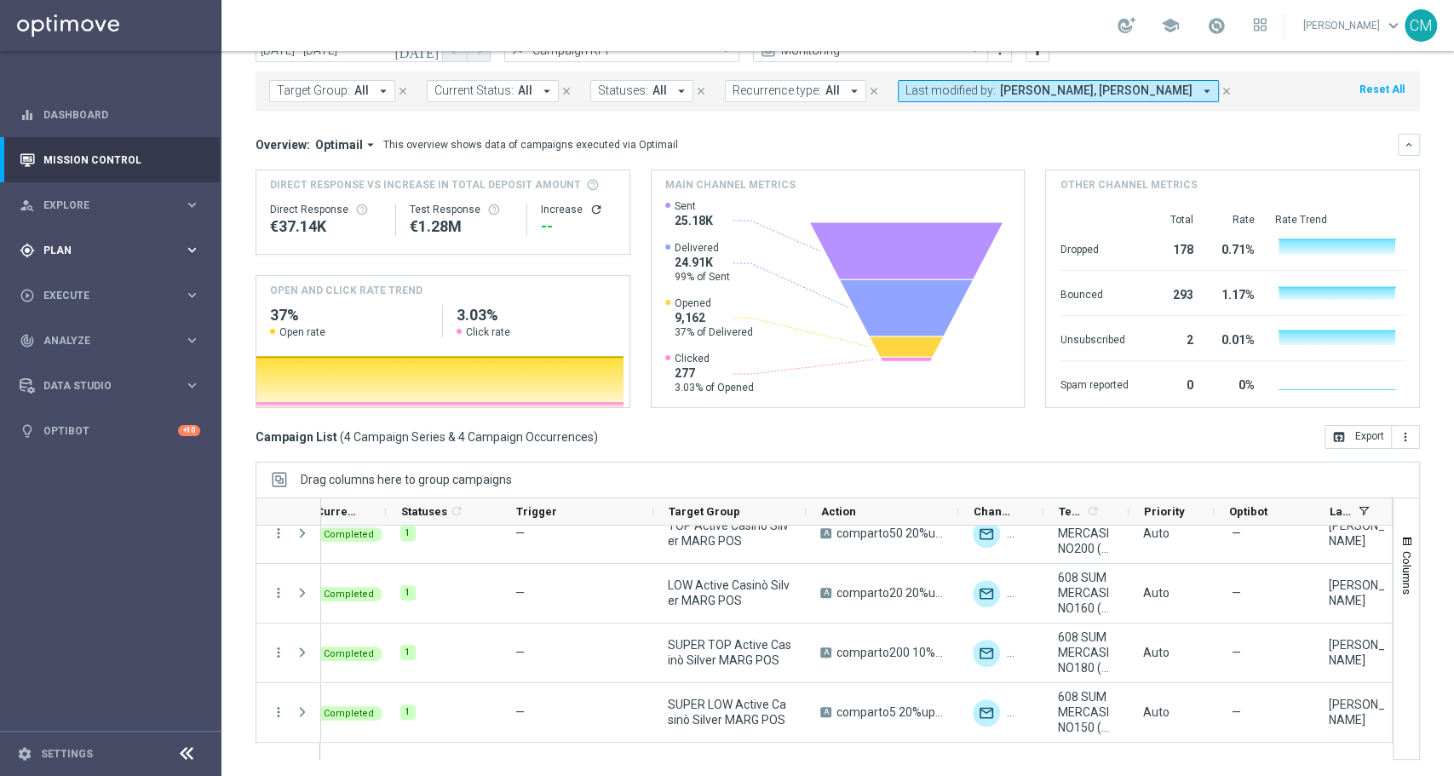
click at [100, 245] on span "Plan" at bounding box center [113, 250] width 141 height 10
click at [88, 287] on link "Target Groups" at bounding box center [110, 286] width 133 height 14
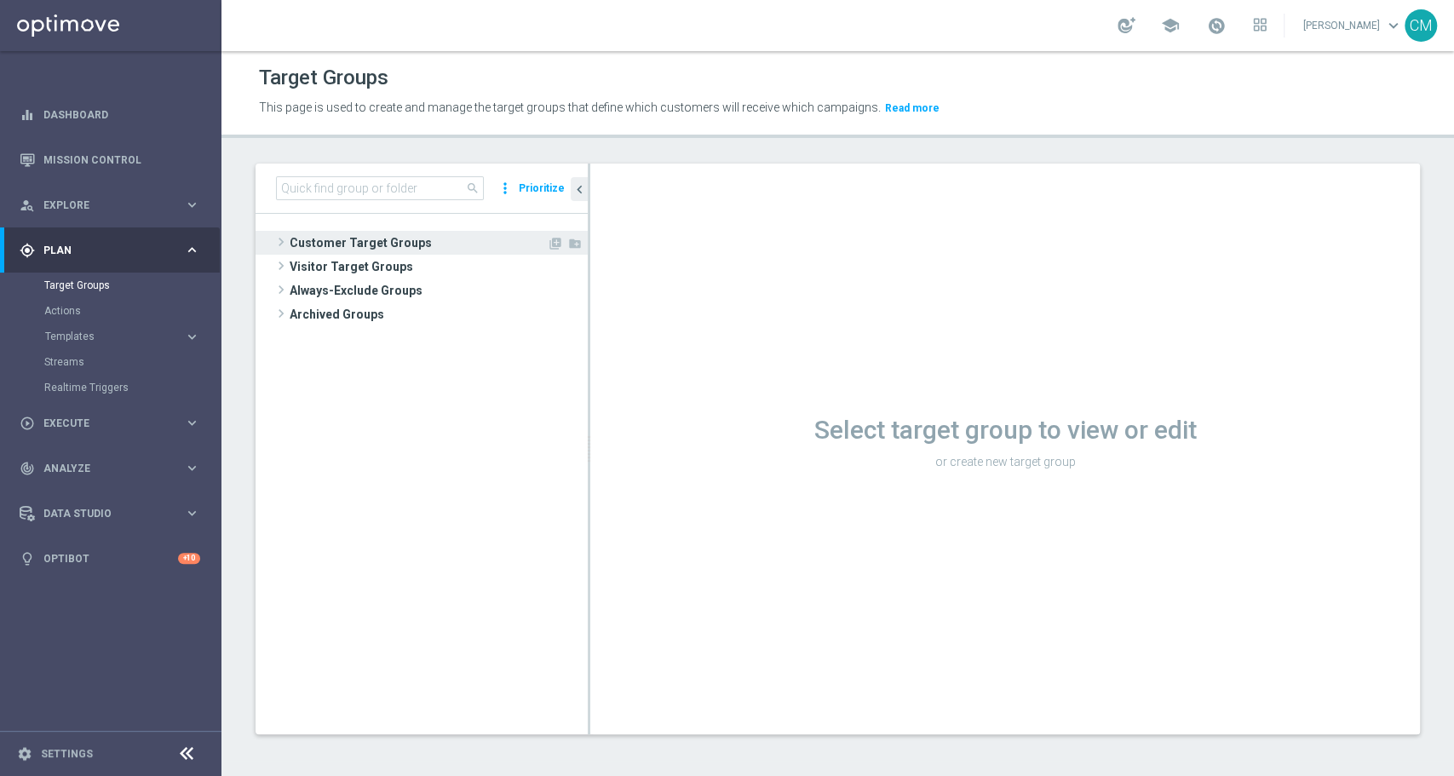
click at [317, 233] on span "Customer Target Groups" at bounding box center [418, 243] width 257 height 24
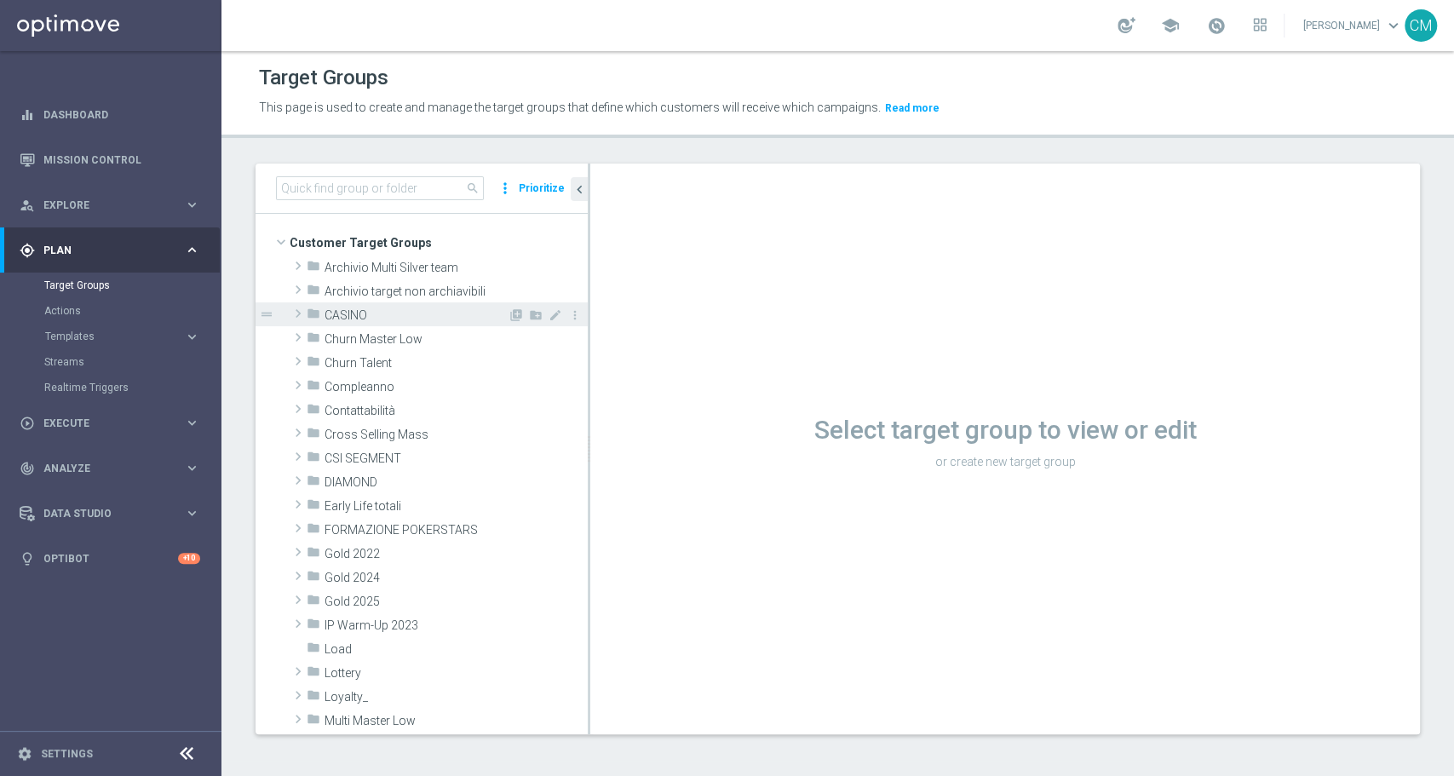
click at [352, 310] on span "CASINO" at bounding box center [415, 315] width 183 height 14
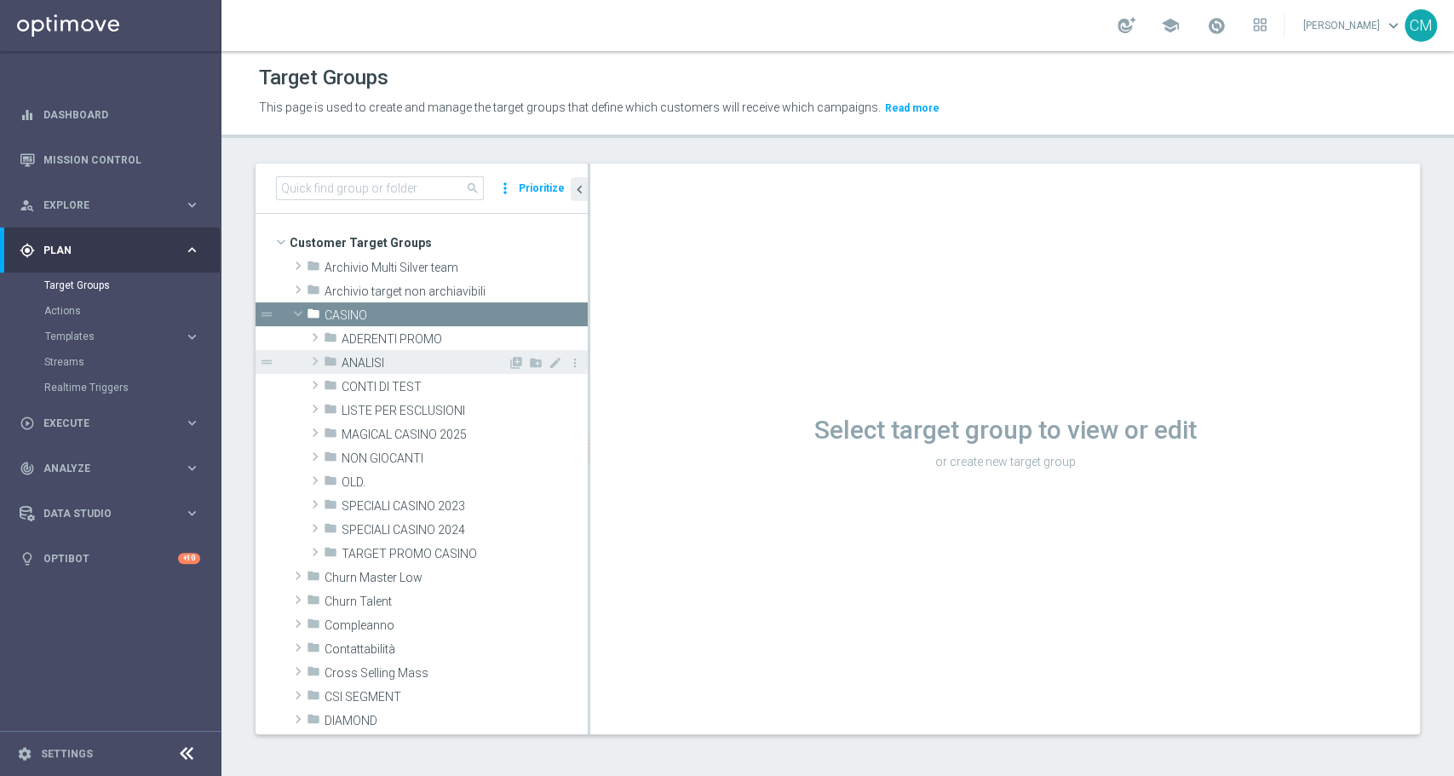
click at [375, 361] on span "ANALISI" at bounding box center [425, 363] width 166 height 14
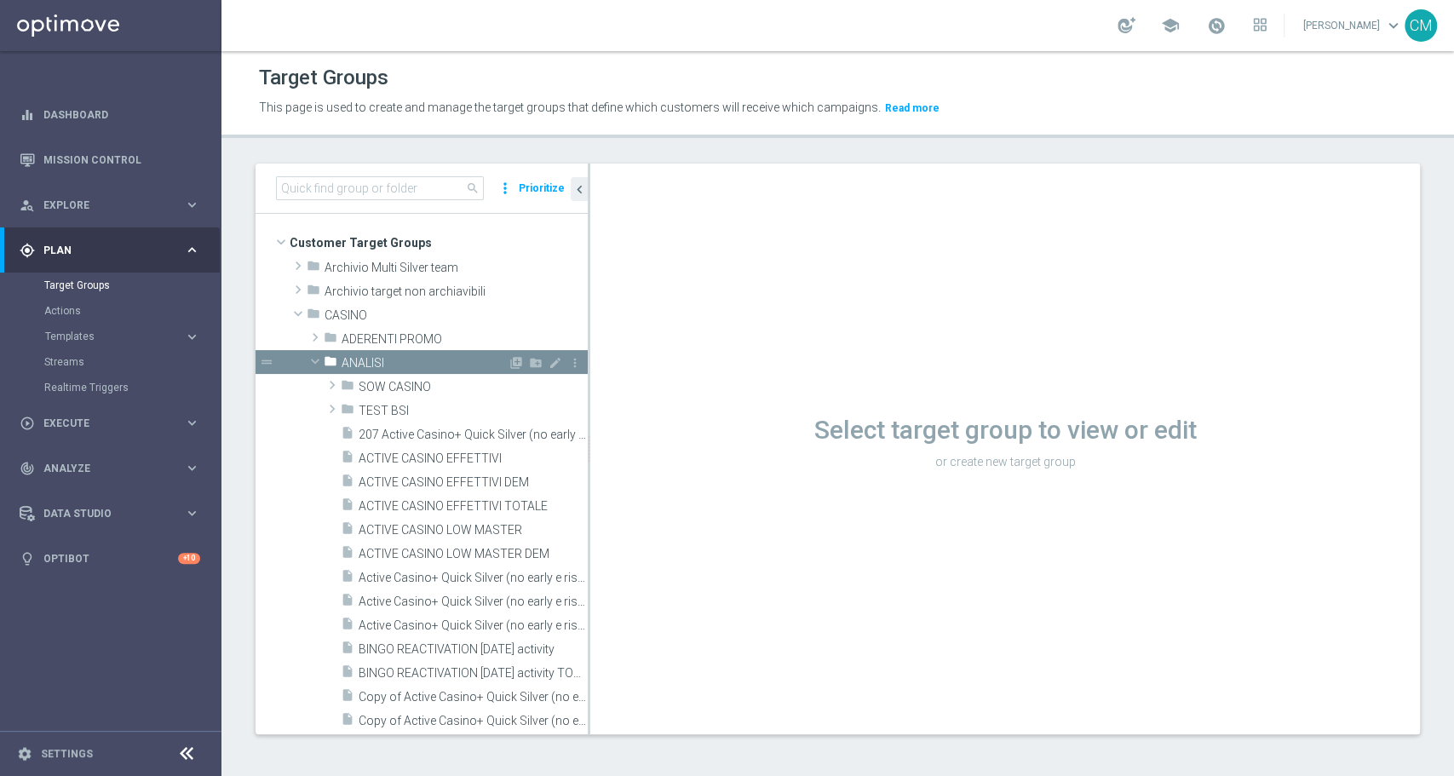
click at [374, 365] on span "ANALISI" at bounding box center [425, 363] width 166 height 14
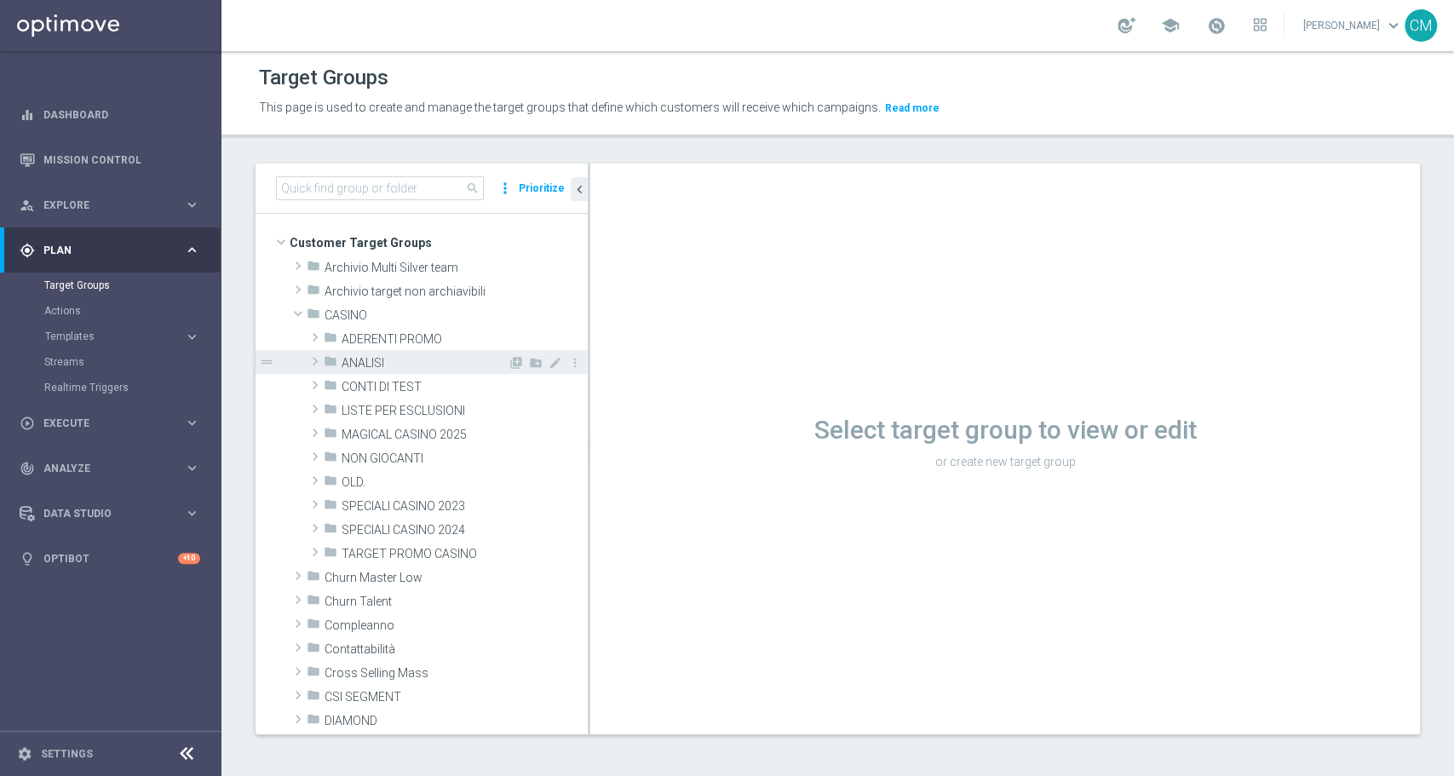
click at [382, 365] on span "ANALISI" at bounding box center [425, 363] width 166 height 14
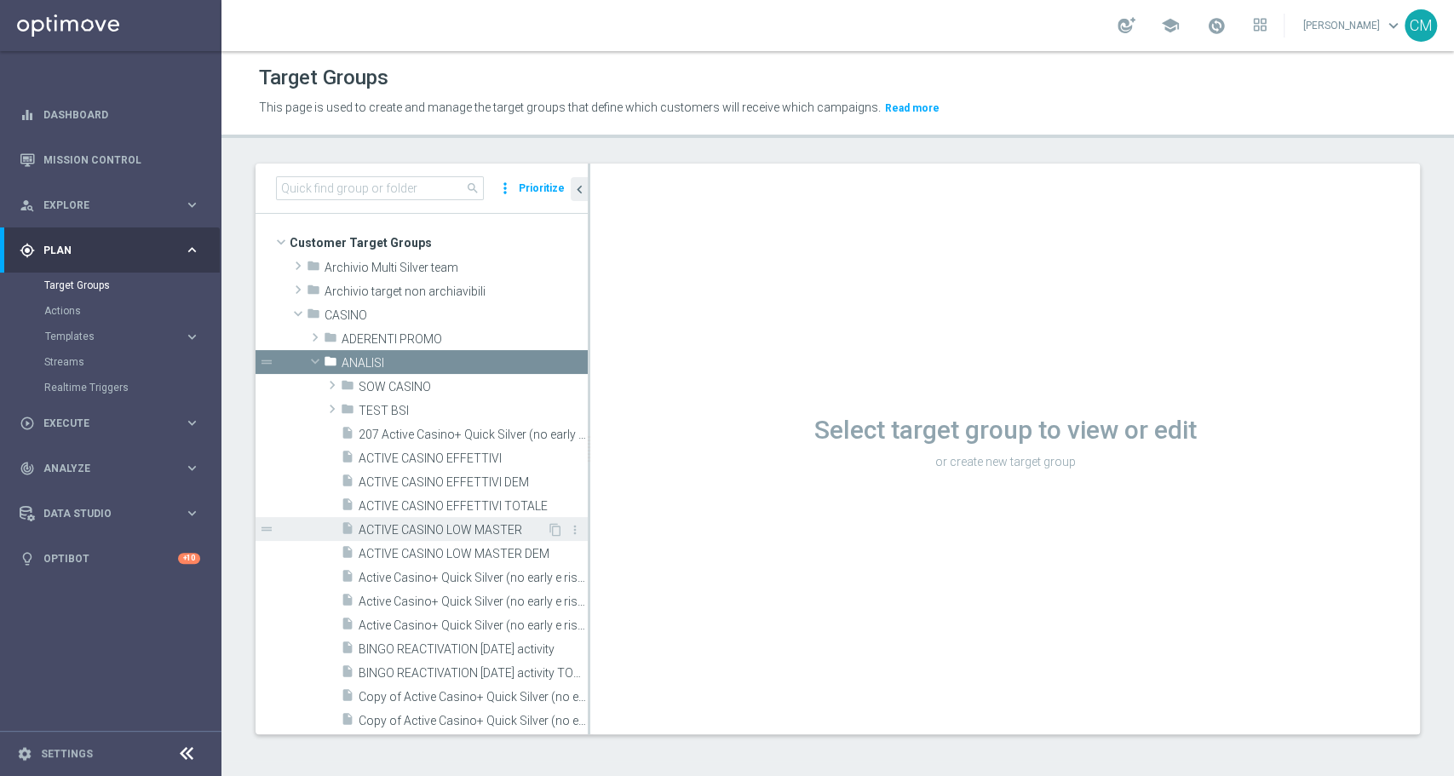
click at [443, 531] on span "ACTIVE CASINO LOW MASTER" at bounding box center [453, 530] width 188 height 14
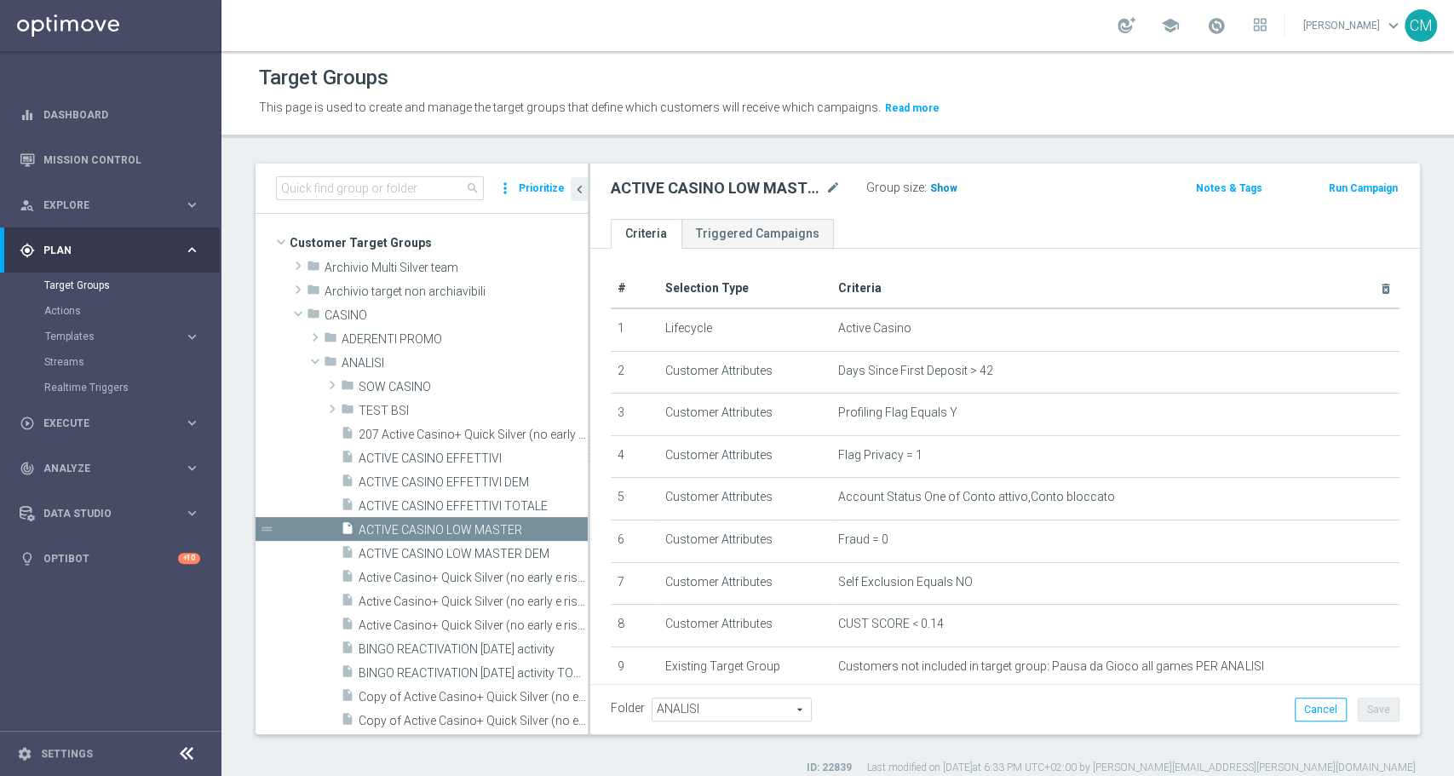
click at [929, 194] on h3 "Show" at bounding box center [943, 188] width 31 height 19
click at [938, 189] on span "15,521" at bounding box center [949, 190] width 36 height 16
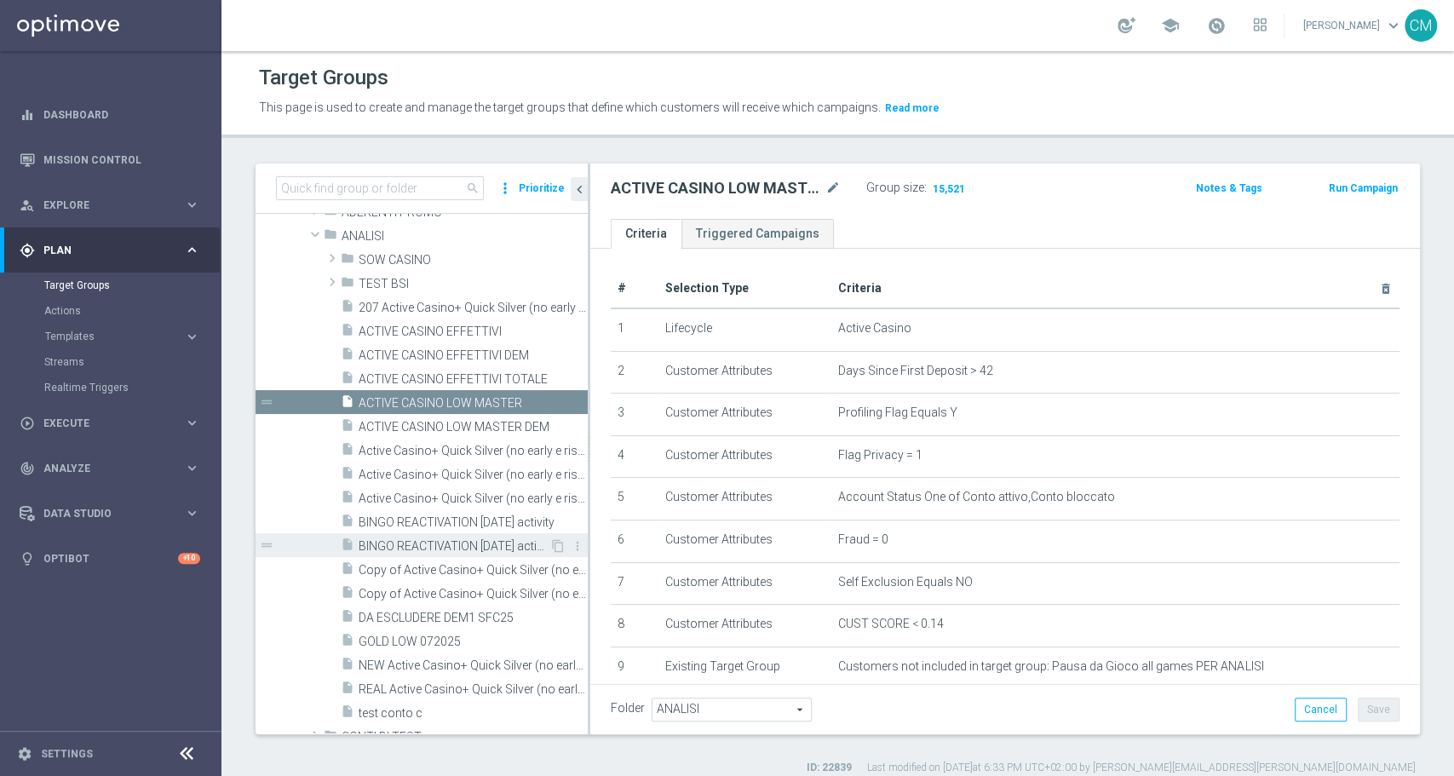
scroll to position [2, 0]
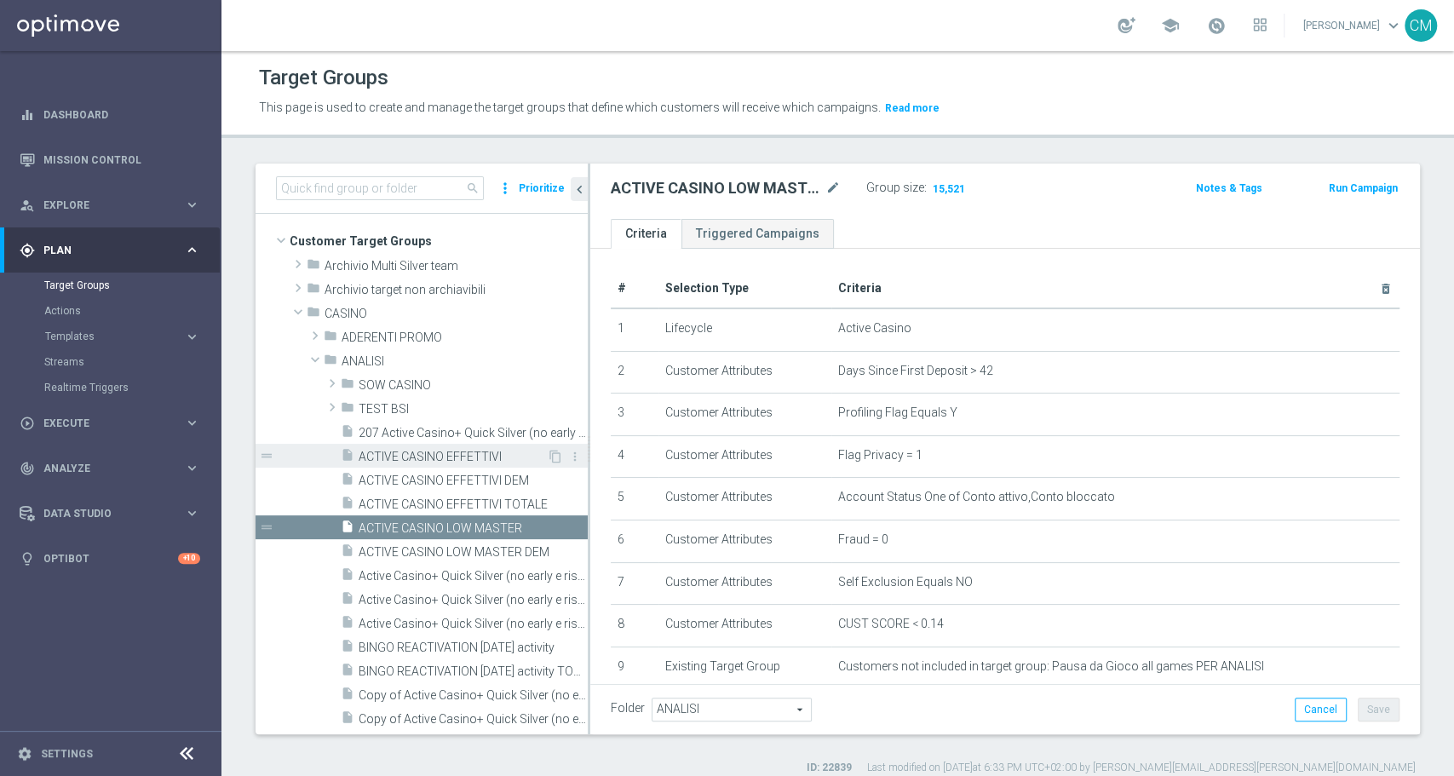
click at [472, 455] on span "ACTIVE CASINO EFFETTIVI" at bounding box center [453, 457] width 188 height 14
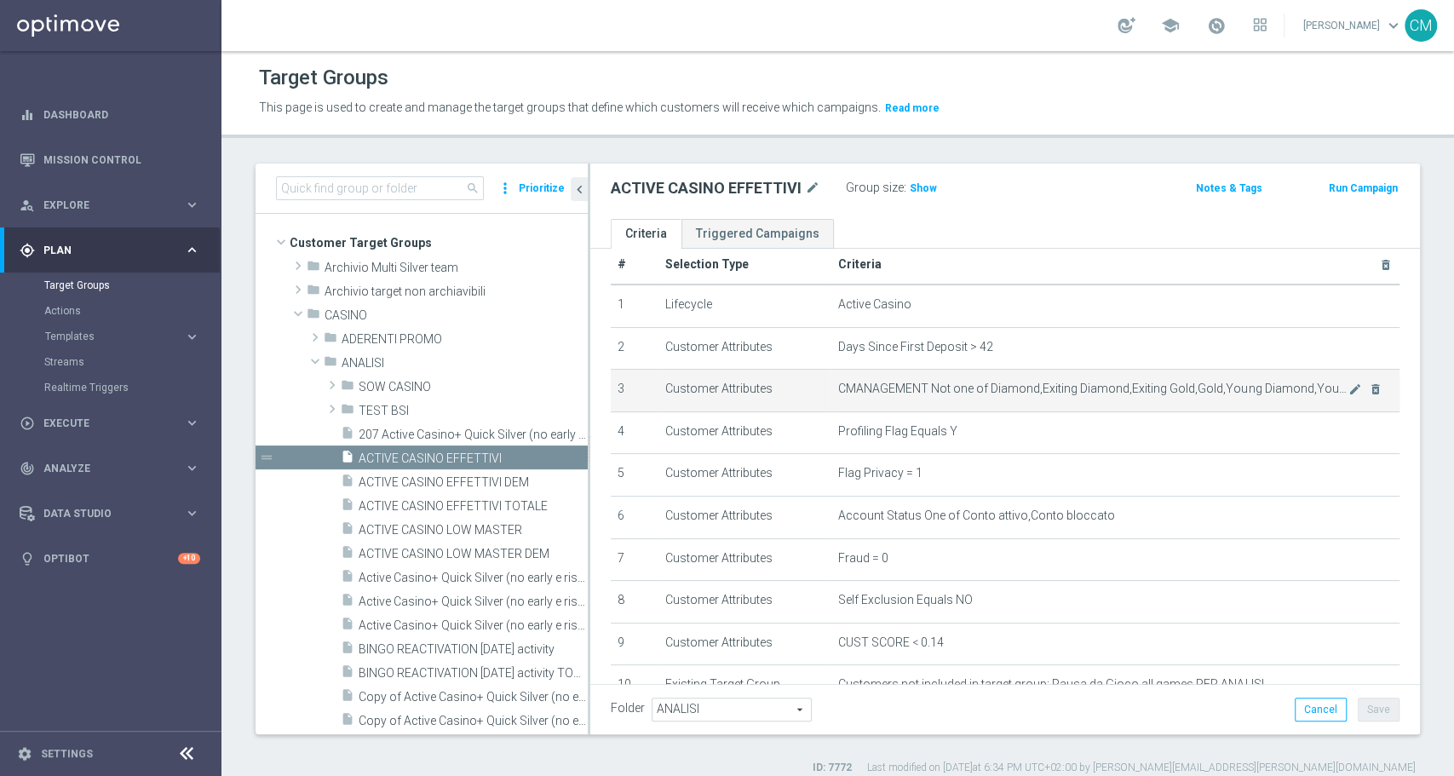
scroll to position [69, 0]
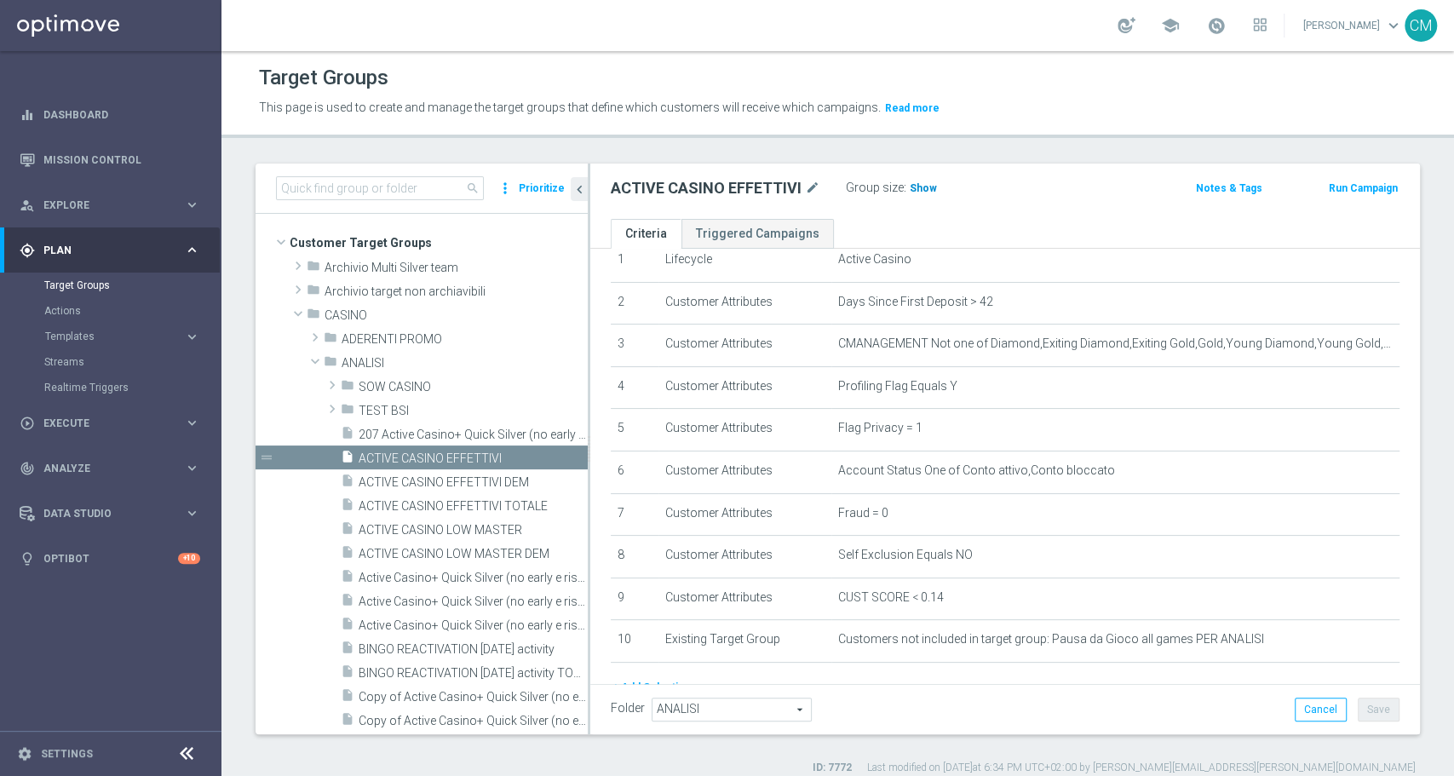
click at [918, 180] on h3 "Show" at bounding box center [923, 188] width 31 height 19
click at [918, 186] on span "44,283" at bounding box center [928, 190] width 36 height 16
click at [466, 523] on span "ACTIVE CASINO LOW MASTER" at bounding box center [453, 530] width 188 height 14
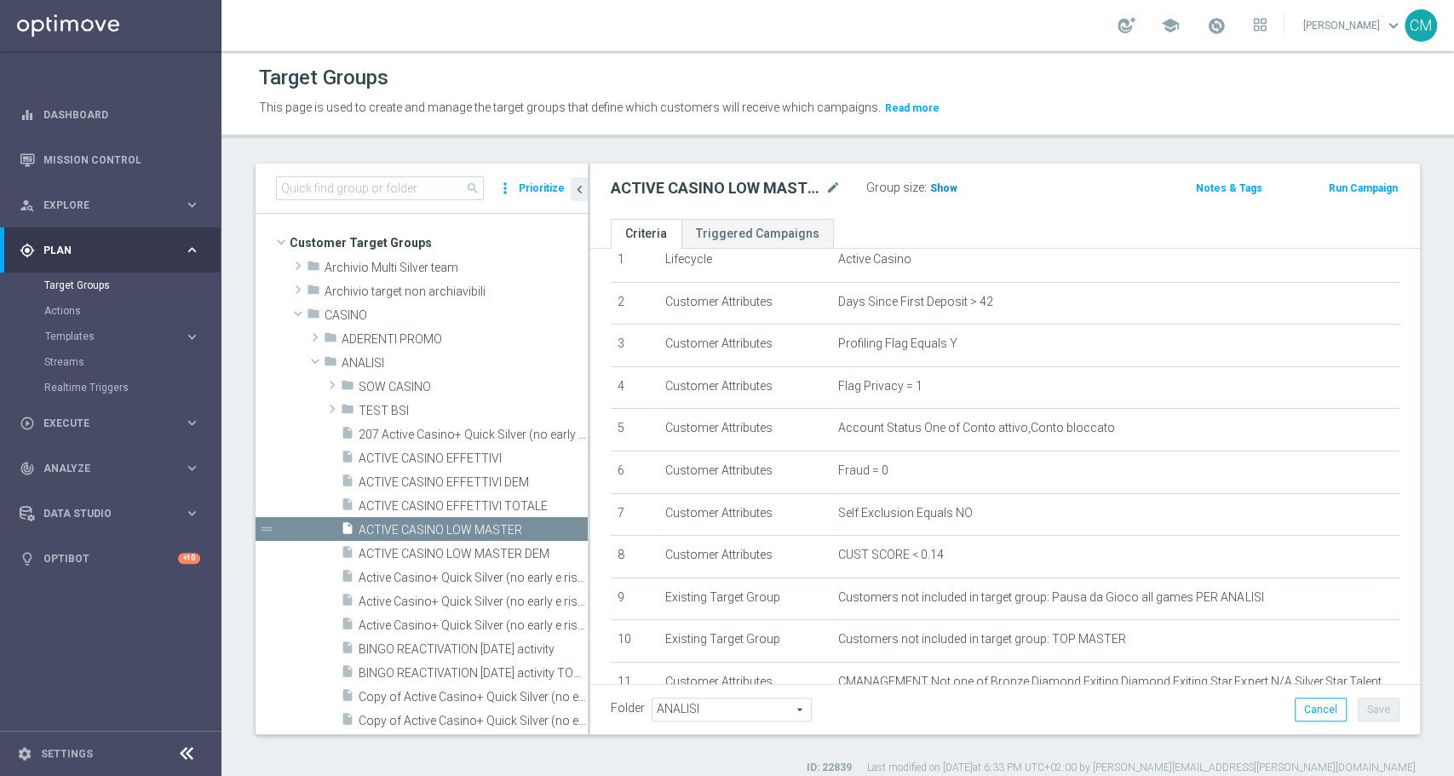
click at [950, 182] on span "Show" at bounding box center [943, 188] width 27 height 12
click at [937, 182] on span "15,521" at bounding box center [949, 190] width 36 height 16
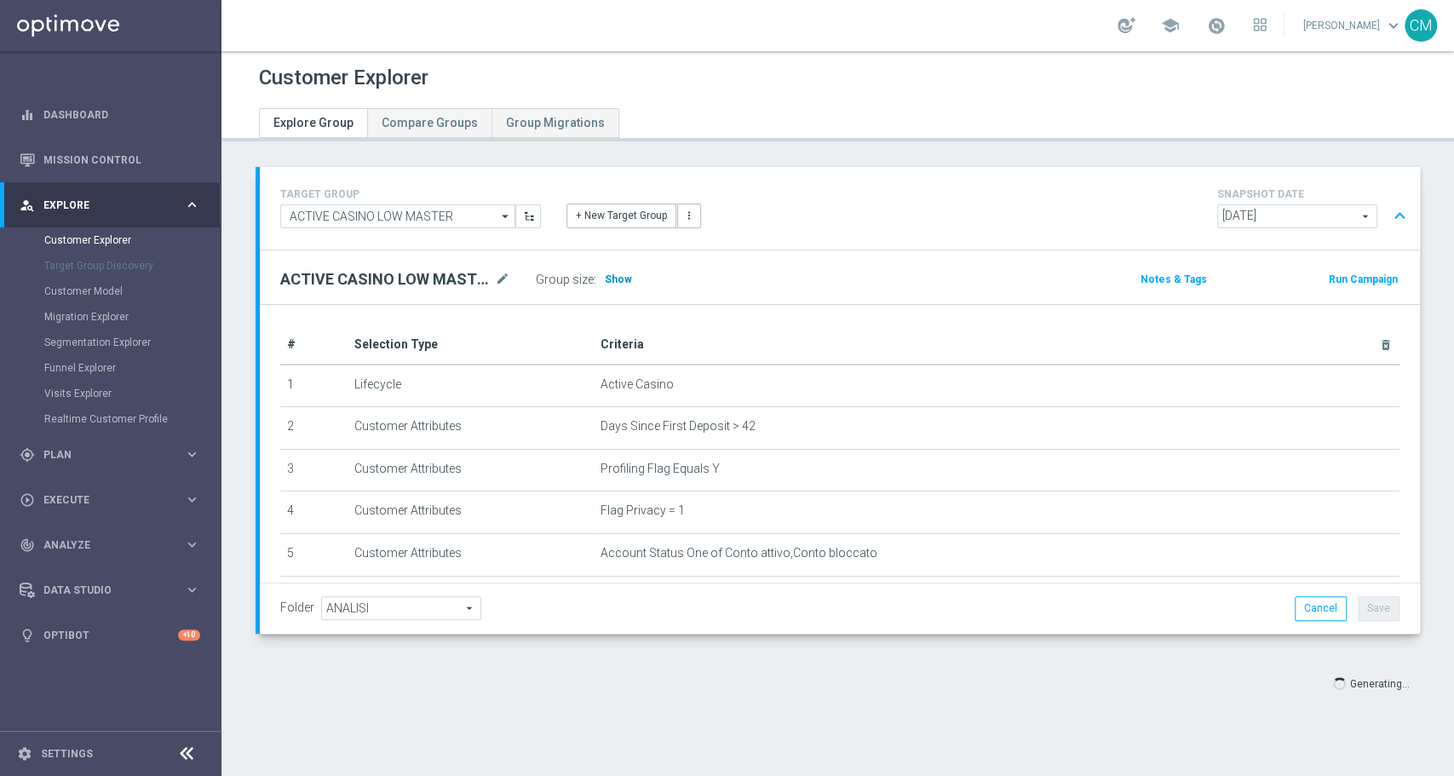
click at [617, 283] on span "Show" at bounding box center [618, 279] width 27 height 12
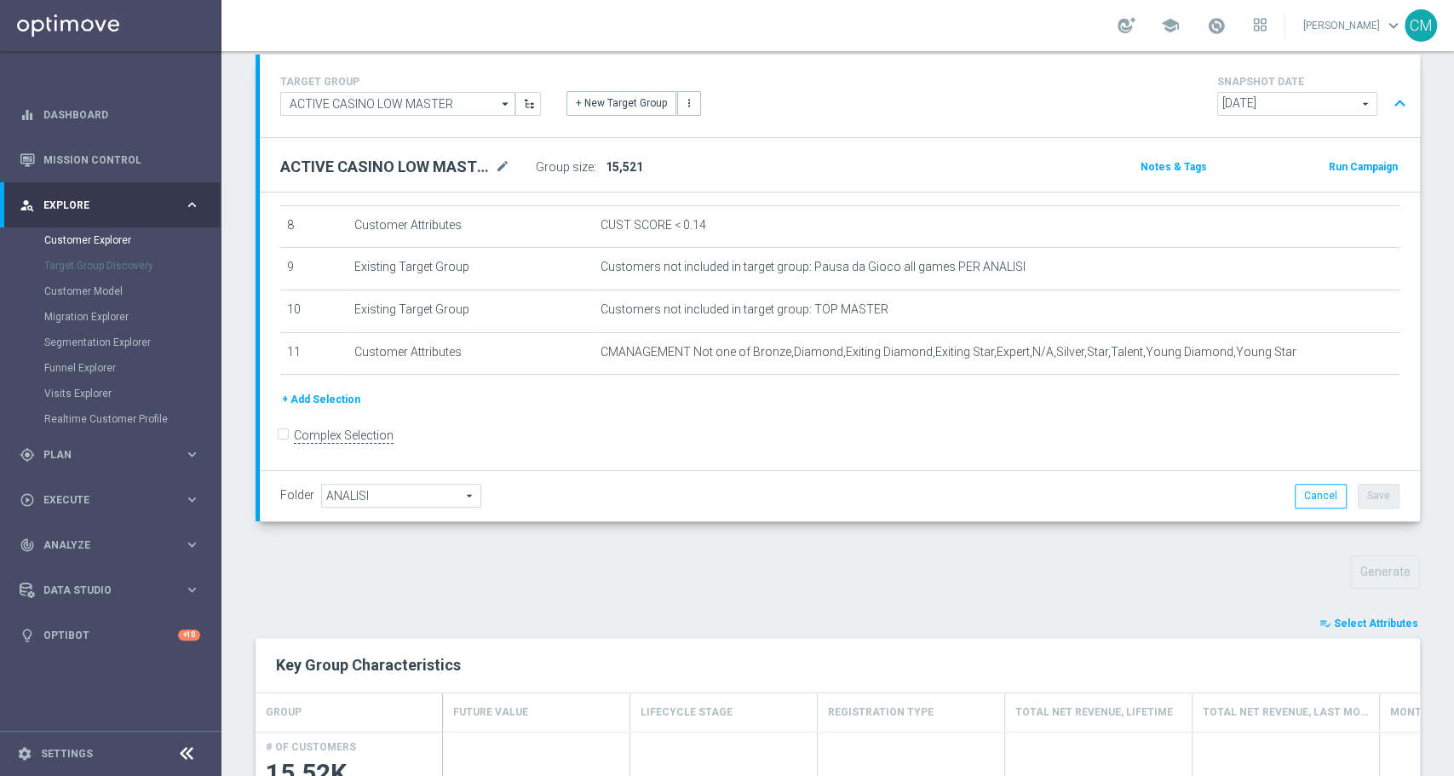
scroll to position [113, 0]
click at [1334, 617] on span "Select Attributes" at bounding box center [1376, 623] width 84 height 12
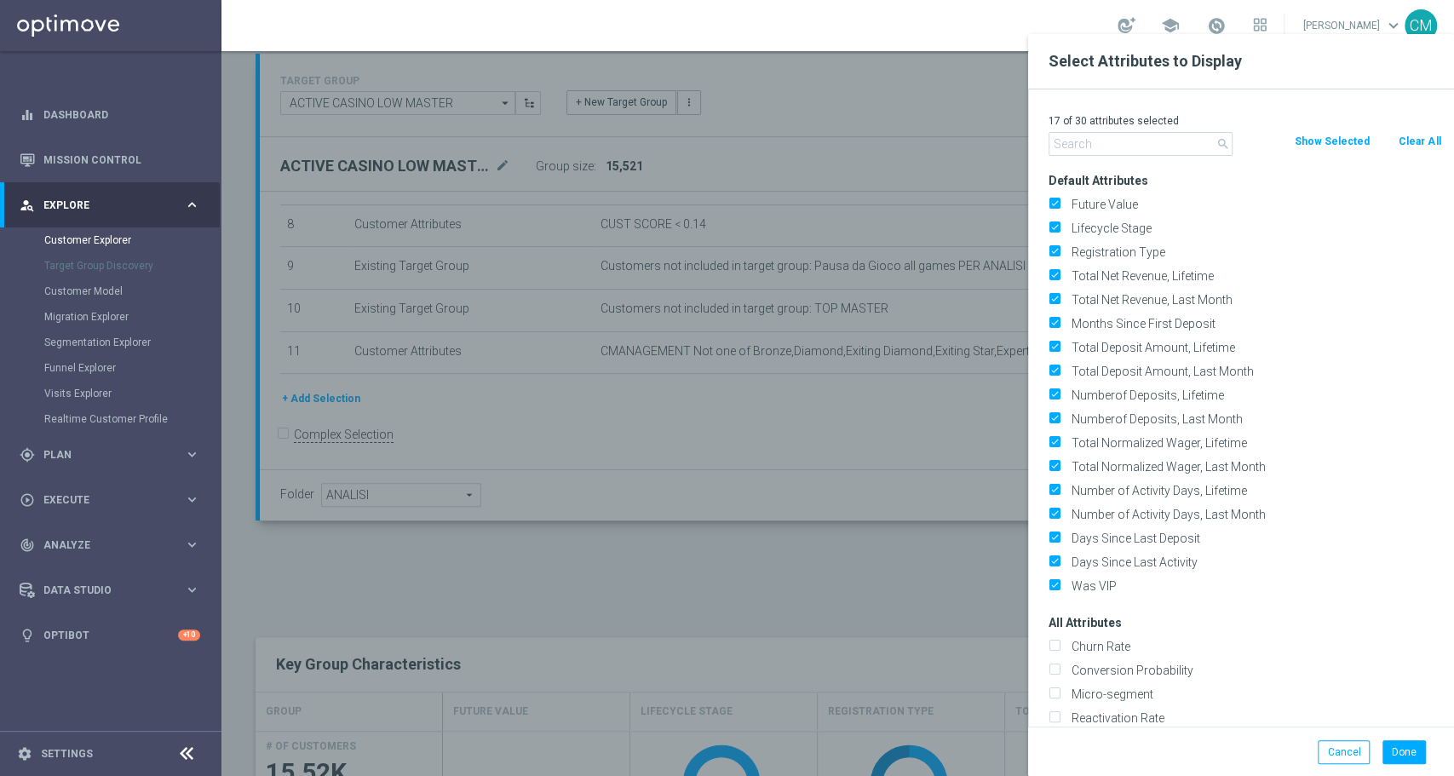
click at [1407, 136] on button "Clear All" at bounding box center [1419, 141] width 45 height 19
checkbox input "false"
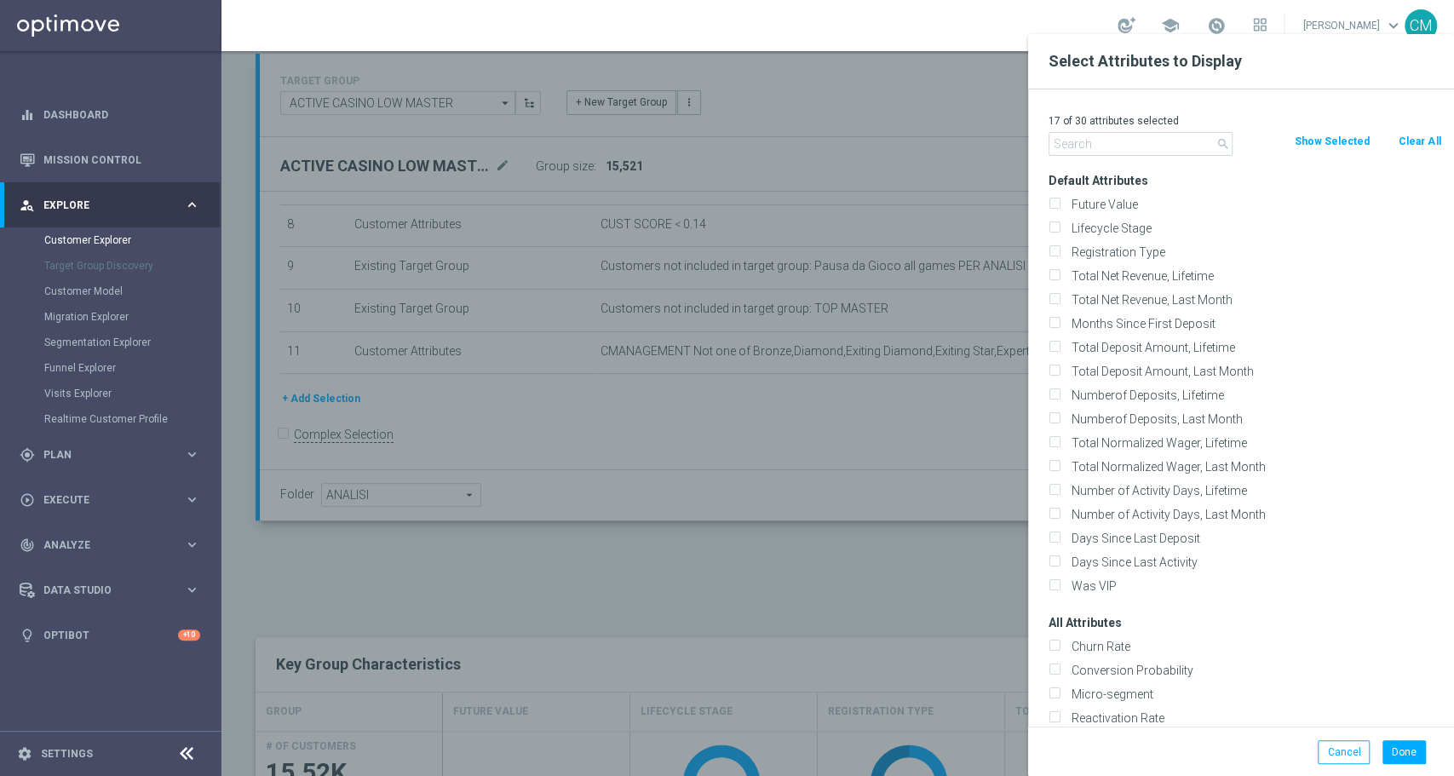
checkbox input "false"
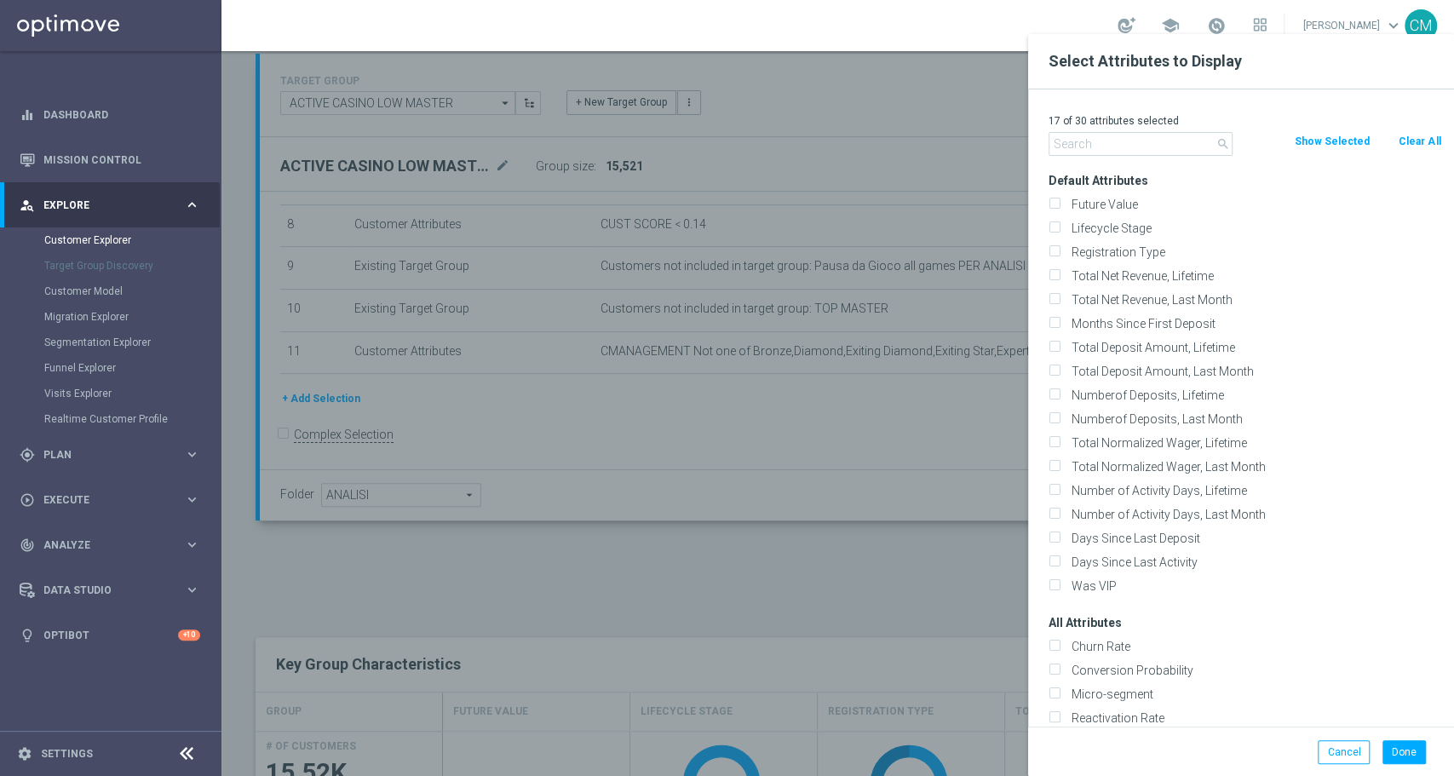
checkbox input "false"
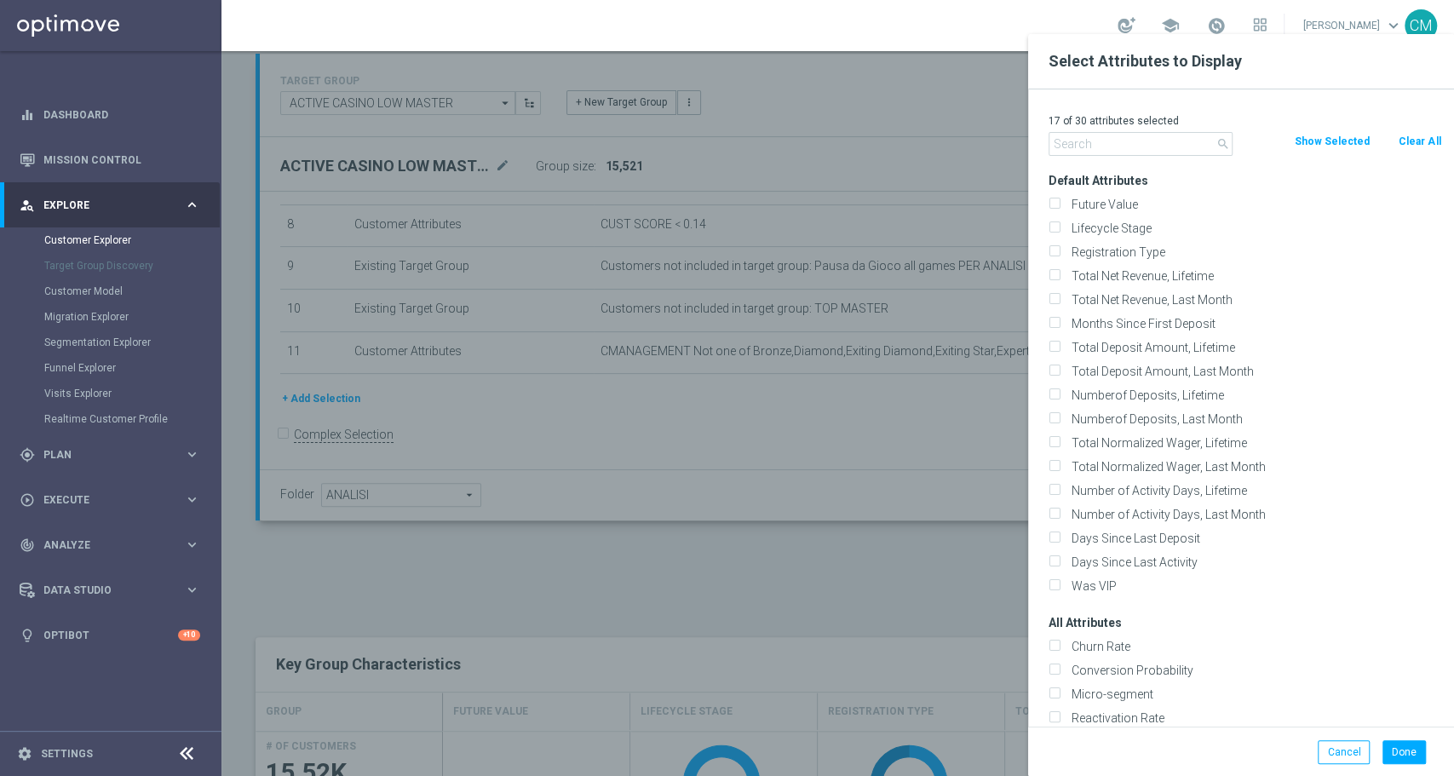
checkbox input "false"
click at [1110, 154] on input "text" at bounding box center [1140, 144] width 184 height 24
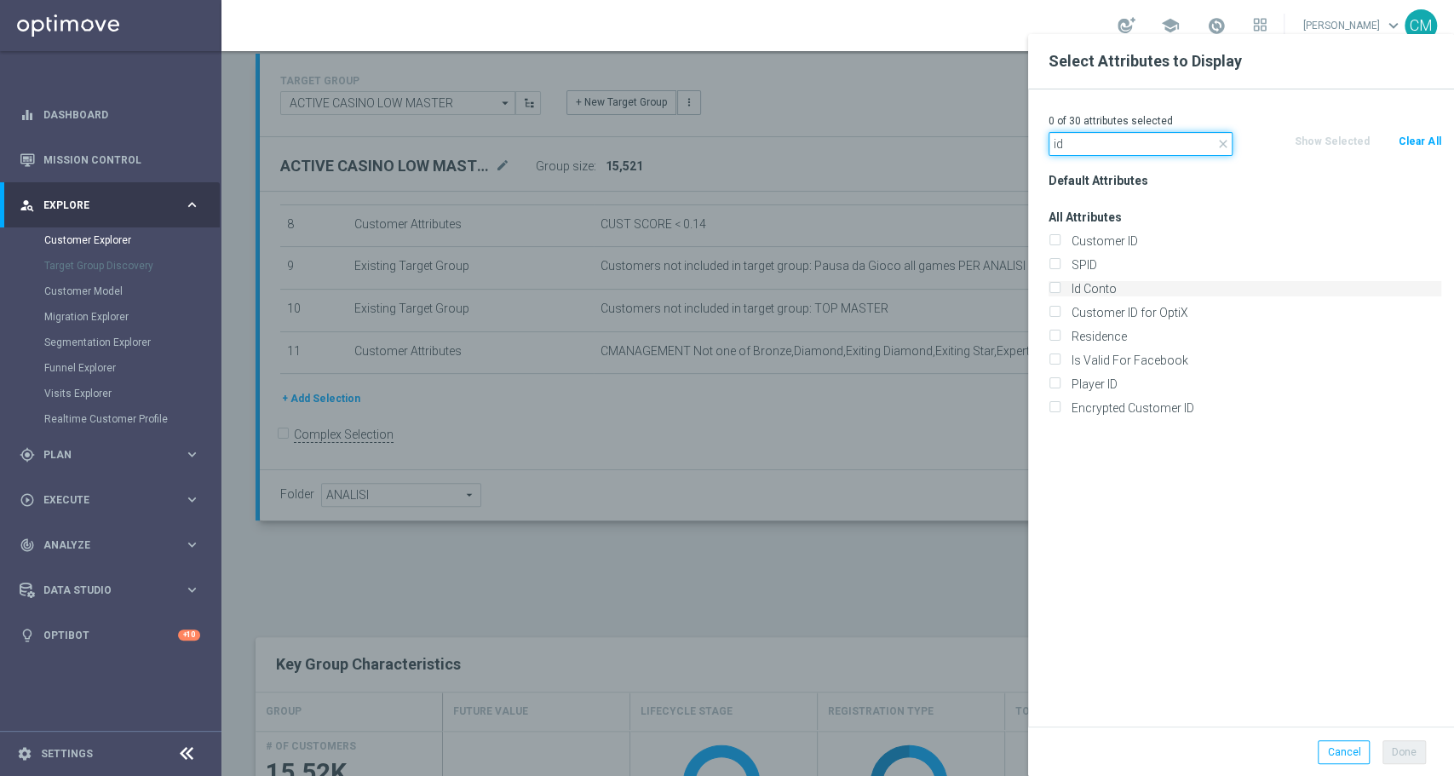
type input "id"
click at [1109, 293] on label "Id Conto" at bounding box center [1253, 288] width 376 height 15
click at [1059, 293] on input "Id Conto" at bounding box center [1053, 290] width 11 height 11
checkbox input "true"
click at [1398, 746] on button "Done" at bounding box center [1403, 752] width 43 height 24
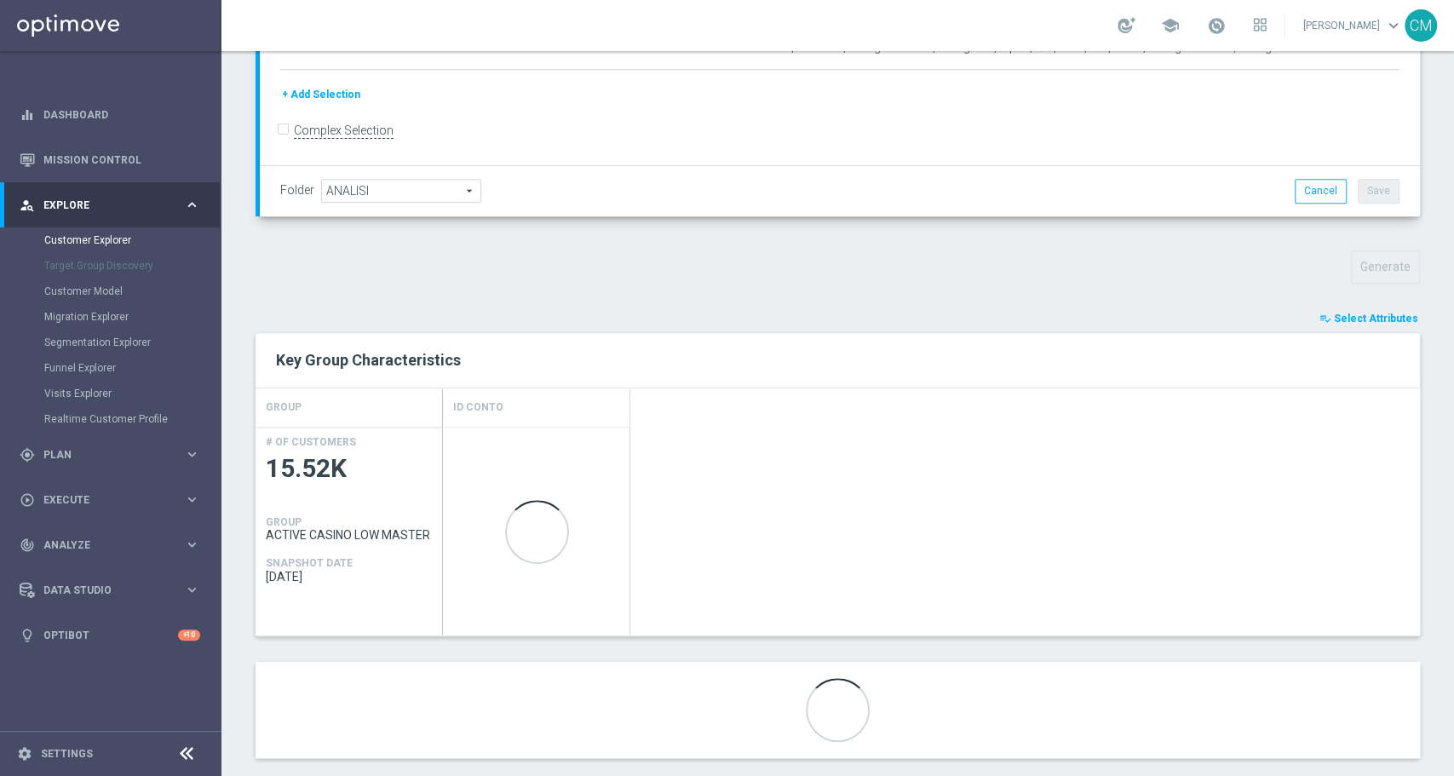
scroll to position [440, 0]
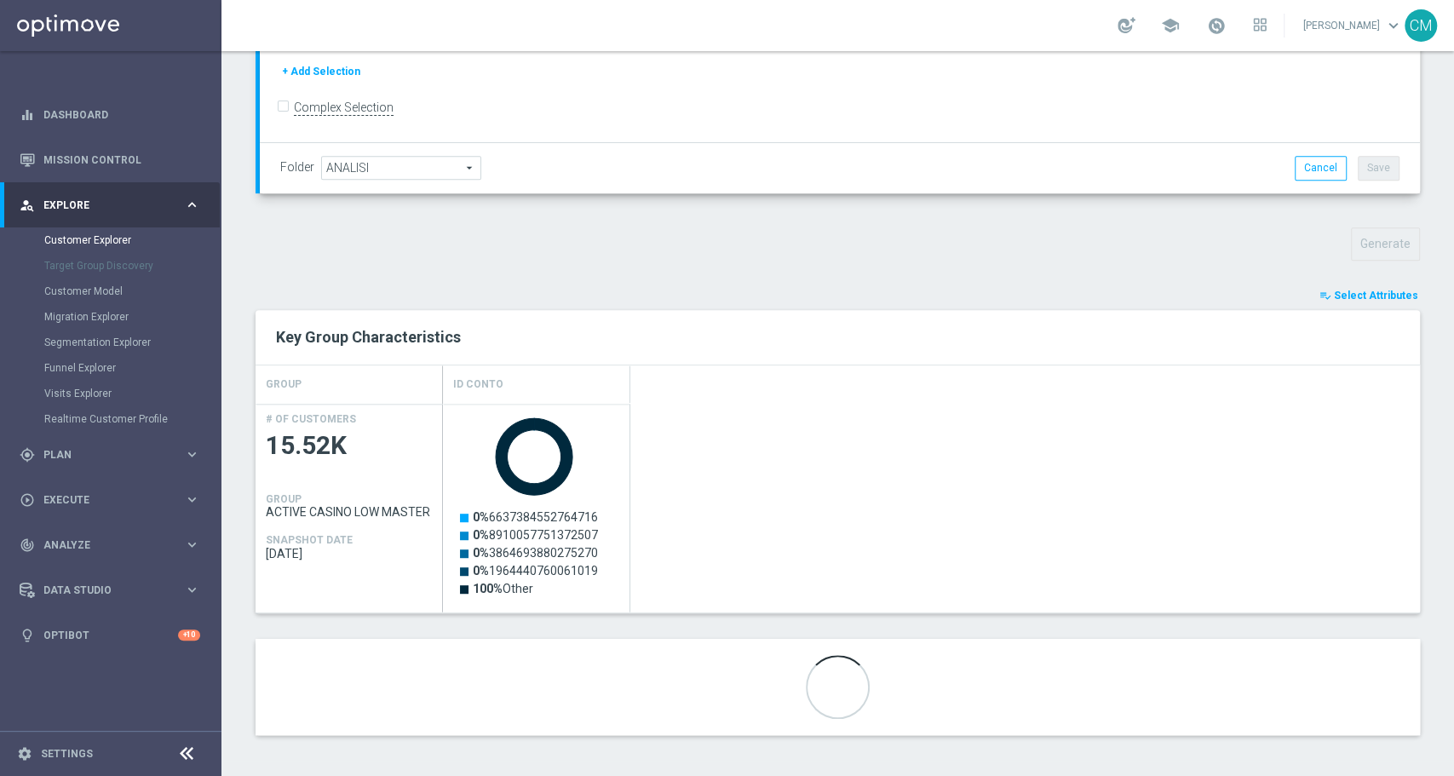
click at [837, 280] on div "TARGET GROUP ACTIVE CASINO LOW MASTER ACTIVE CASINO LOW MASTER arrow_drop_down …" at bounding box center [837, 244] width 1232 height 1034
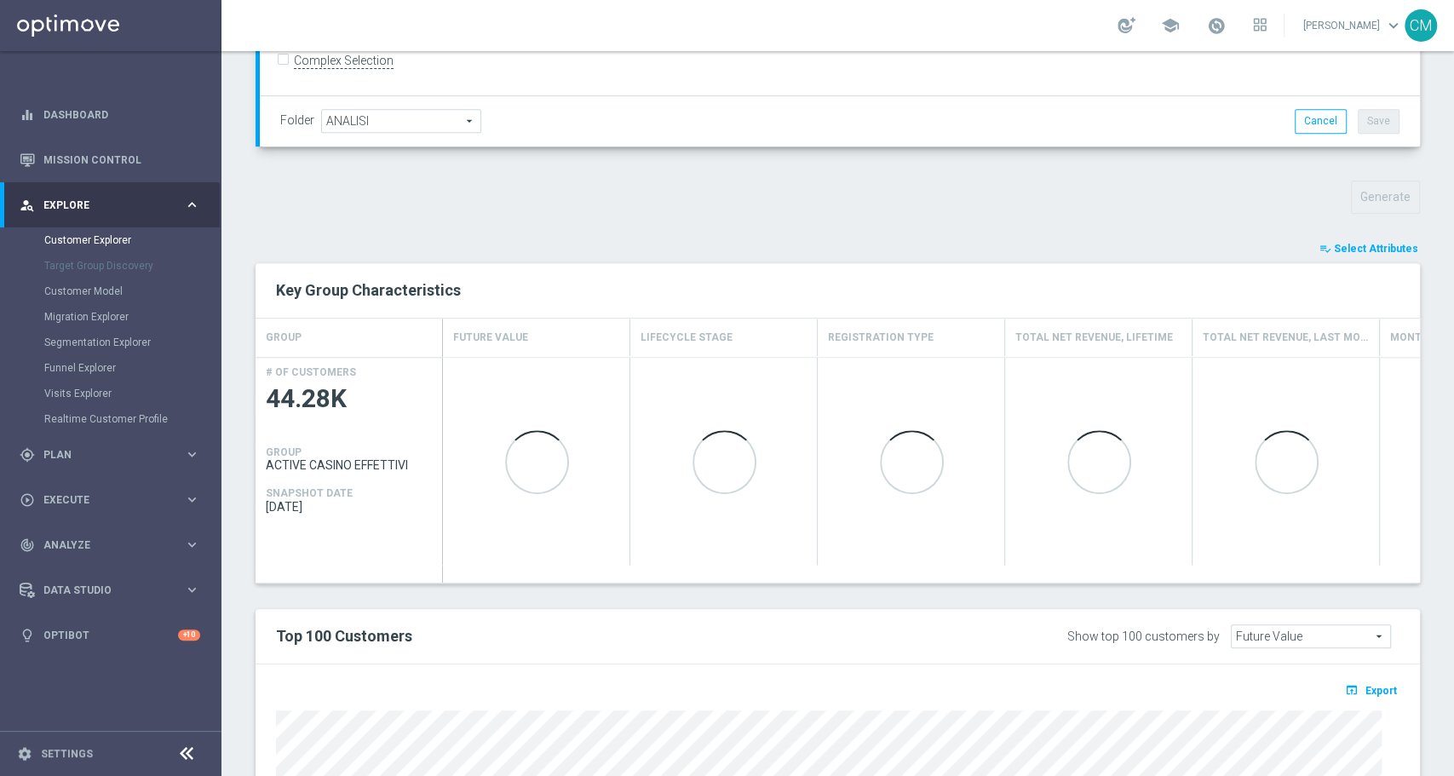
scroll to position [488, 0]
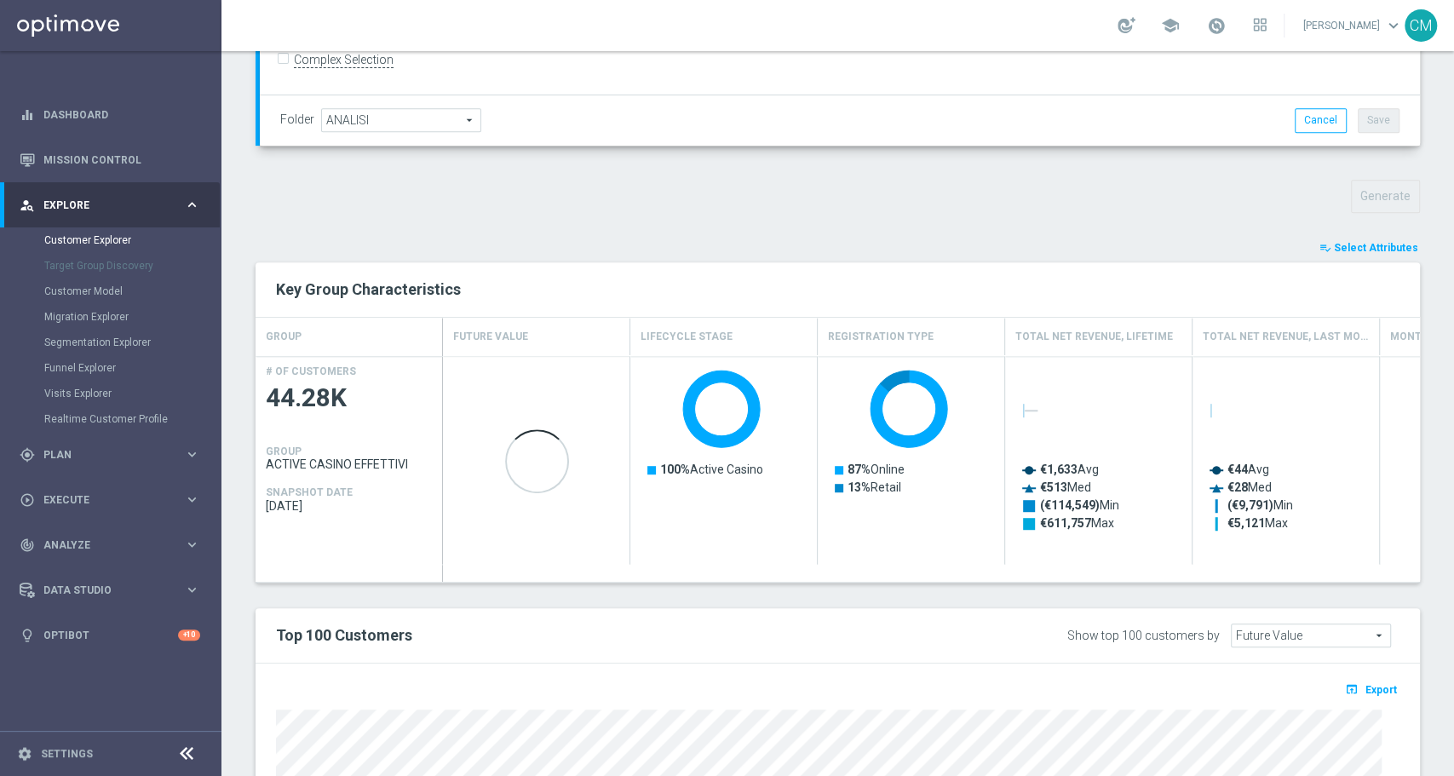
click at [1377, 251] on span "Select Attributes" at bounding box center [1376, 248] width 84 height 12
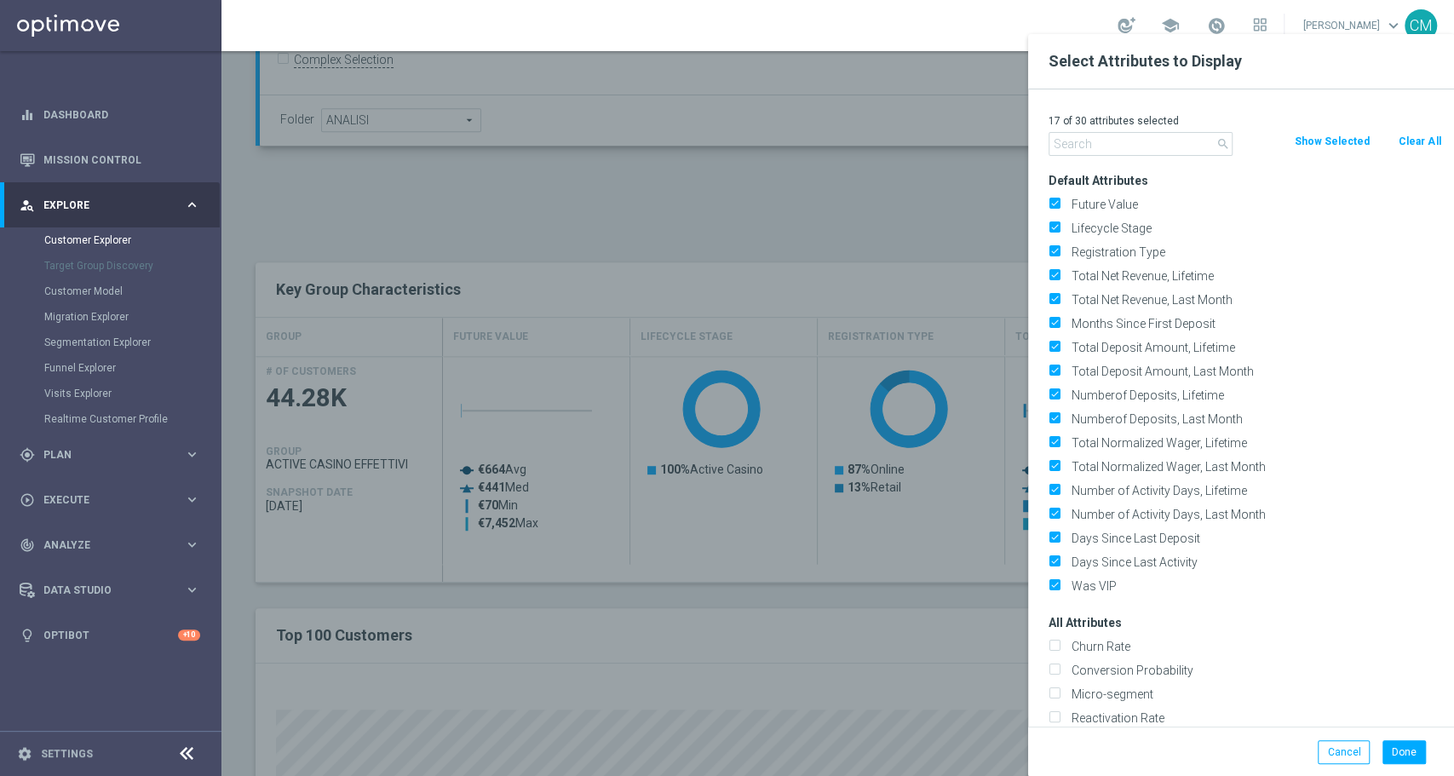
click at [1425, 133] on button "Clear All" at bounding box center [1419, 141] width 45 height 19
checkbox input "false"
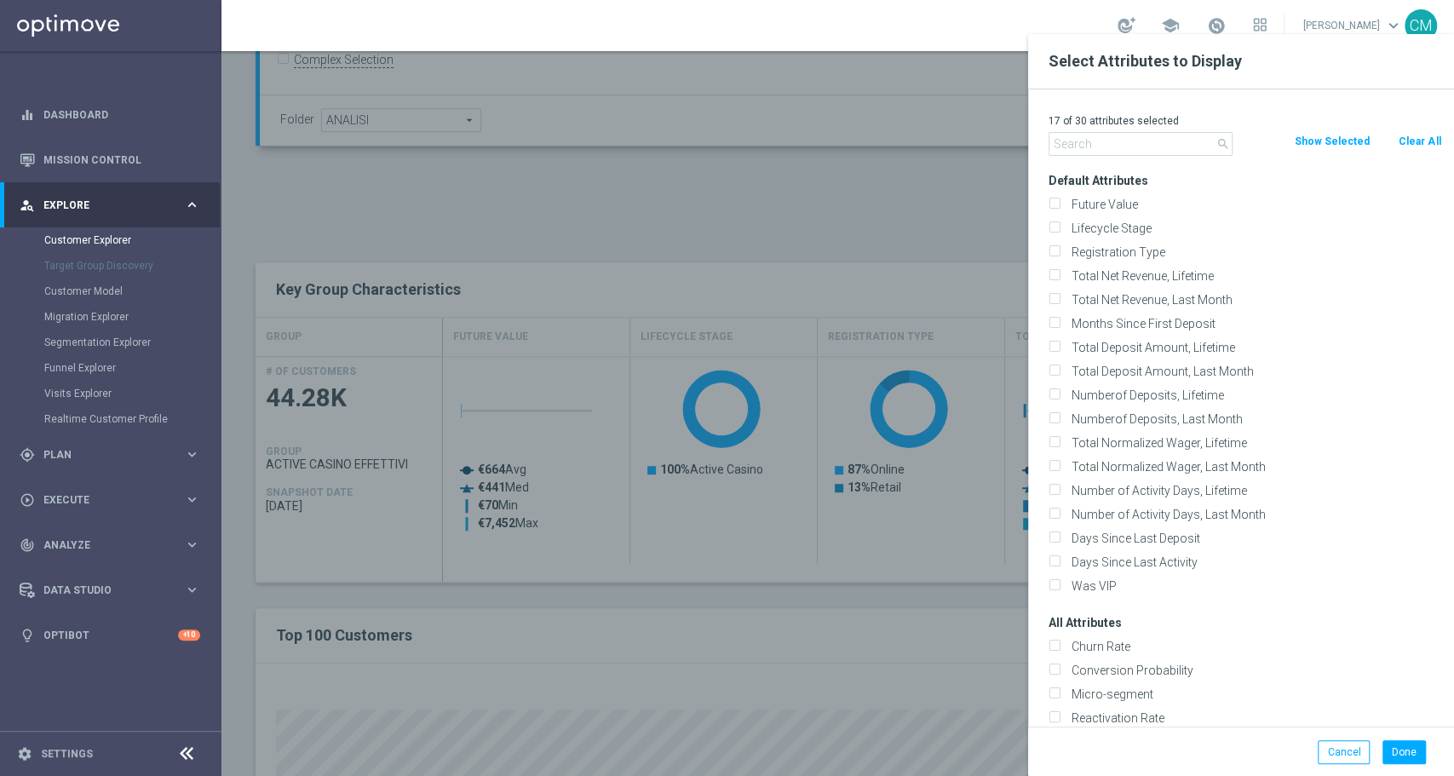
checkbox input "false"
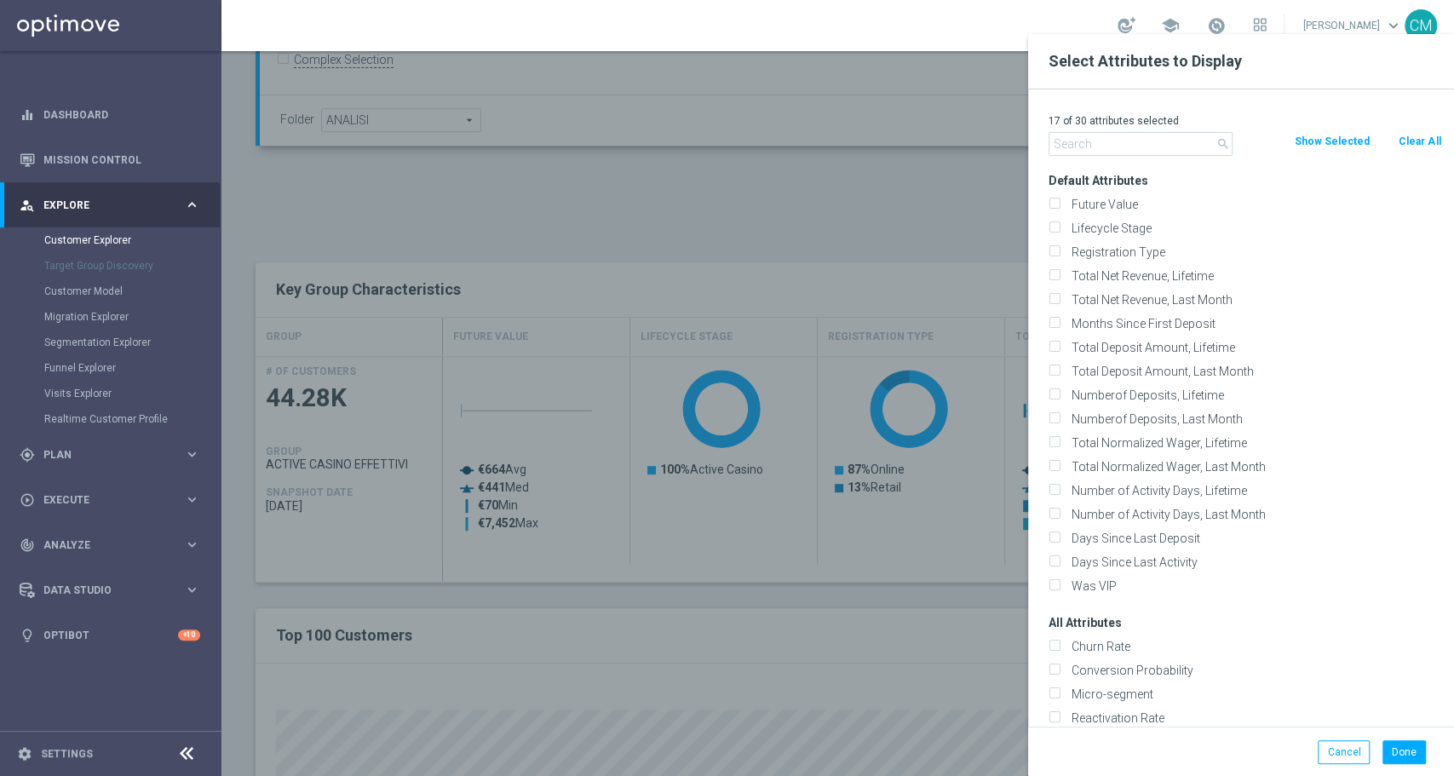
checkbox input "false"
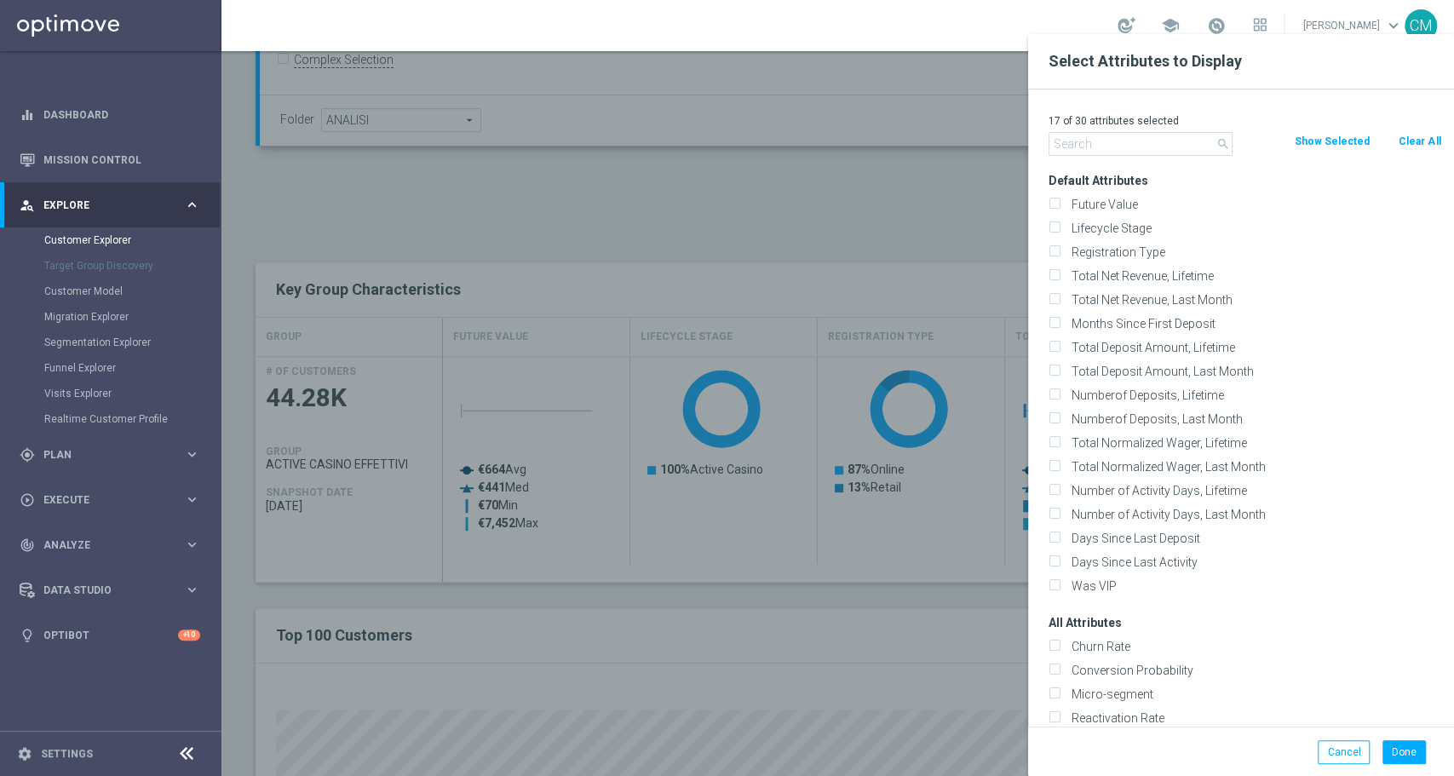
checkbox input "false"
click at [1196, 147] on input "text" at bounding box center [1140, 144] width 184 height 24
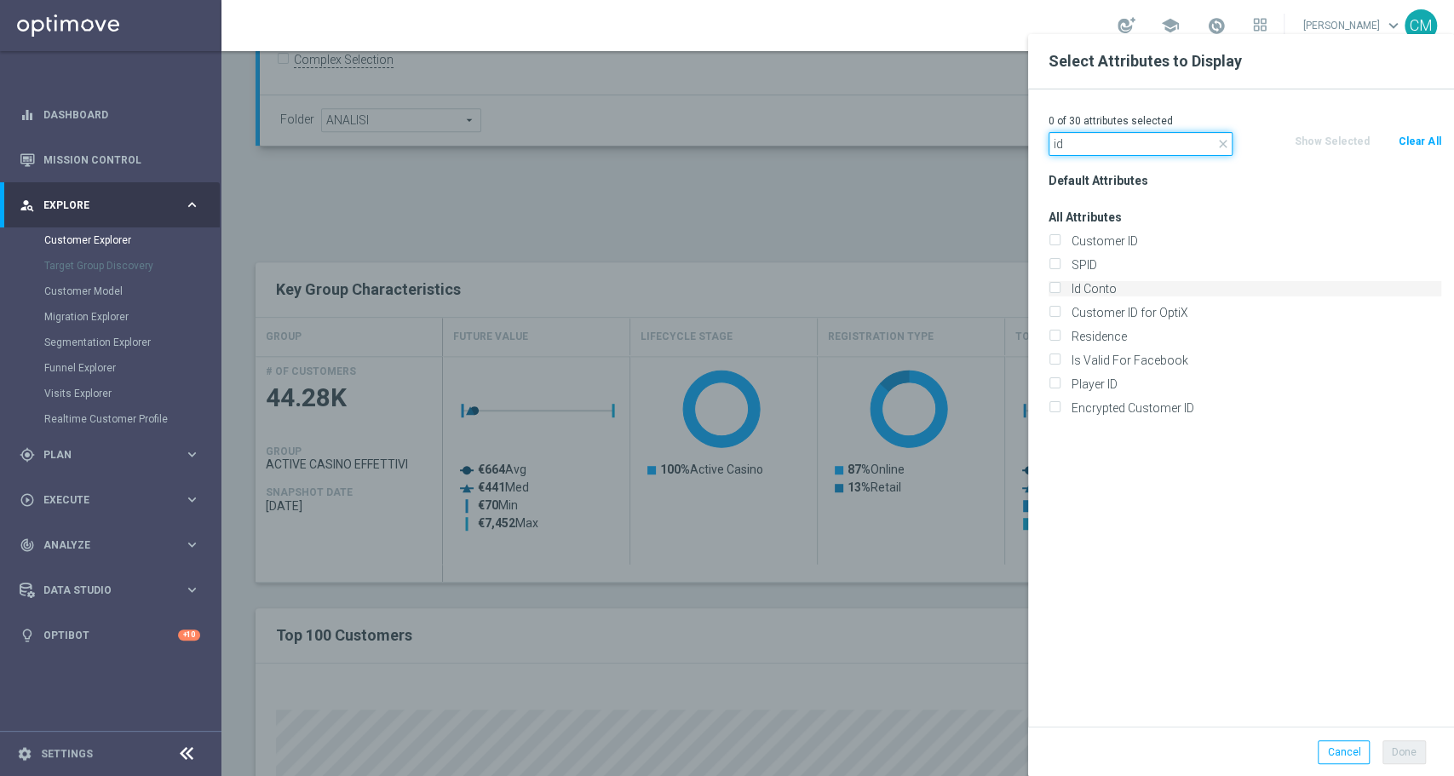
type input "id"
click at [1066, 296] on label "Id Conto" at bounding box center [1253, 288] width 376 height 15
click at [1059, 296] on input "Id Conto" at bounding box center [1053, 290] width 11 height 11
checkbox input "true"
click at [1397, 752] on button "Done" at bounding box center [1403, 752] width 43 height 24
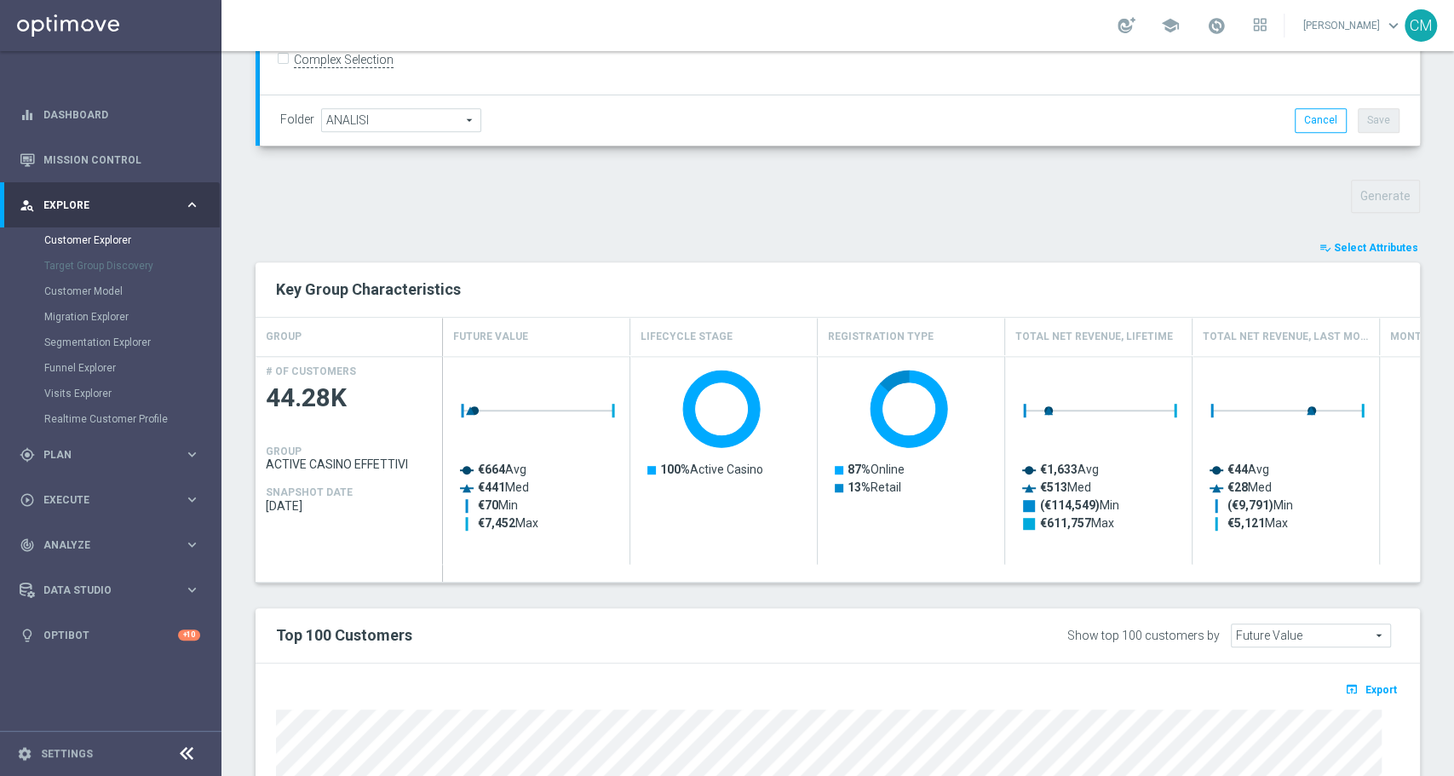
type input "Search"
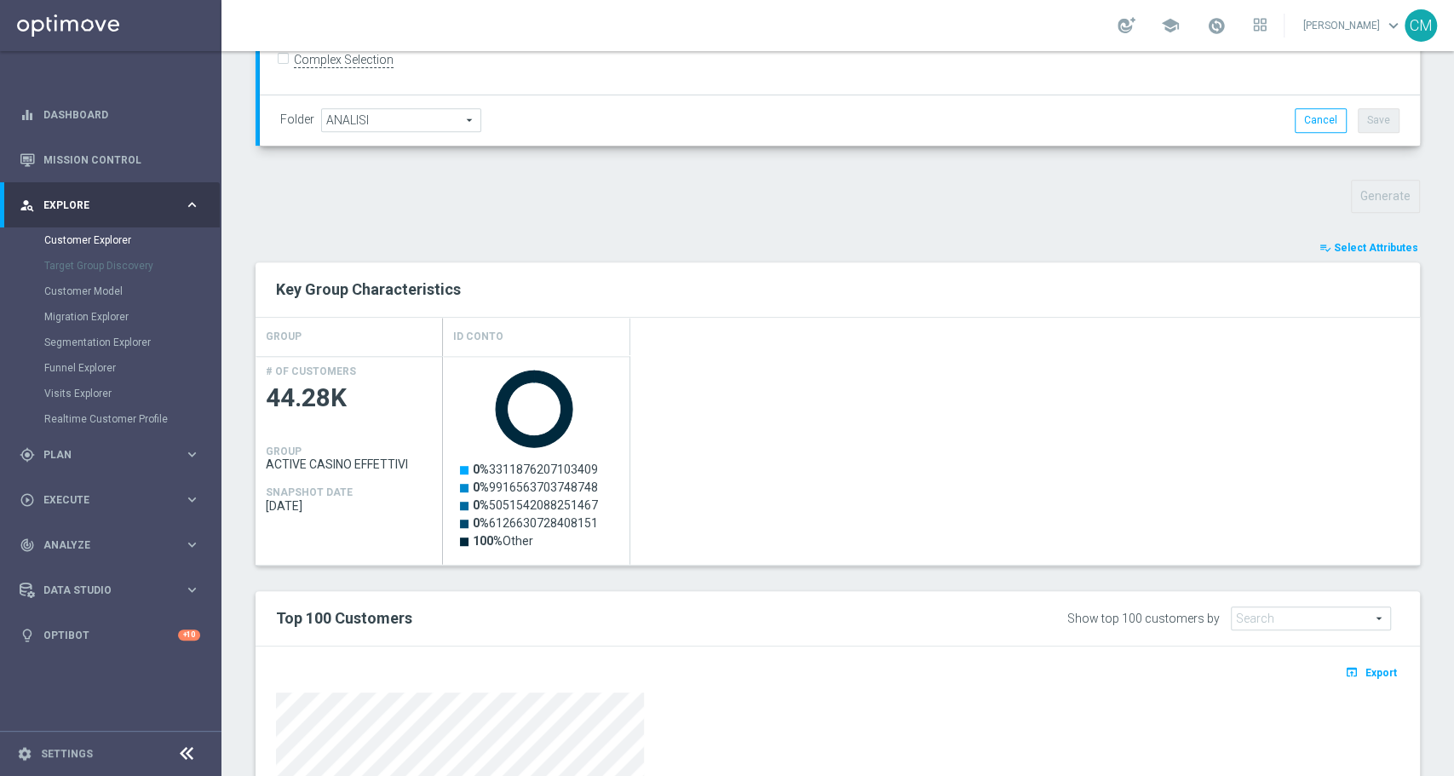
click at [1366, 685] on div "open_in_browser Export" at bounding box center [837, 677] width 1149 height 21
click at [1365, 676] on span "Export" at bounding box center [1381, 673] width 32 height 12
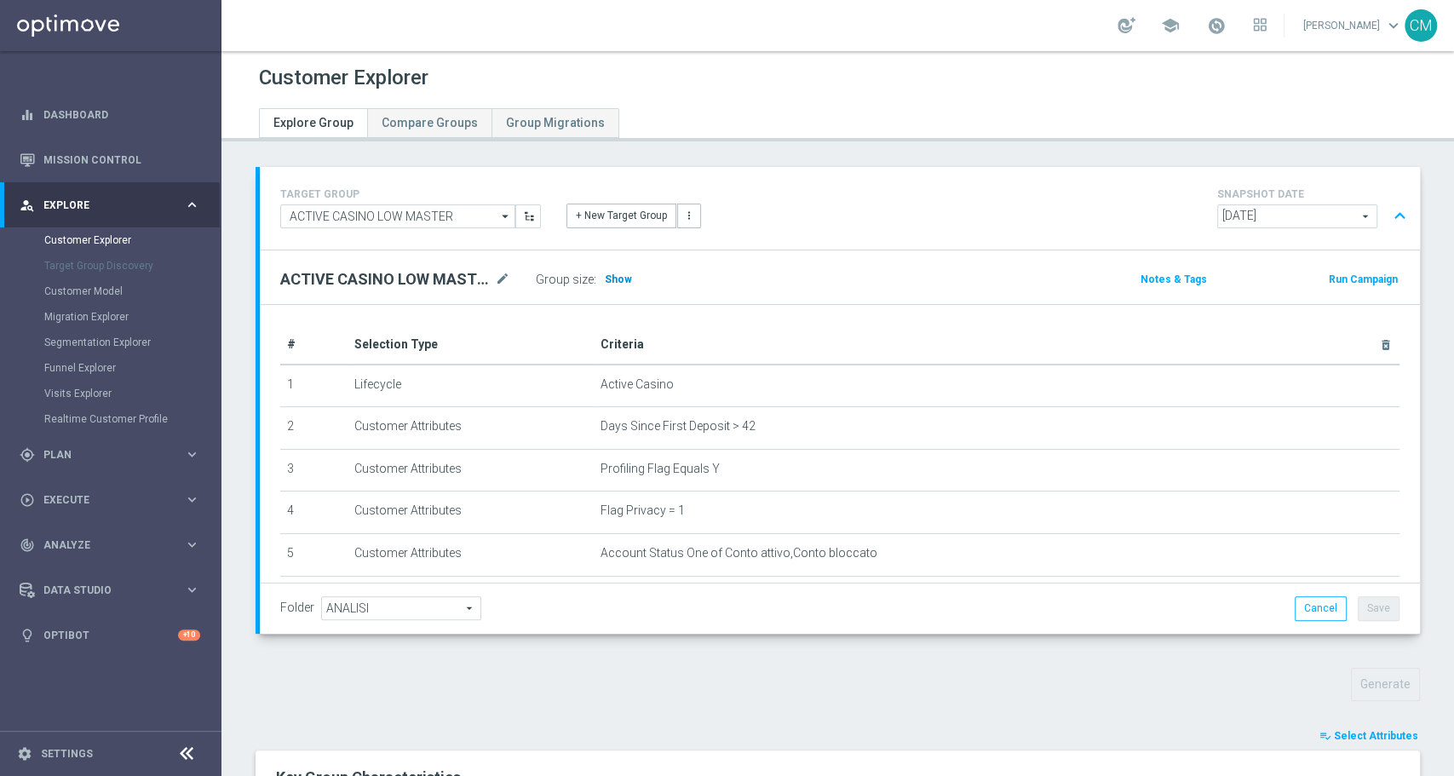
click at [606, 270] on h3 "Show" at bounding box center [618, 279] width 31 height 19
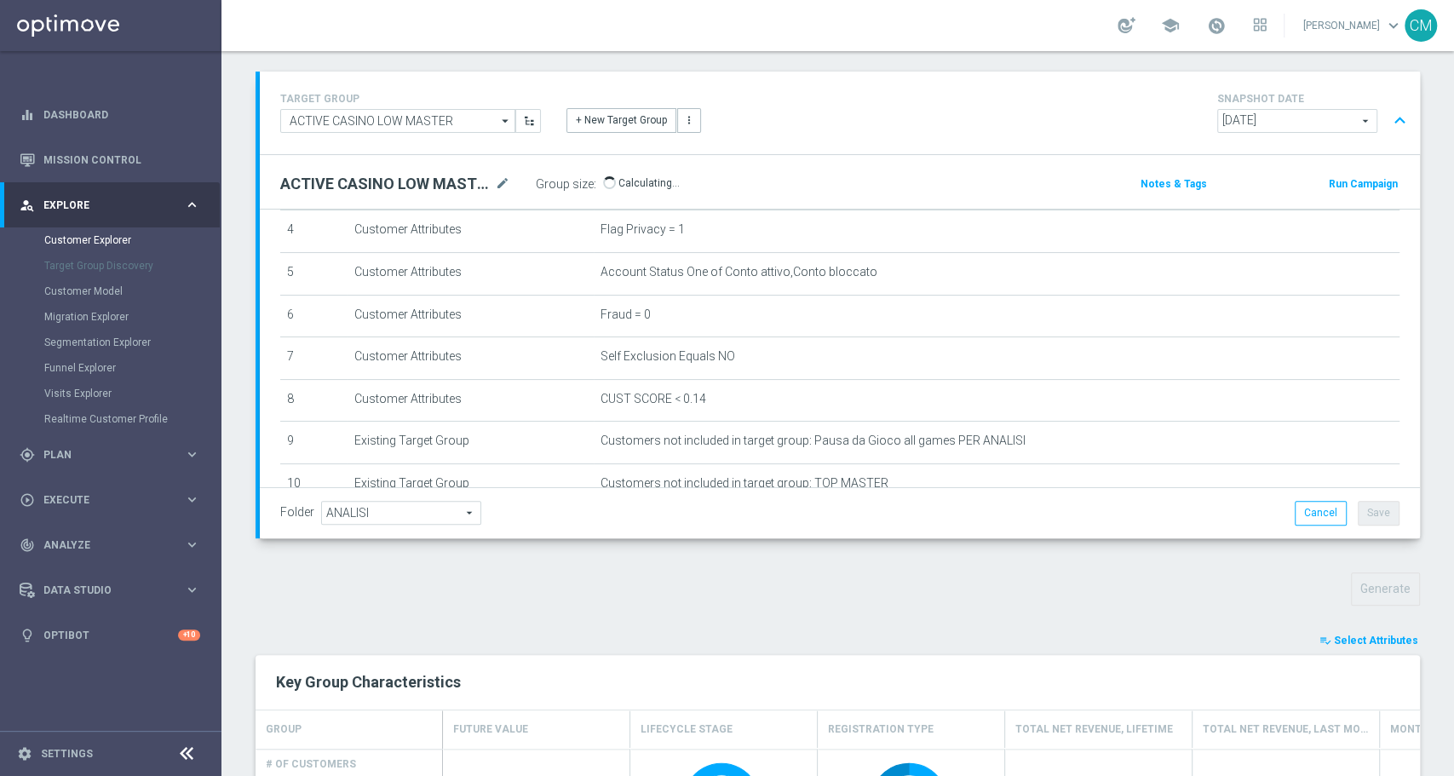
scroll to position [110, 0]
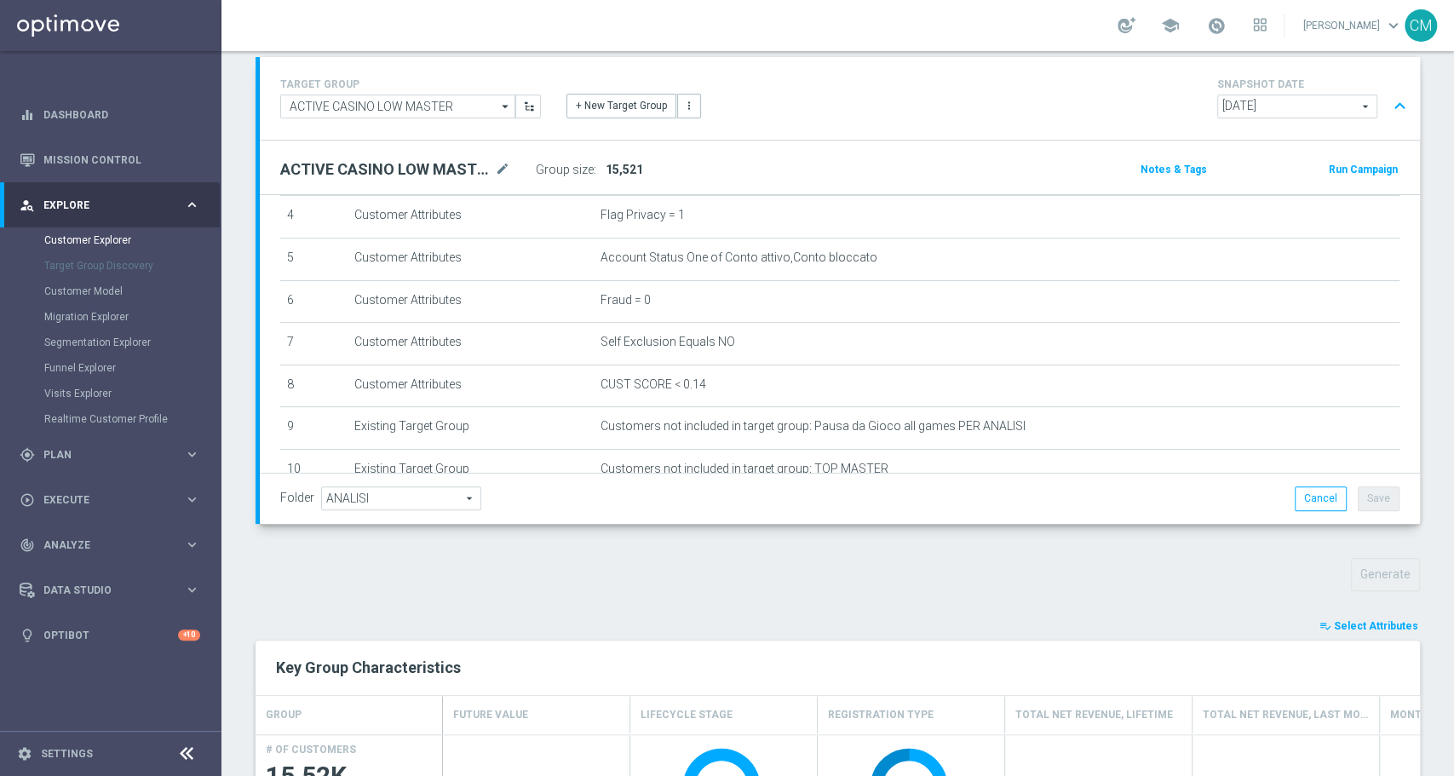
click at [1331, 612] on div "TARGET GROUP ACTIVE CASINO LOW MASTER ACTIVE CASINO LOW MASTER arrow_drop_down …" at bounding box center [837, 770] width 1232 height 1426
click at [1331, 617] on button "playlist_add_check Select Attributes" at bounding box center [1369, 626] width 102 height 19
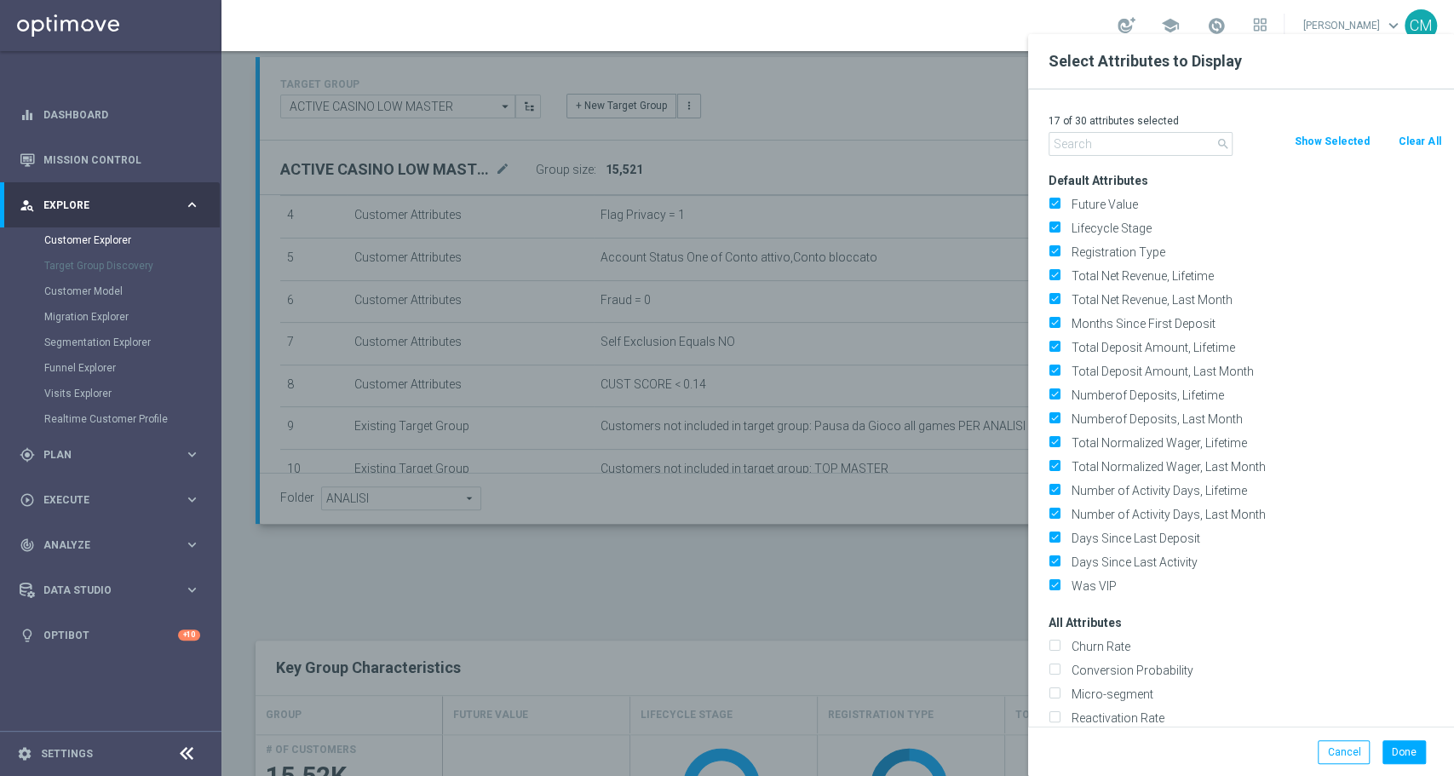
click at [1417, 140] on button "Clear All" at bounding box center [1419, 141] width 45 height 19
checkbox input "false"
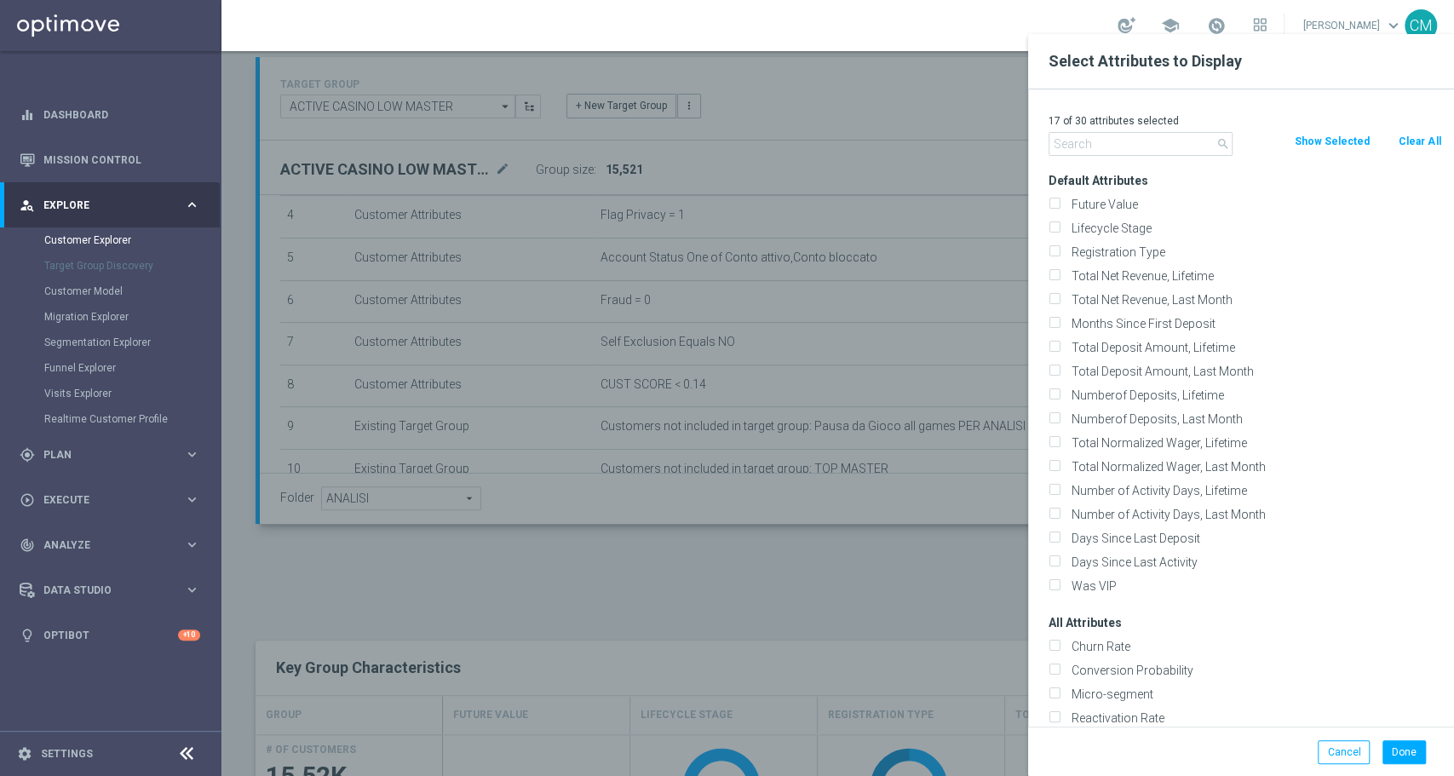
checkbox input "false"
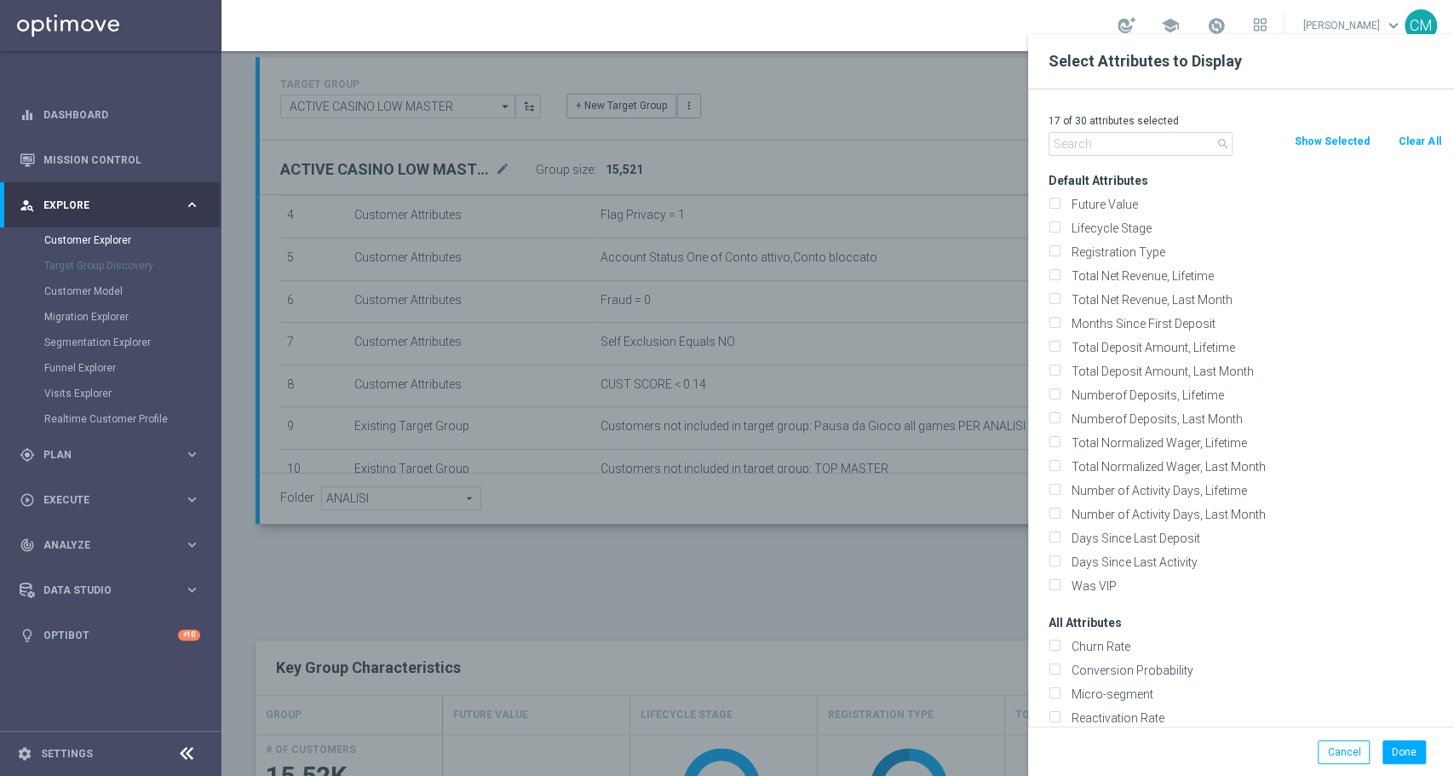
checkbox input "false"
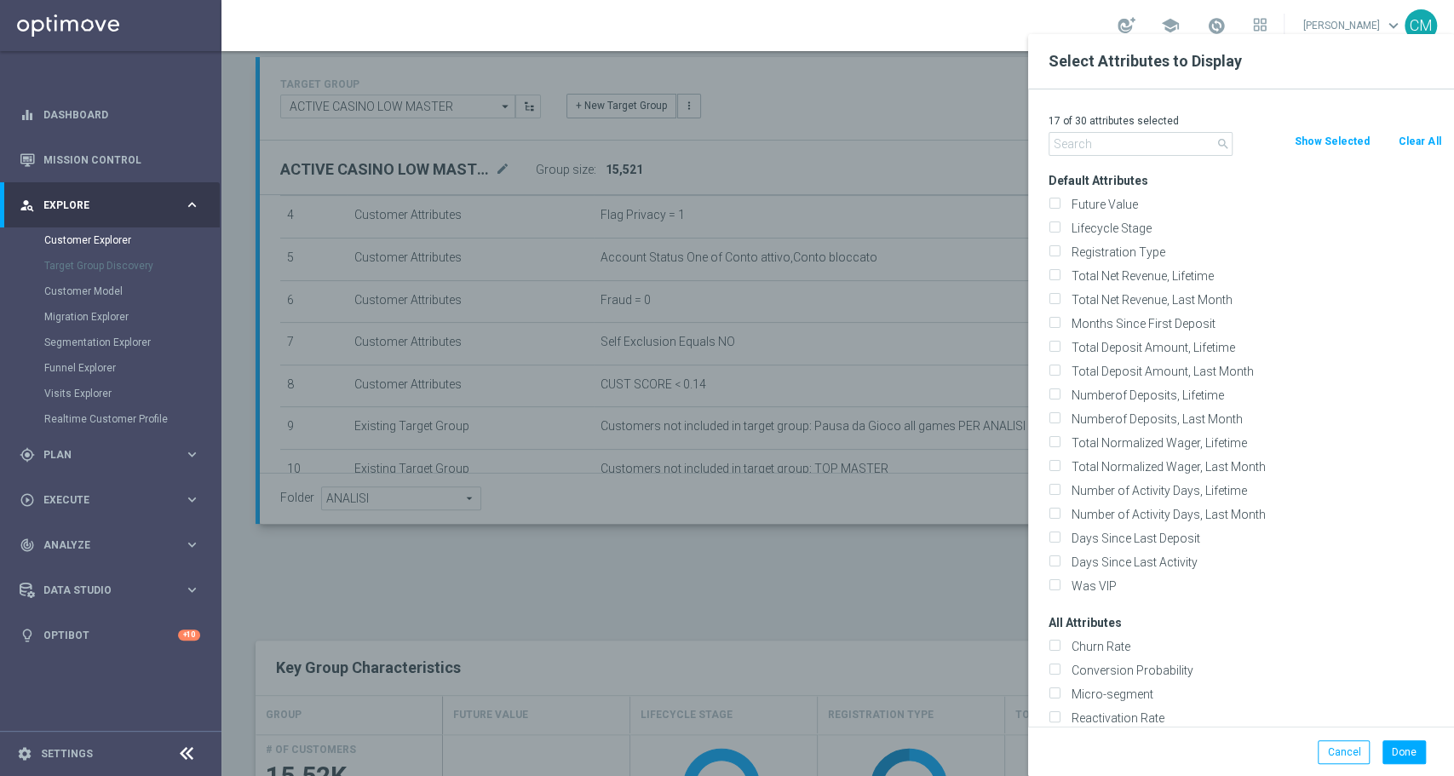
checkbox input "false"
click at [1118, 153] on input "text" at bounding box center [1140, 144] width 184 height 24
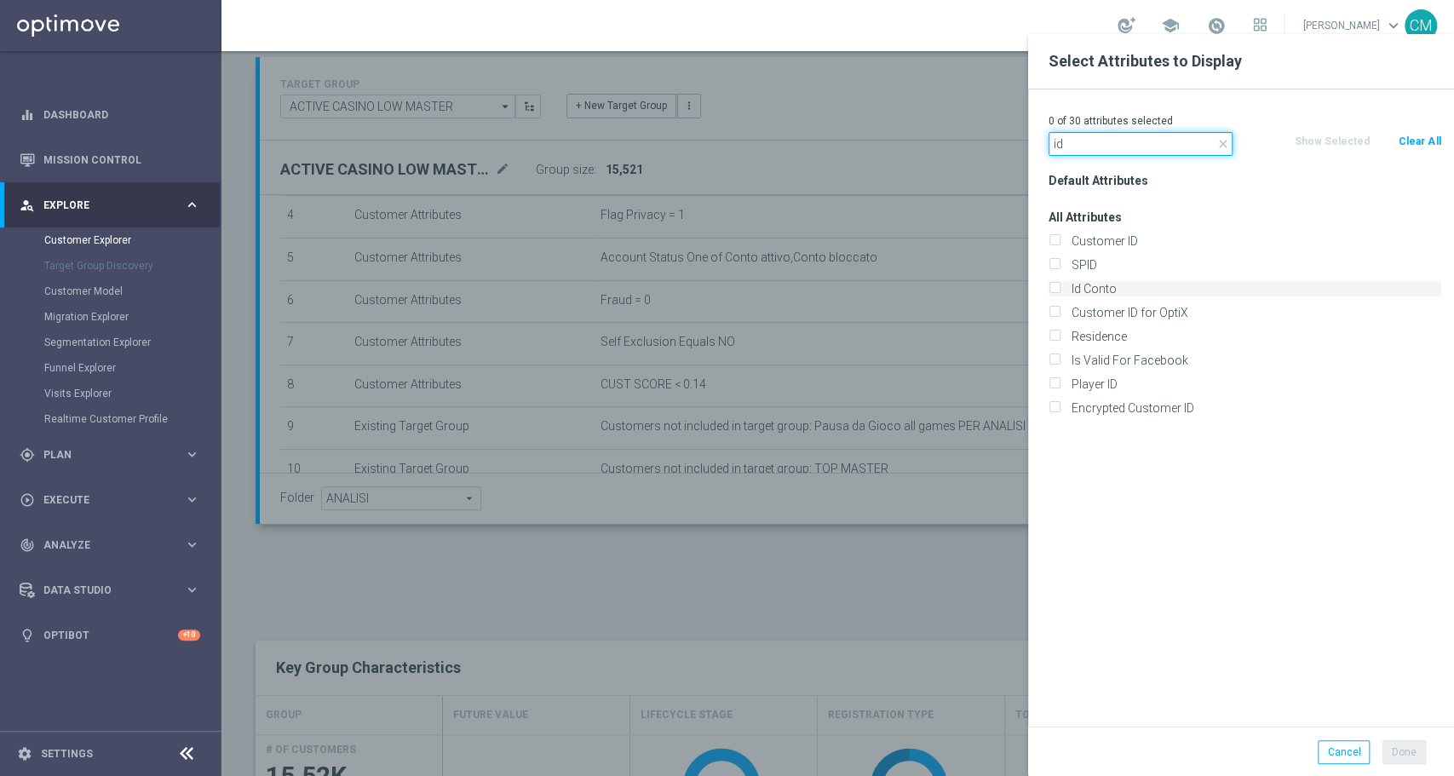
type input "id"
click at [1096, 284] on label "Id Conto" at bounding box center [1253, 288] width 376 height 15
click at [1059, 285] on input "Id Conto" at bounding box center [1053, 290] width 11 height 11
checkbox input "true"
click at [1410, 753] on button "Done" at bounding box center [1403, 752] width 43 height 24
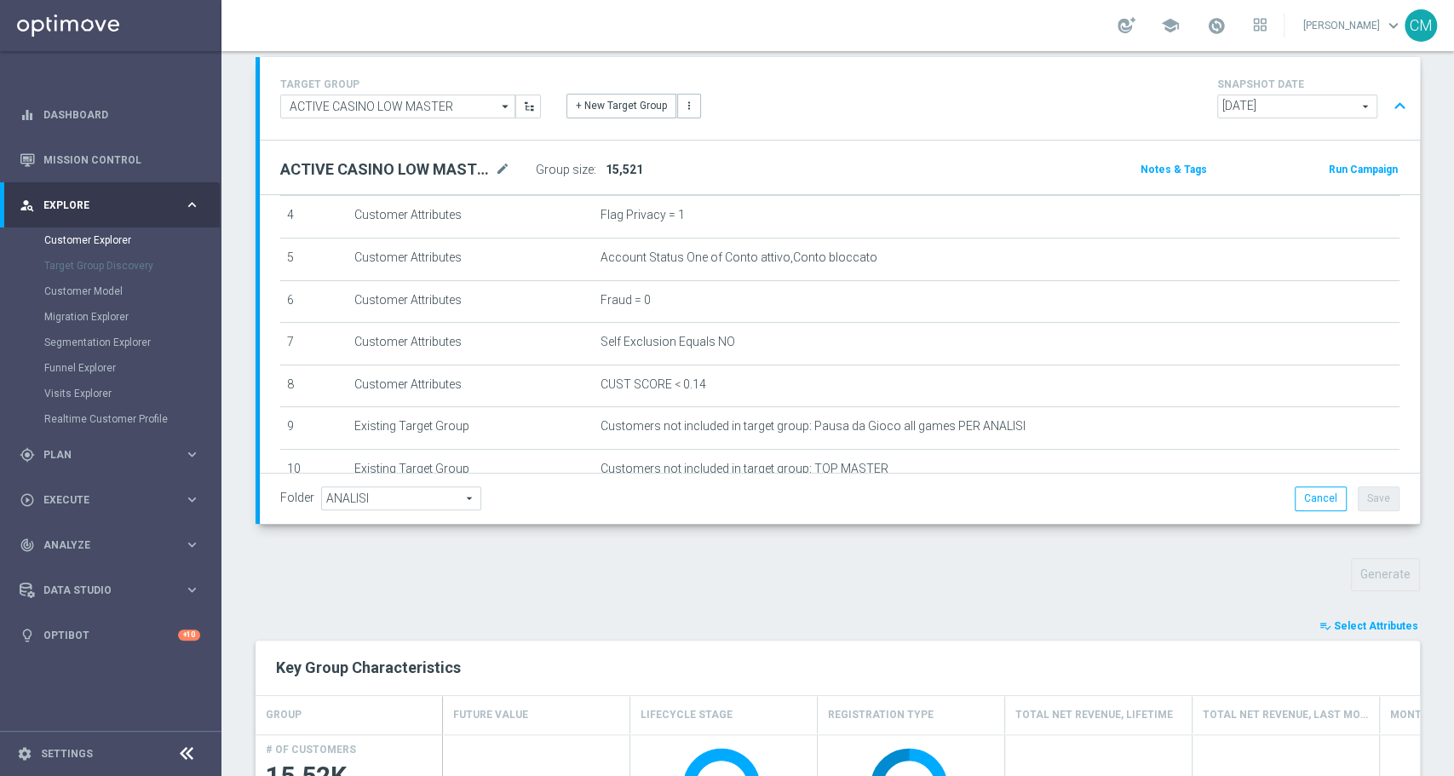
type input "Search"
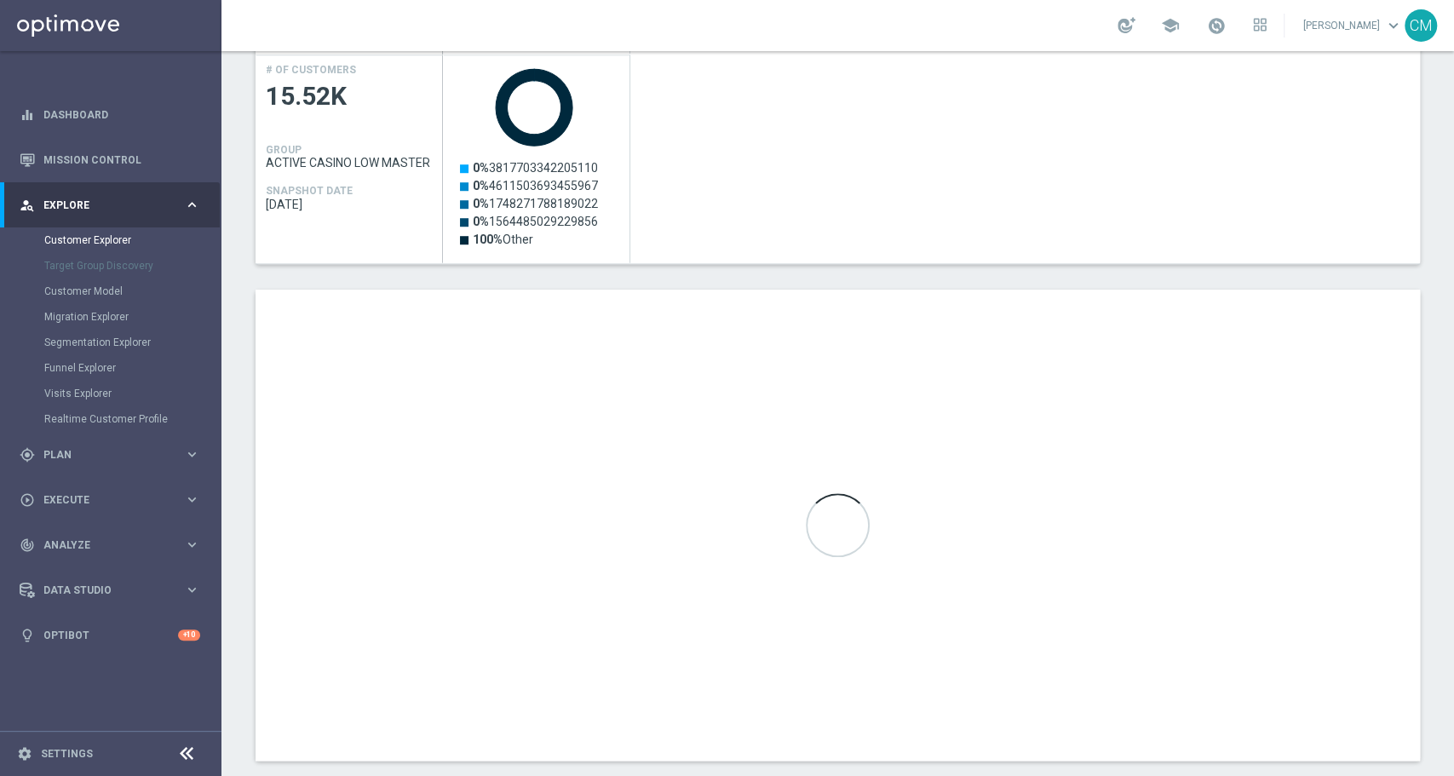
scroll to position [815, 0]
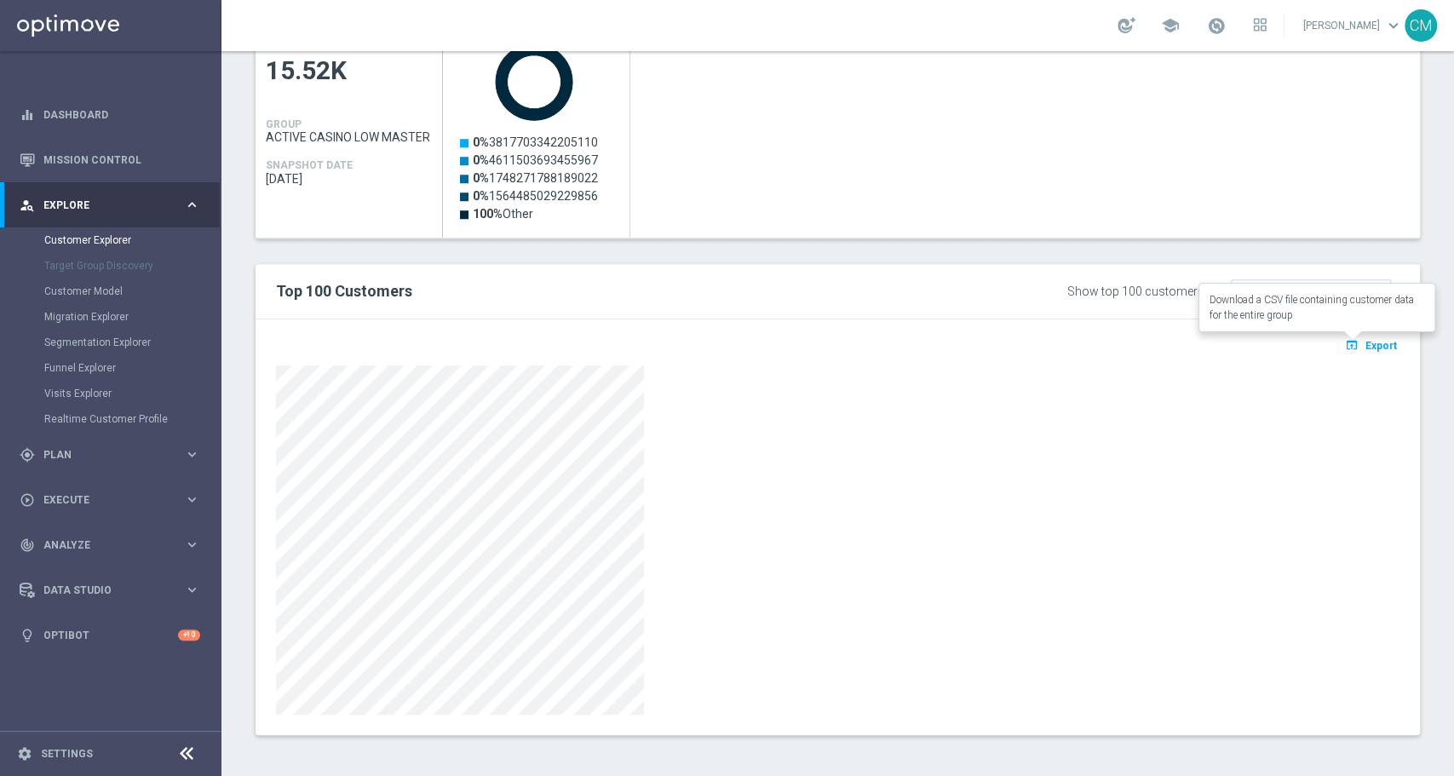
click at [1350, 336] on button "open_in_browser Export" at bounding box center [1370, 345] width 57 height 22
